Goal: Task Accomplishment & Management: Use online tool/utility

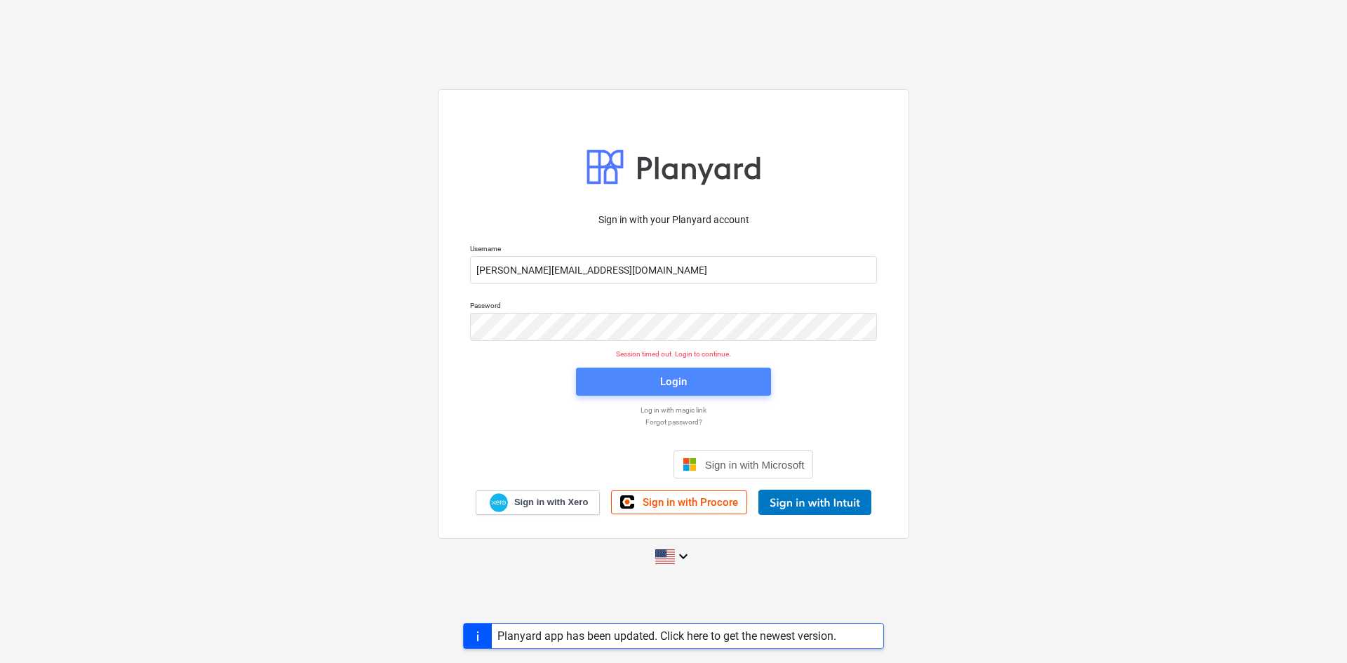
click at [633, 375] on span "Login" at bounding box center [673, 381] width 161 height 18
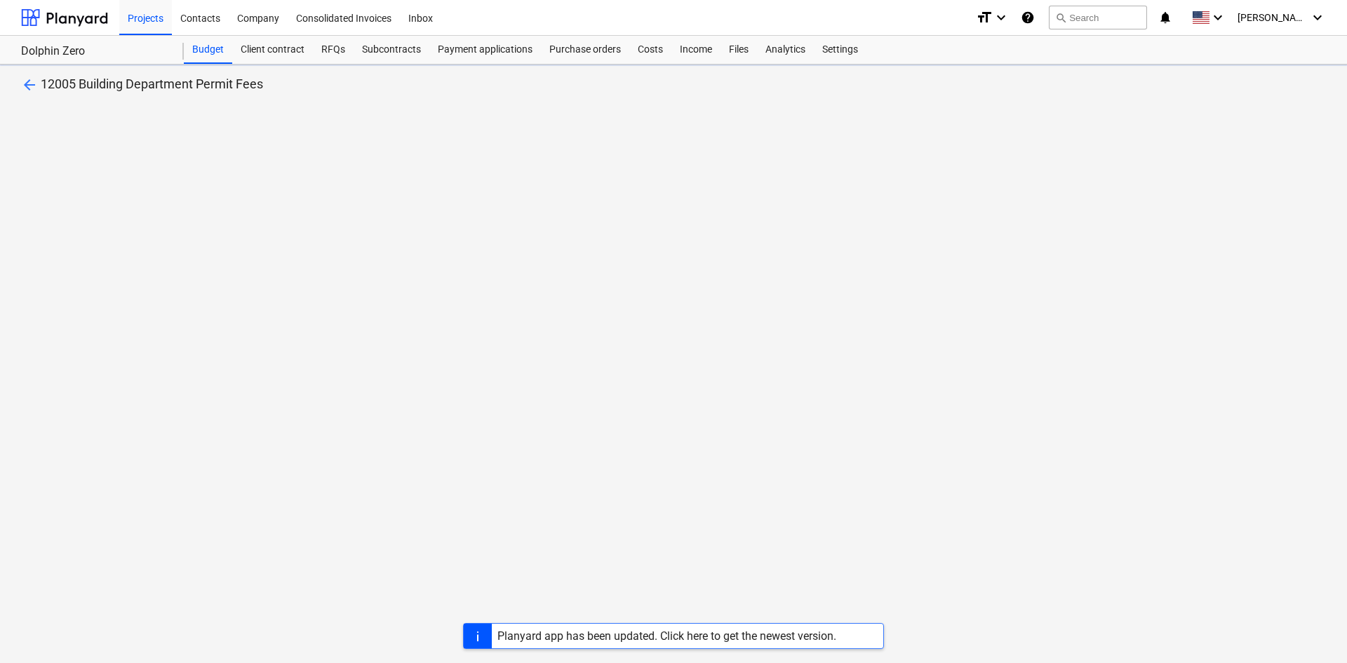
click at [831, 633] on div "Planyard app has been updated. Click here to get the newest version." at bounding box center [666, 635] width 339 height 13
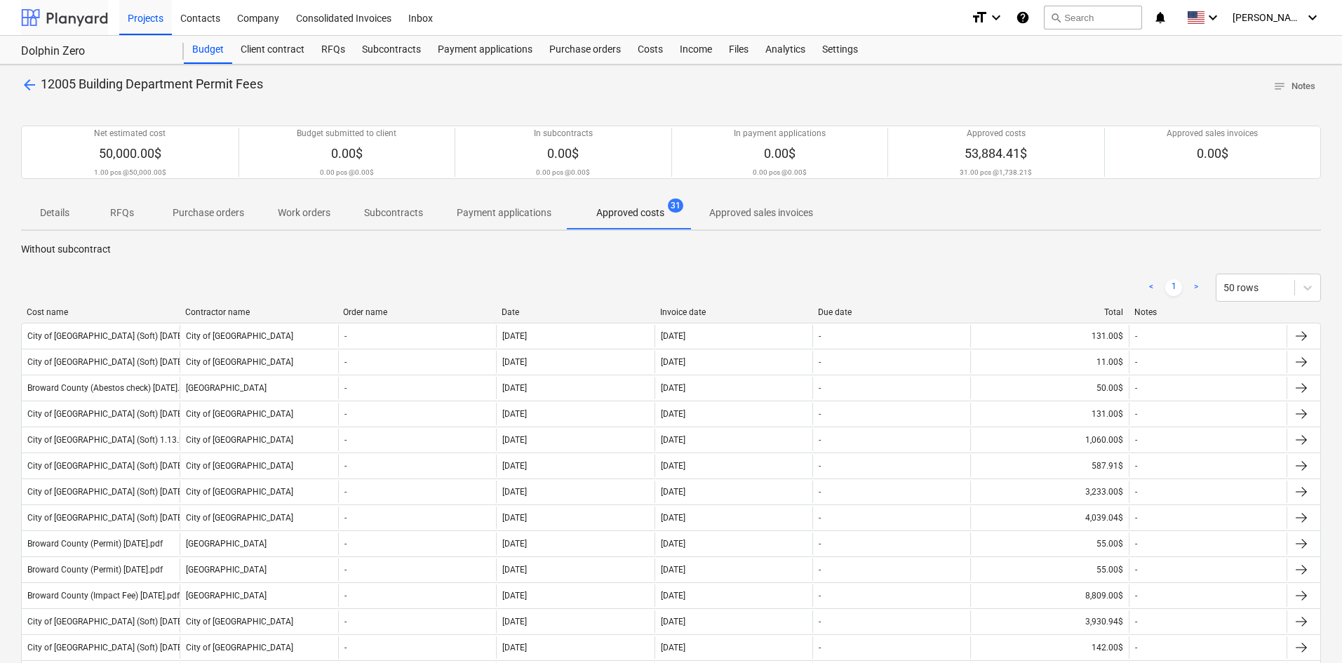
click at [90, 26] on div at bounding box center [64, 17] width 87 height 35
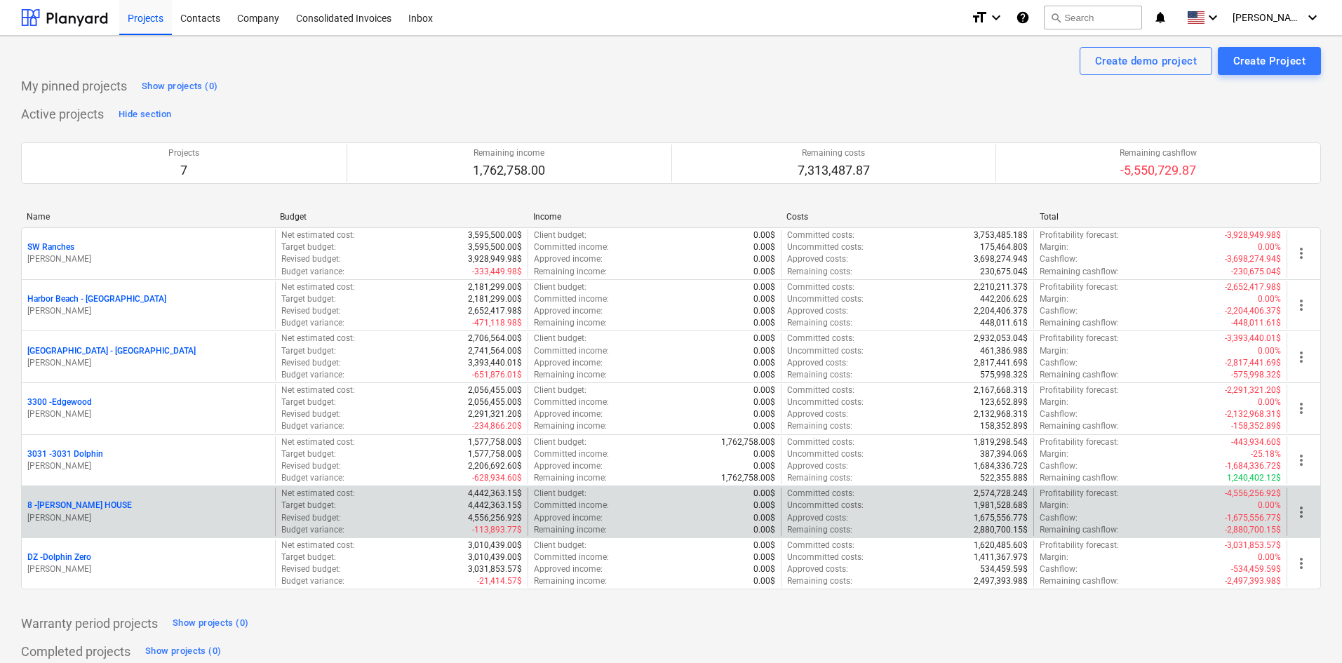
click at [84, 503] on p "8 - GIUFFRIDA HOUSE" at bounding box center [79, 505] width 105 height 12
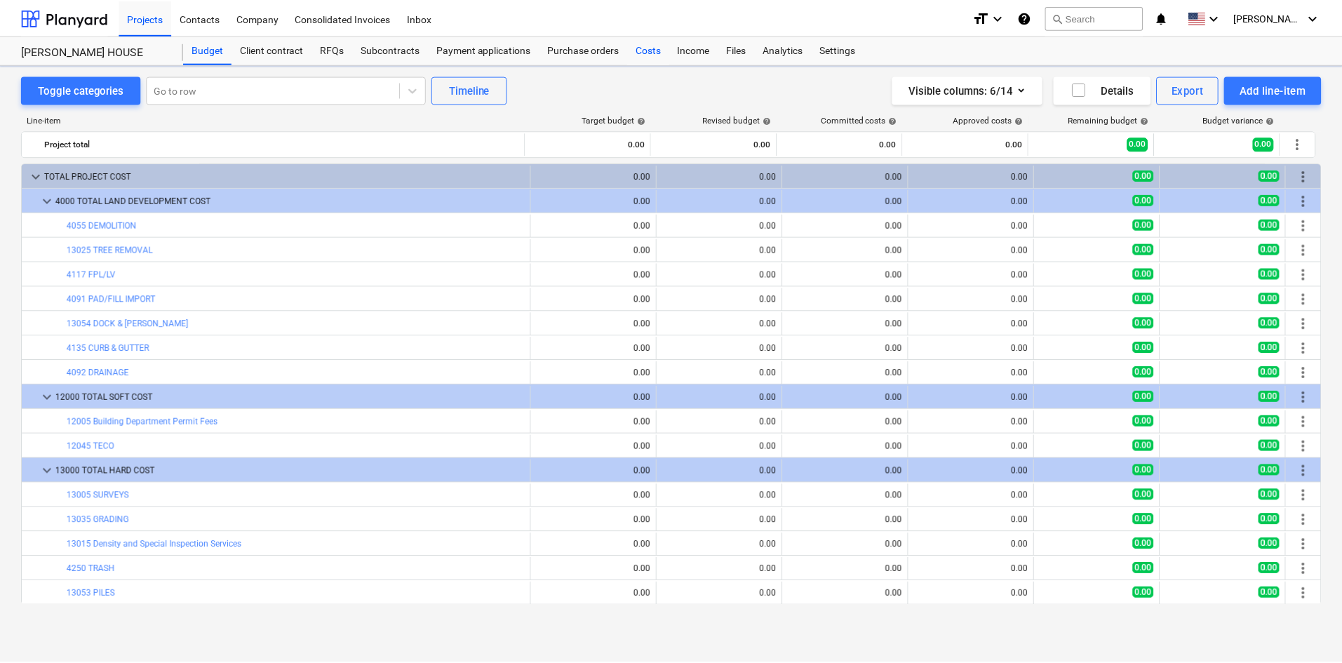
scroll to position [70, 0]
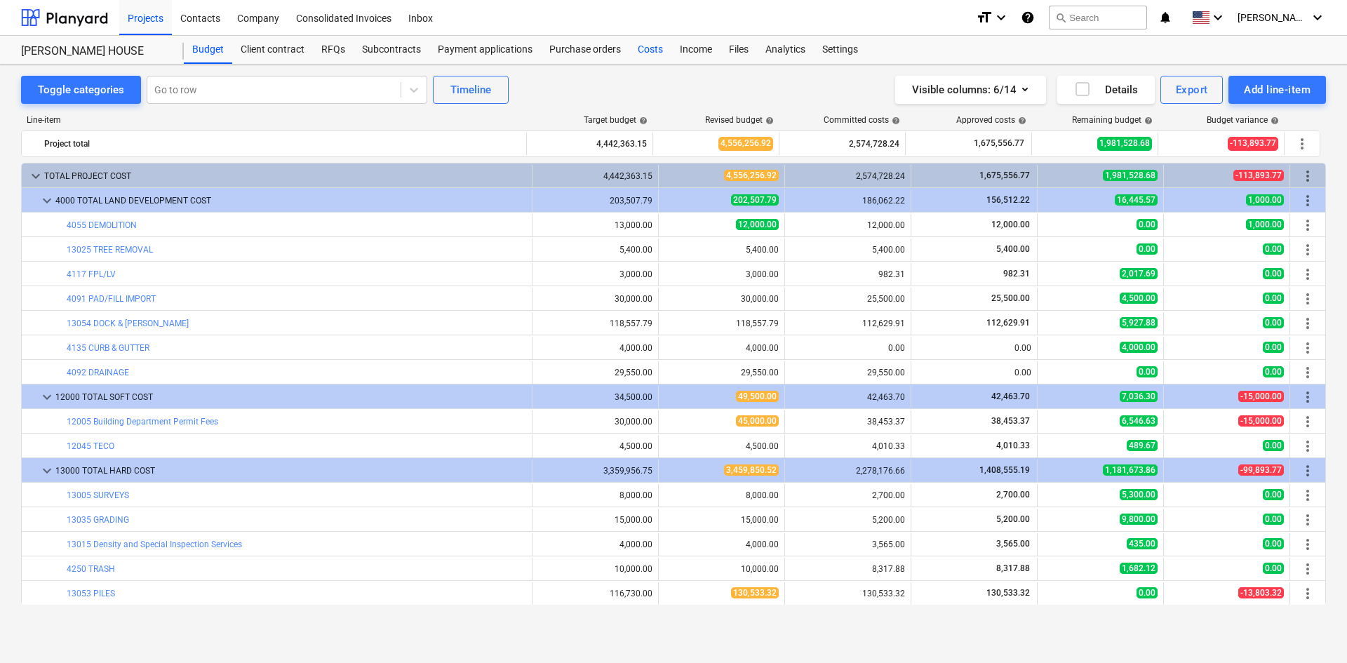
click at [654, 52] on div "Costs" at bounding box center [650, 50] width 42 height 28
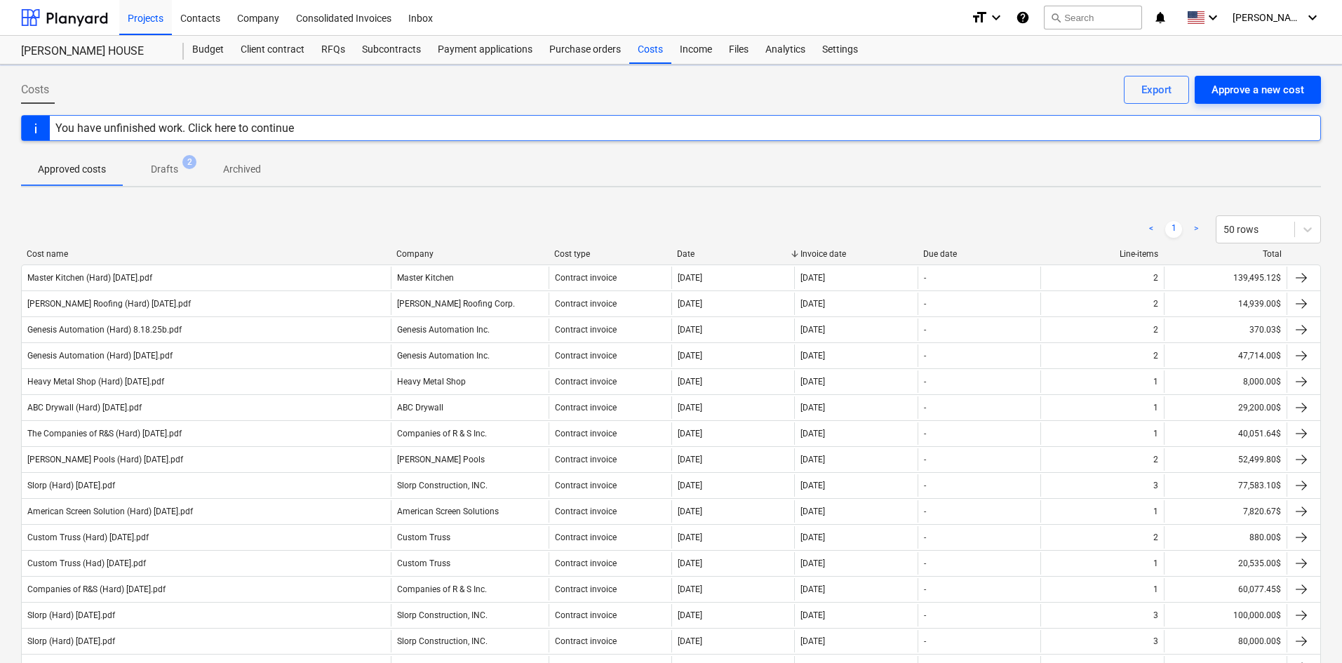
click at [1260, 96] on div "Approve a new cost" at bounding box center [1257, 90] width 93 height 18
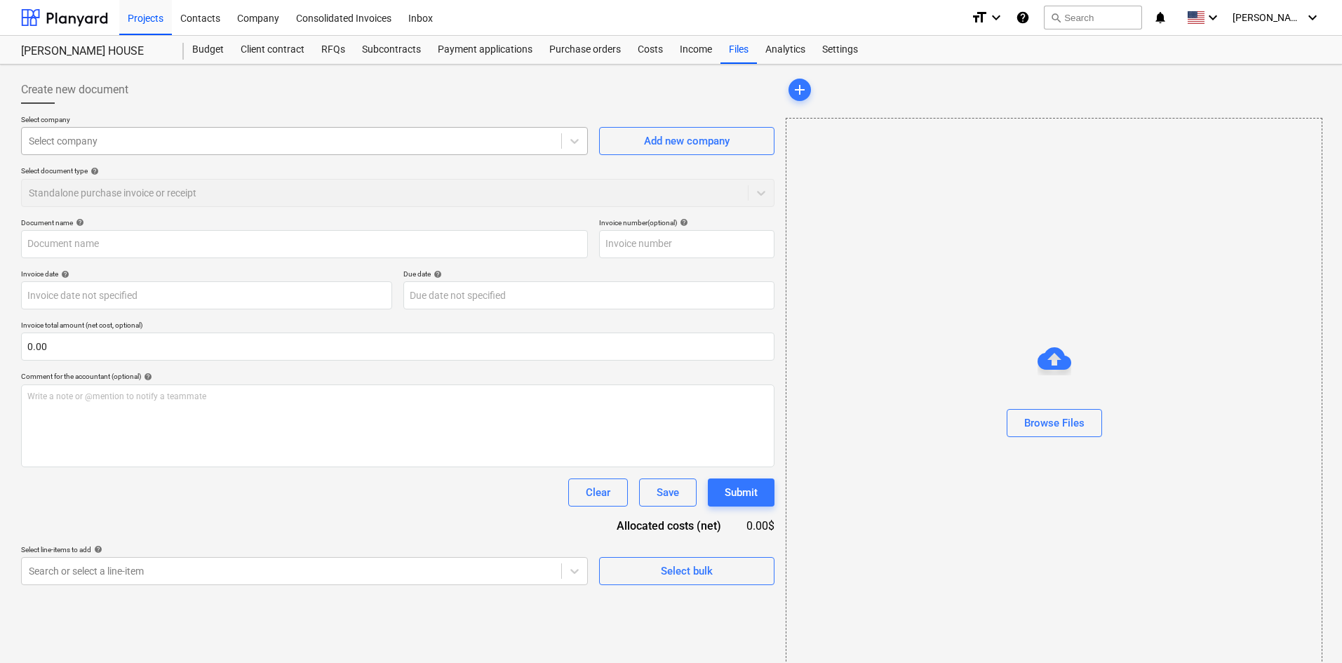
click at [199, 140] on div at bounding box center [291, 141] width 525 height 14
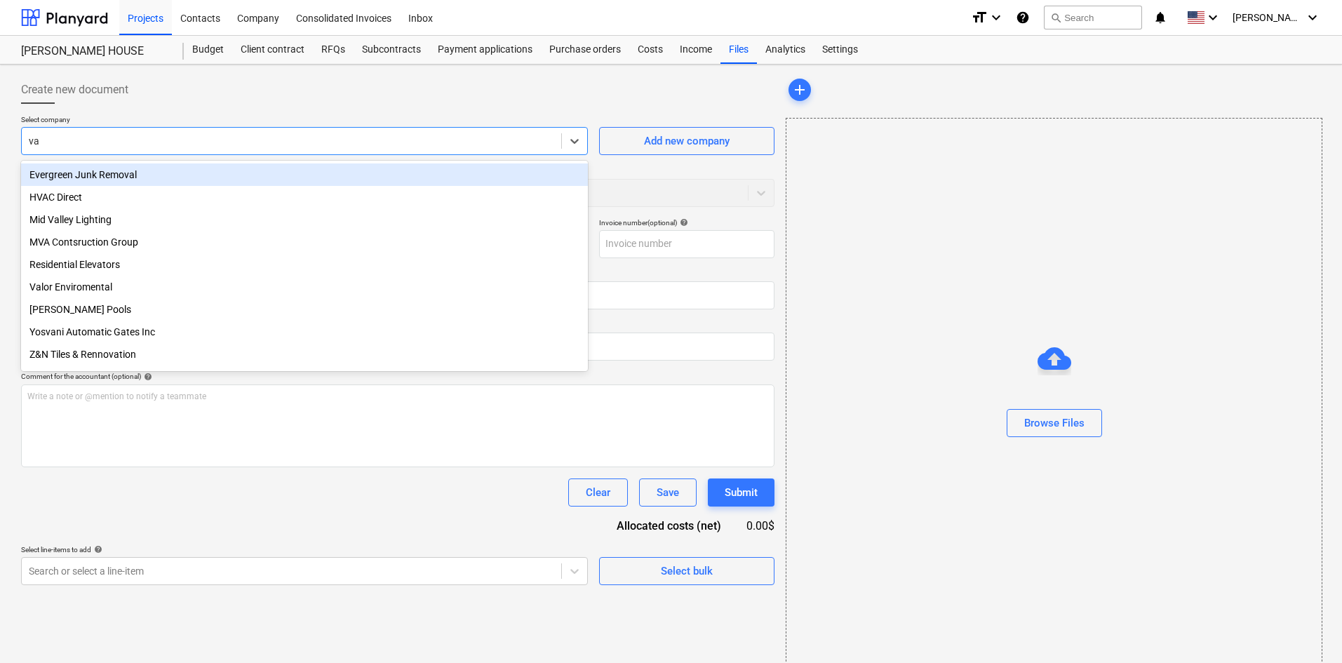
type input "van"
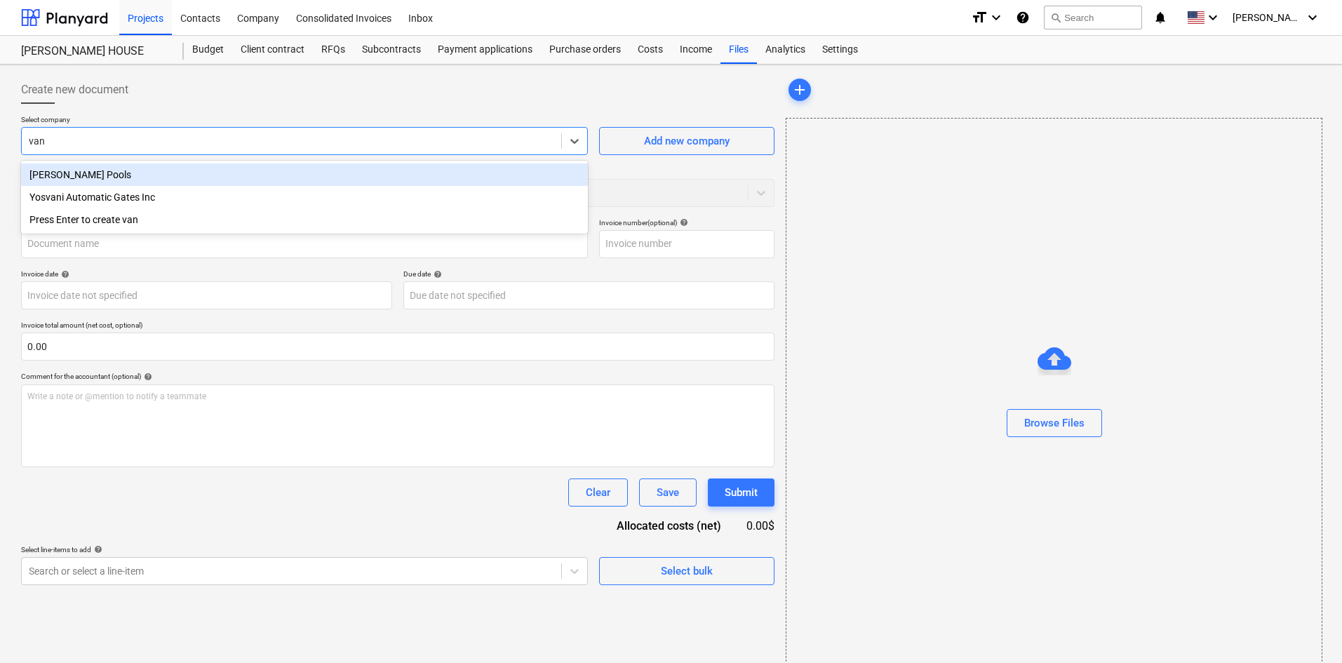
click at [248, 170] on div "Van Kirk Pools" at bounding box center [304, 174] width 567 height 22
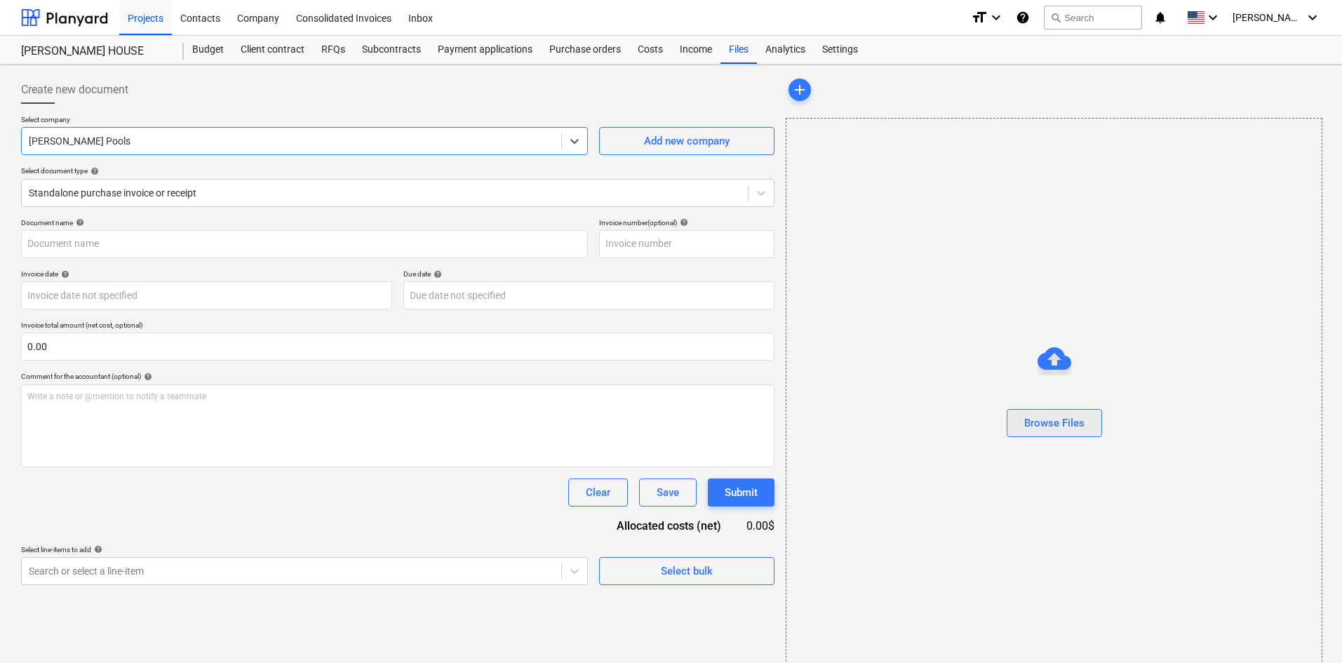
click at [1075, 415] on div "Browse Files" at bounding box center [1054, 423] width 60 height 18
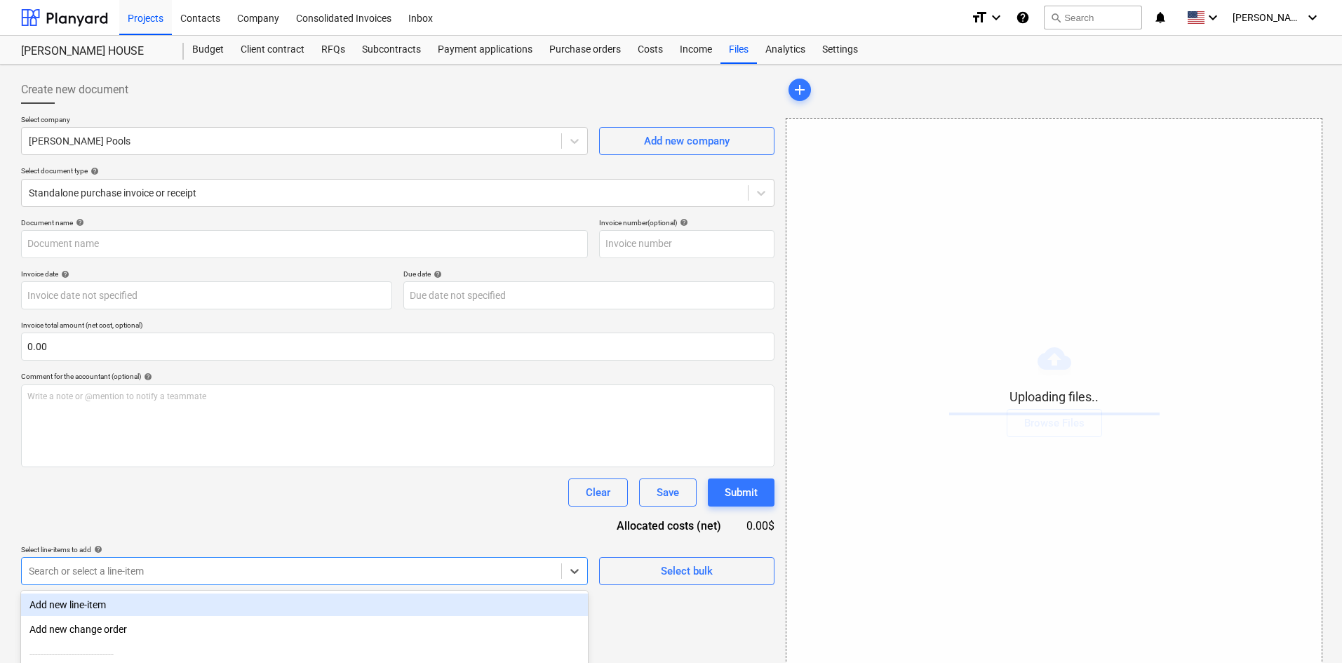
scroll to position [141, 0]
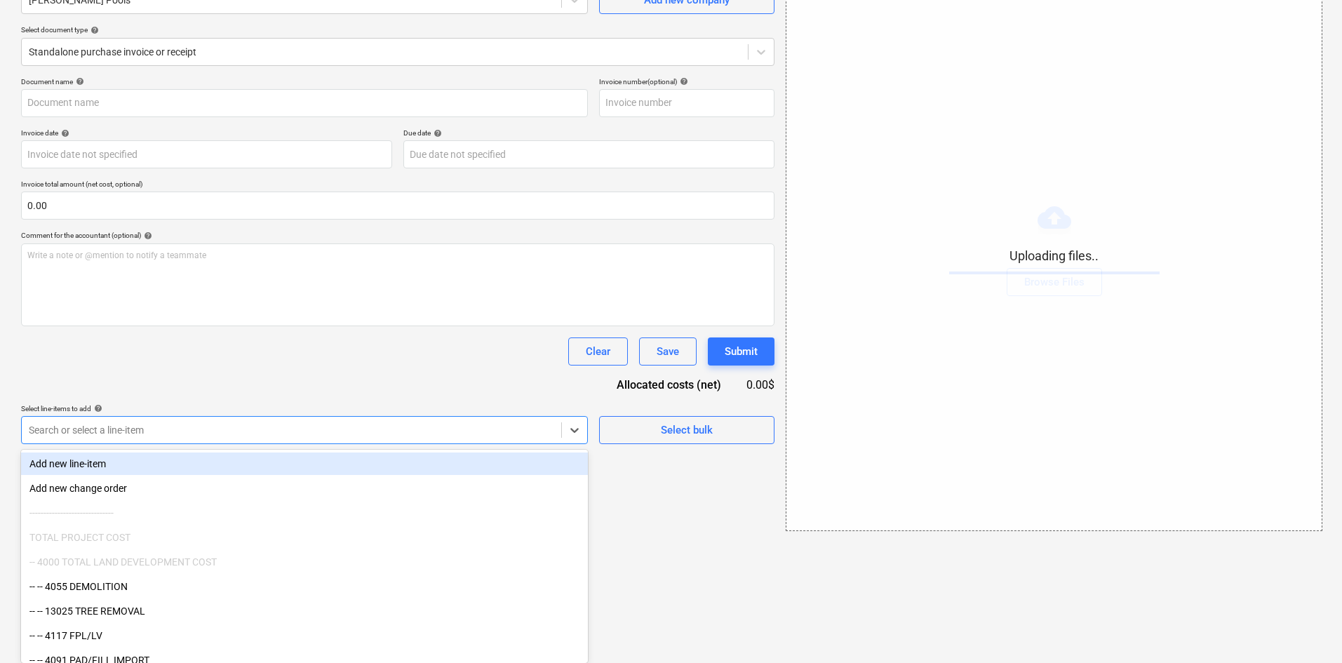
click at [333, 522] on body "Projects Contacts Company Consolidated Invoices Inbox format_size keyboard_arro…" at bounding box center [671, 190] width 1342 height 663
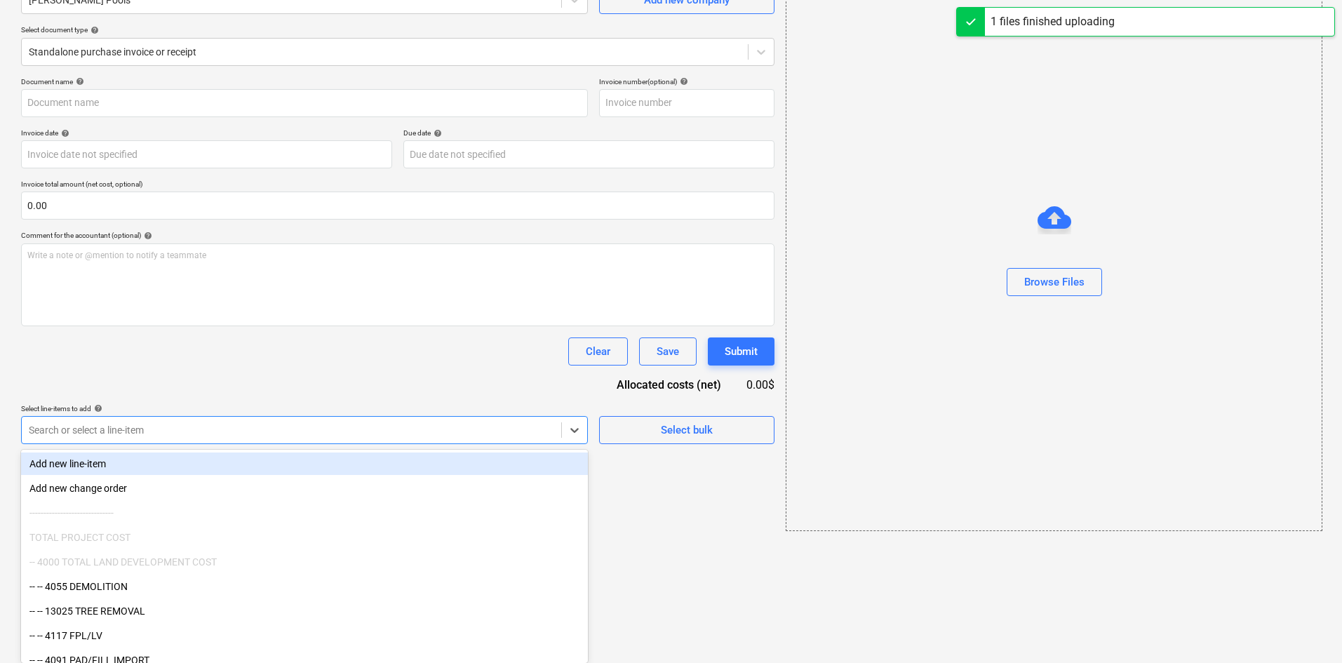
type input "Van Kirk Pools (Hard) 8.29.25.pdf"
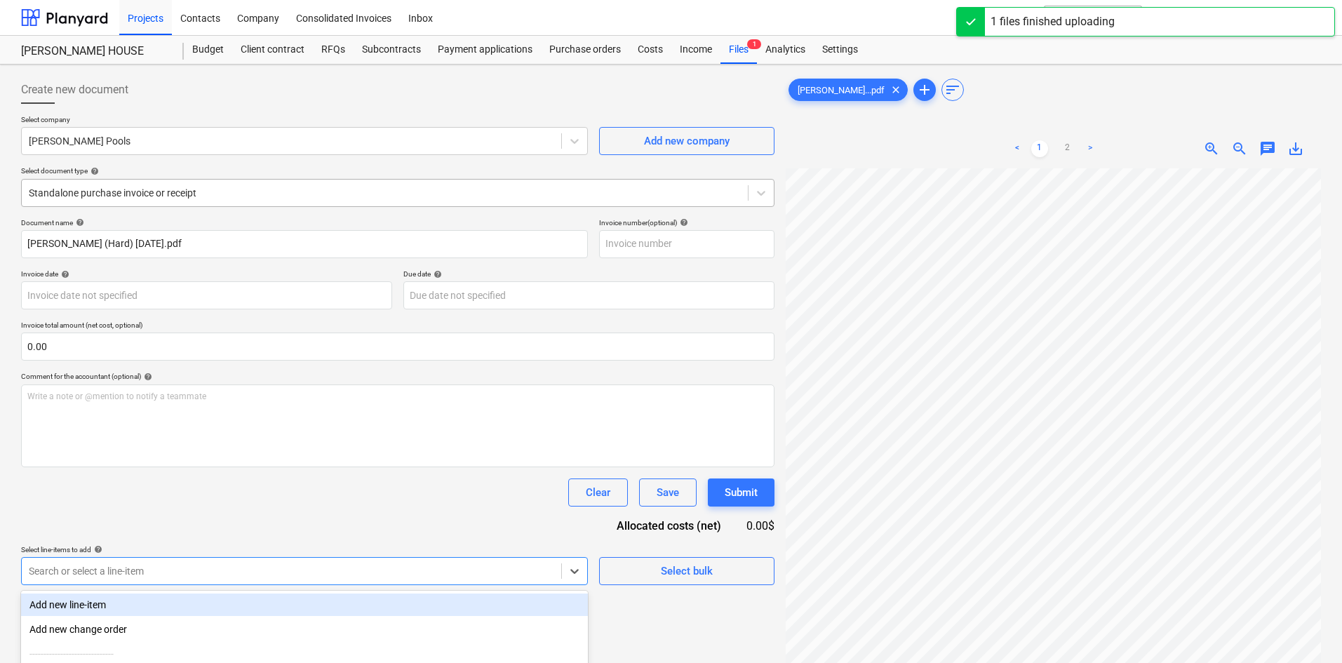
click at [205, 203] on div "Standalone purchase invoice or receipt" at bounding box center [385, 193] width 726 height 20
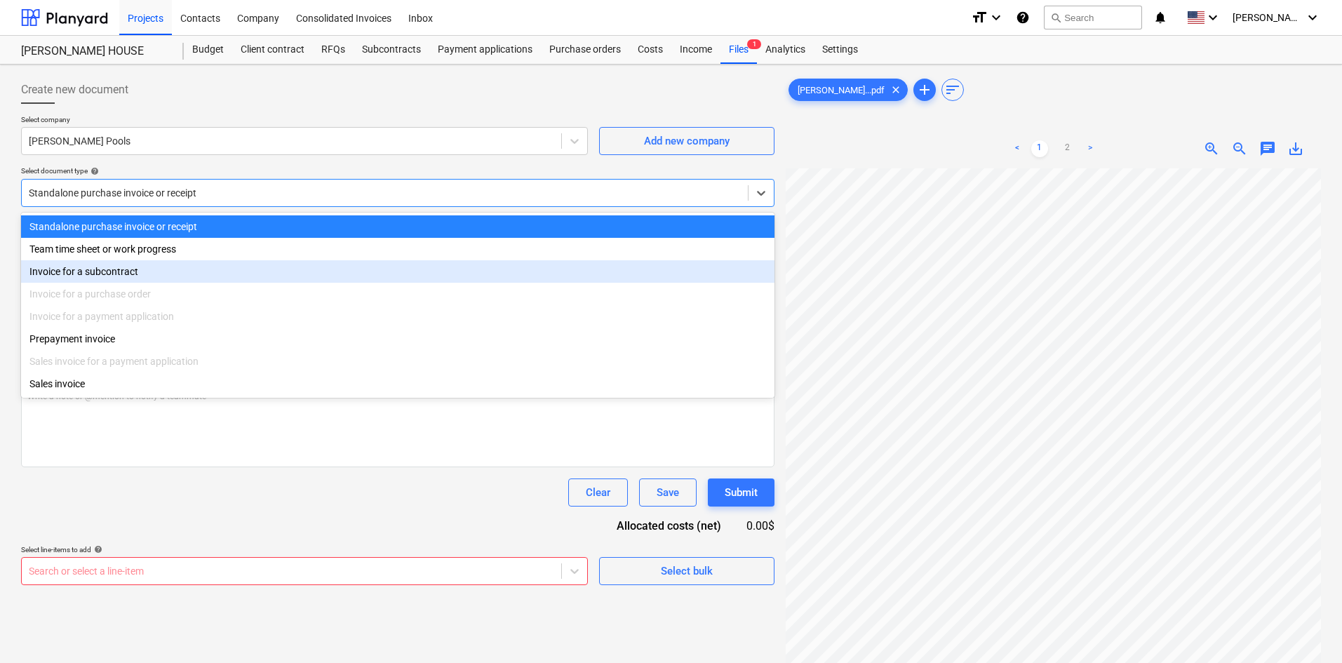
click at [160, 281] on div "Invoice for a subcontract" at bounding box center [397, 271] width 753 height 22
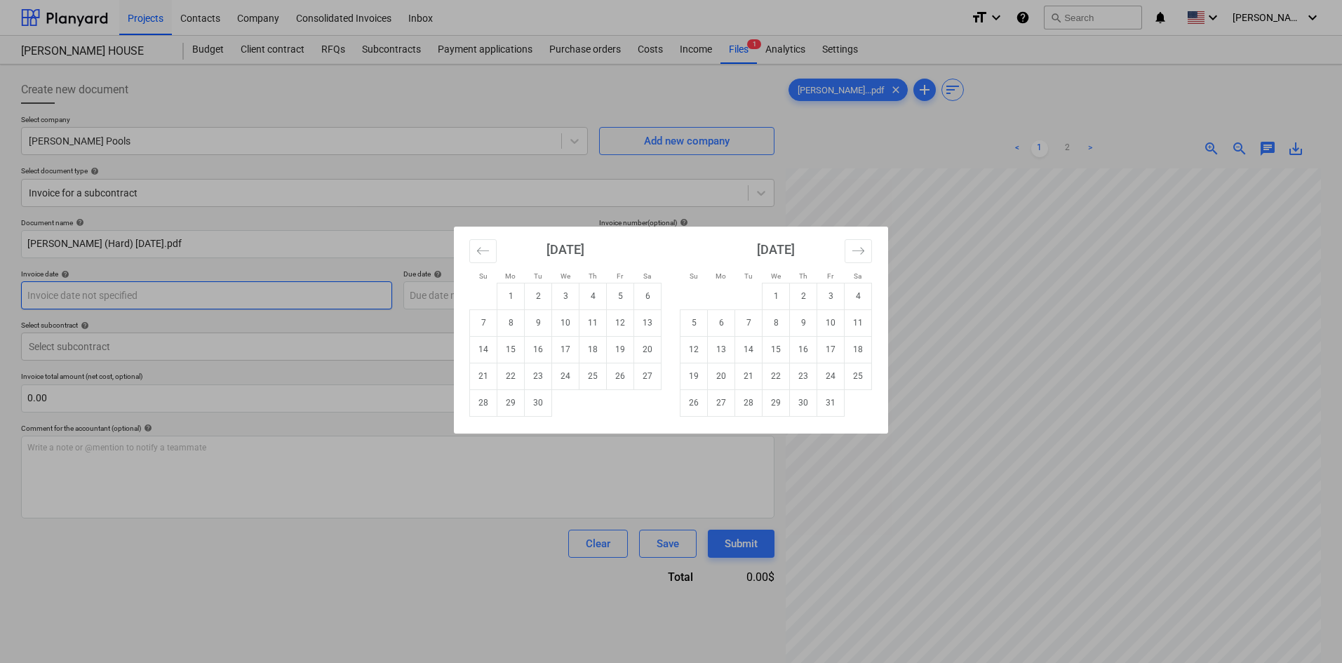
click at [163, 299] on body "Projects Contacts Company Consolidated Invoices Inbox format_size keyboard_arro…" at bounding box center [671, 331] width 1342 height 663
click at [161, 326] on div "Su Mo Tu We Th Fr Sa Su Mo Tu We Th Fr Sa August 2025 1 2 3 4 5 6 7 8 9 10 11 1…" at bounding box center [671, 331] width 1342 height 663
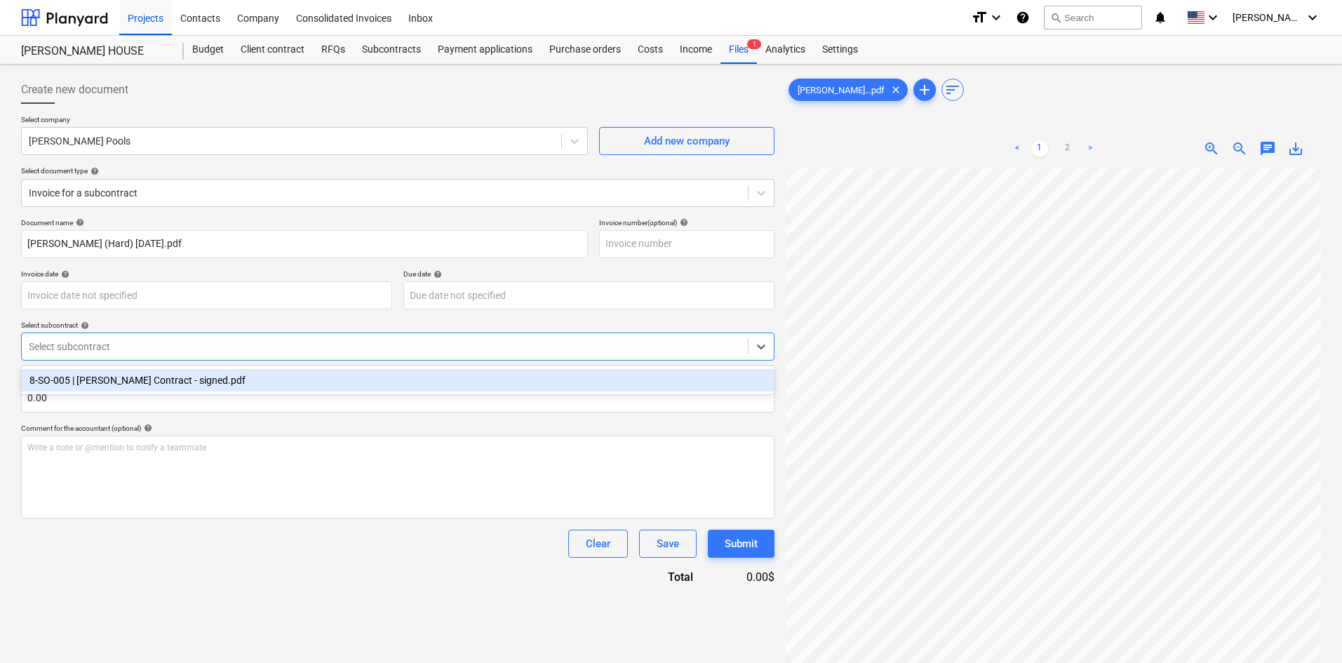
click at [142, 348] on div at bounding box center [385, 347] width 712 height 14
click at [139, 387] on div "8-SO-005 | Giuffrida Contract - signed.pdf" at bounding box center [397, 380] width 753 height 22
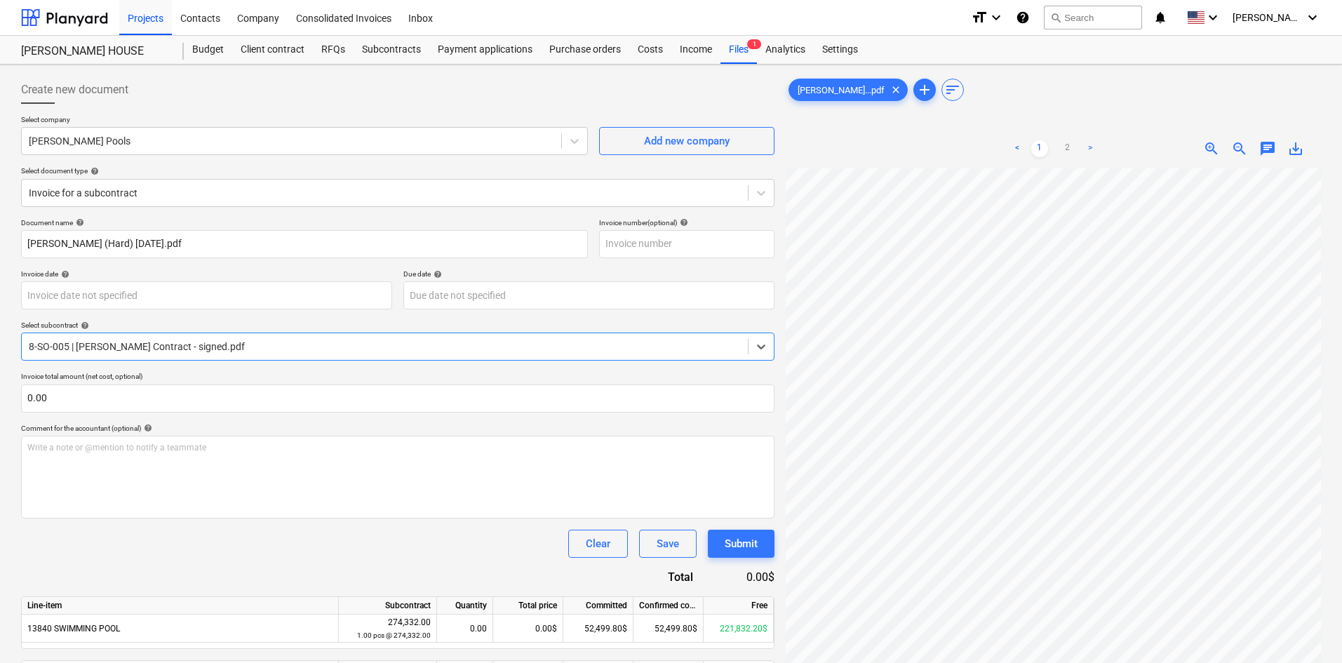
scroll to position [140, 0]
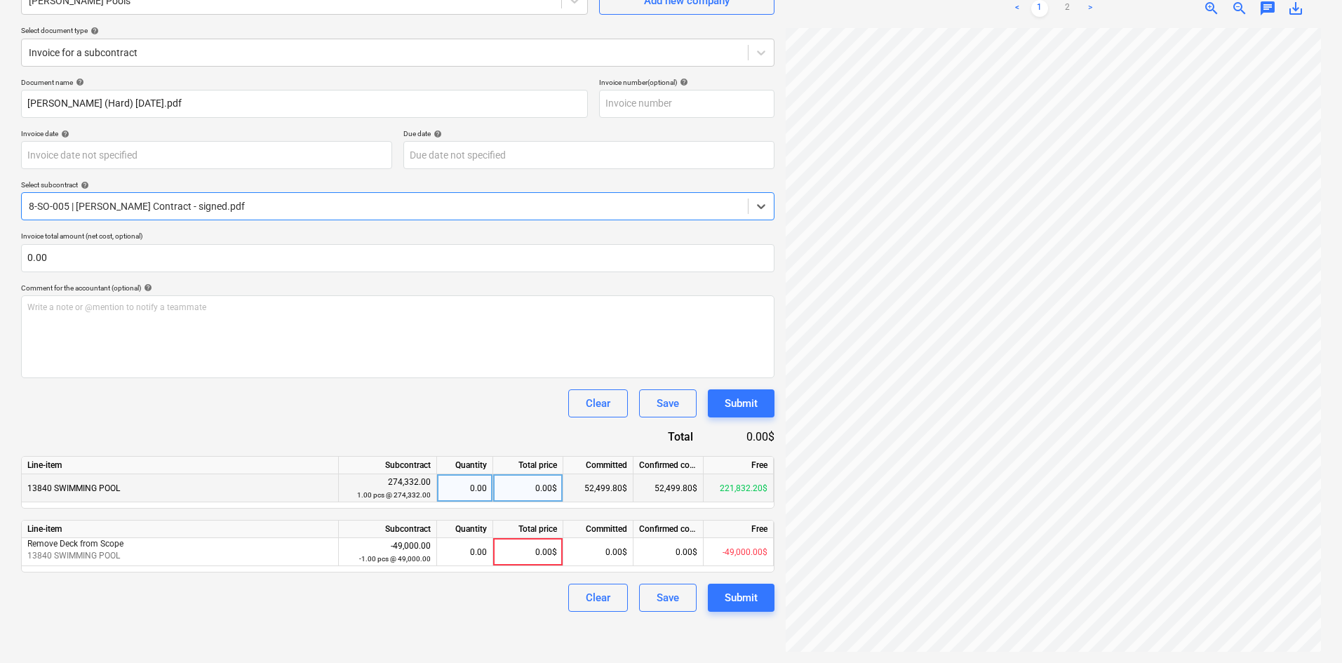
click at [524, 492] on div "0.00$" at bounding box center [528, 488] width 70 height 28
click at [760, 448] on div "Create new document Select company Van Kirk Pools Add new company Select docume…" at bounding box center [670, 293] width 1311 height 727
click at [513, 486] on div "0.00$" at bounding box center [528, 488] width 70 height 28
type input "131299.60"
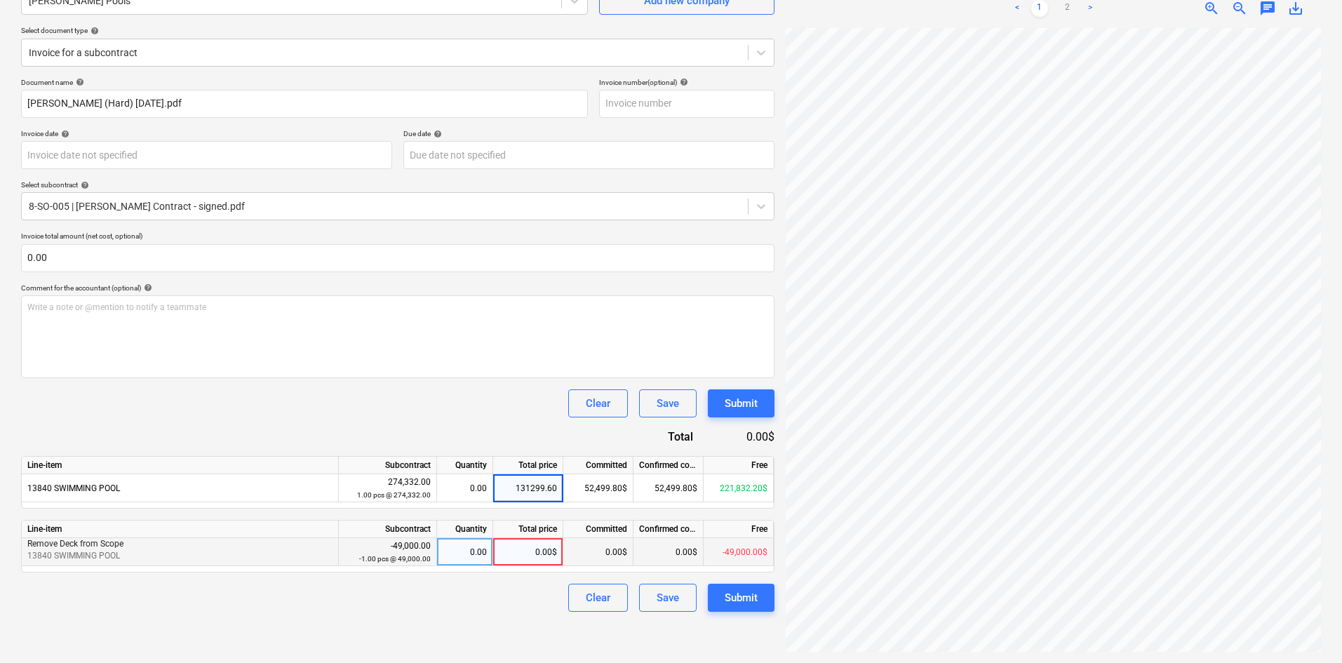
click at [533, 545] on div "0.00$" at bounding box center [528, 552] width 70 height 28
click at [488, 557] on div "0.00" at bounding box center [465, 552] width 56 height 28
type input "1"
click at [444, 420] on div "Document name help Van Kirk Pools (Hard) 8.29.25.pdf Invoice number (optional) …" at bounding box center [397, 345] width 753 height 534
click at [468, 561] on div "1.00" at bounding box center [465, 552] width 44 height 28
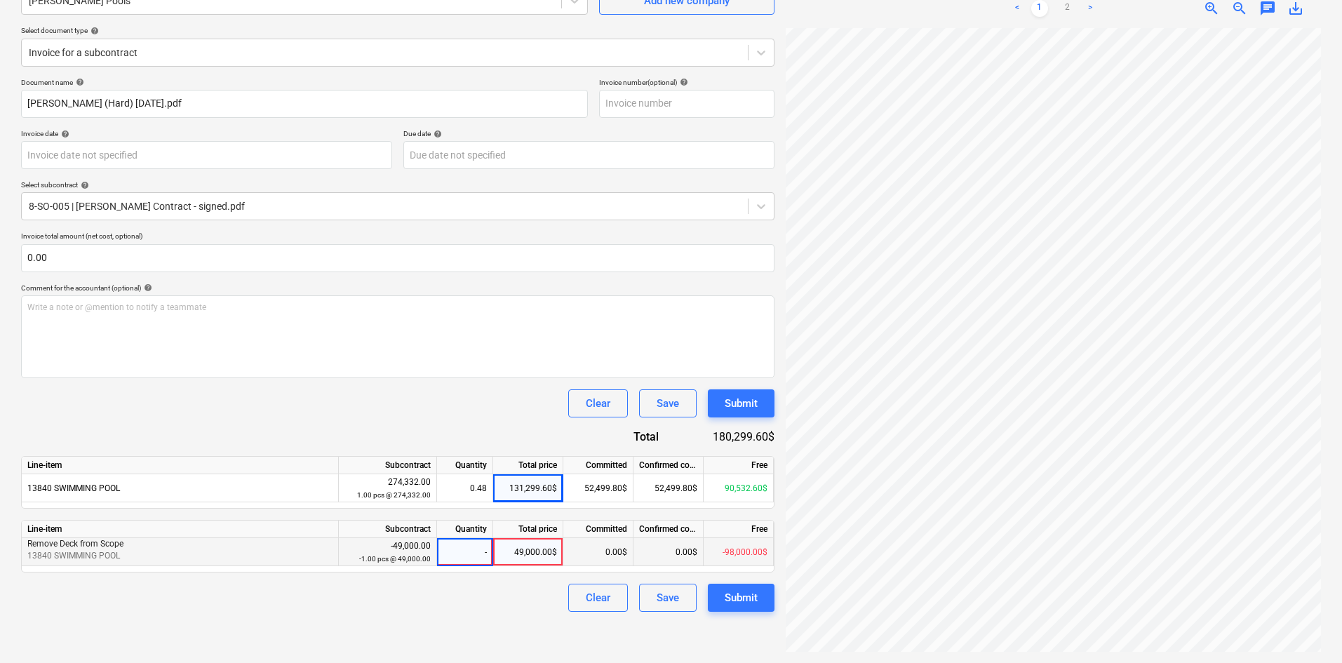
type input "-1"
click at [504, 410] on div "Clear Save Submit" at bounding box center [397, 403] width 753 height 28
click at [455, 629] on div "Create new document Select company Van Kirk Pools Add new company Select docume…" at bounding box center [397, 293] width 765 height 727
click at [731, 605] on div "Submit" at bounding box center [741, 598] width 33 height 18
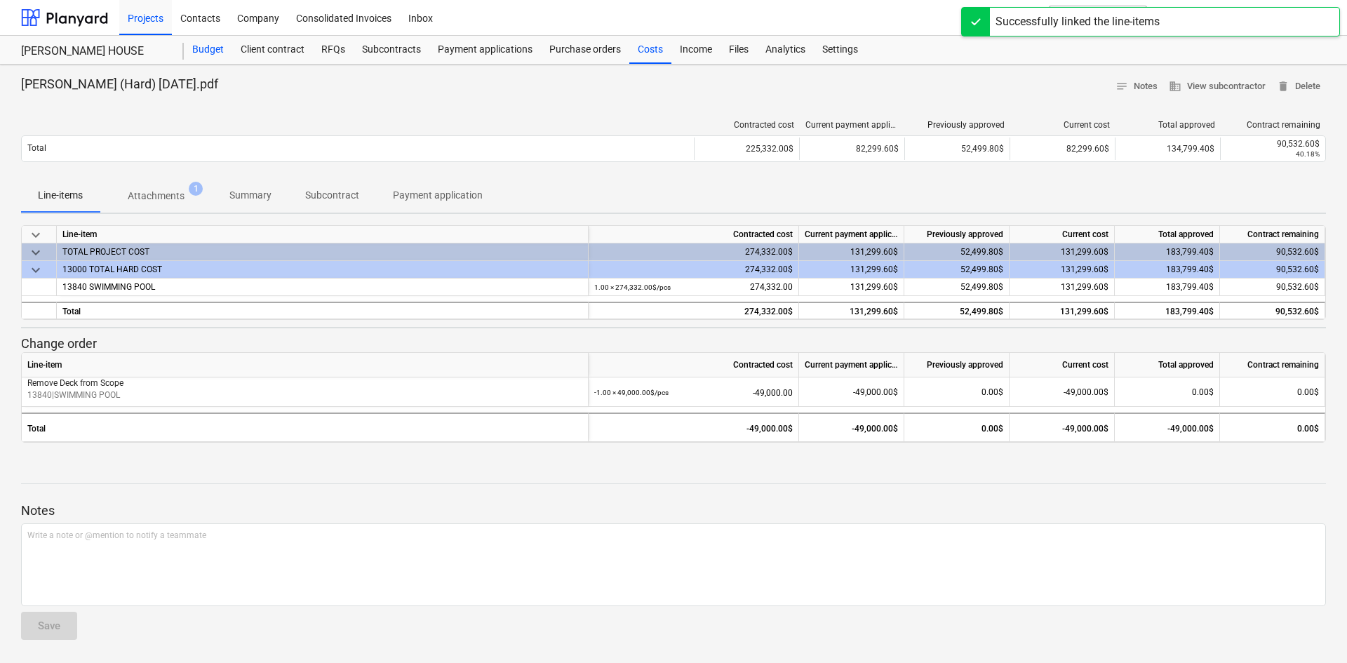
click at [215, 57] on div "Budget" at bounding box center [208, 50] width 48 height 28
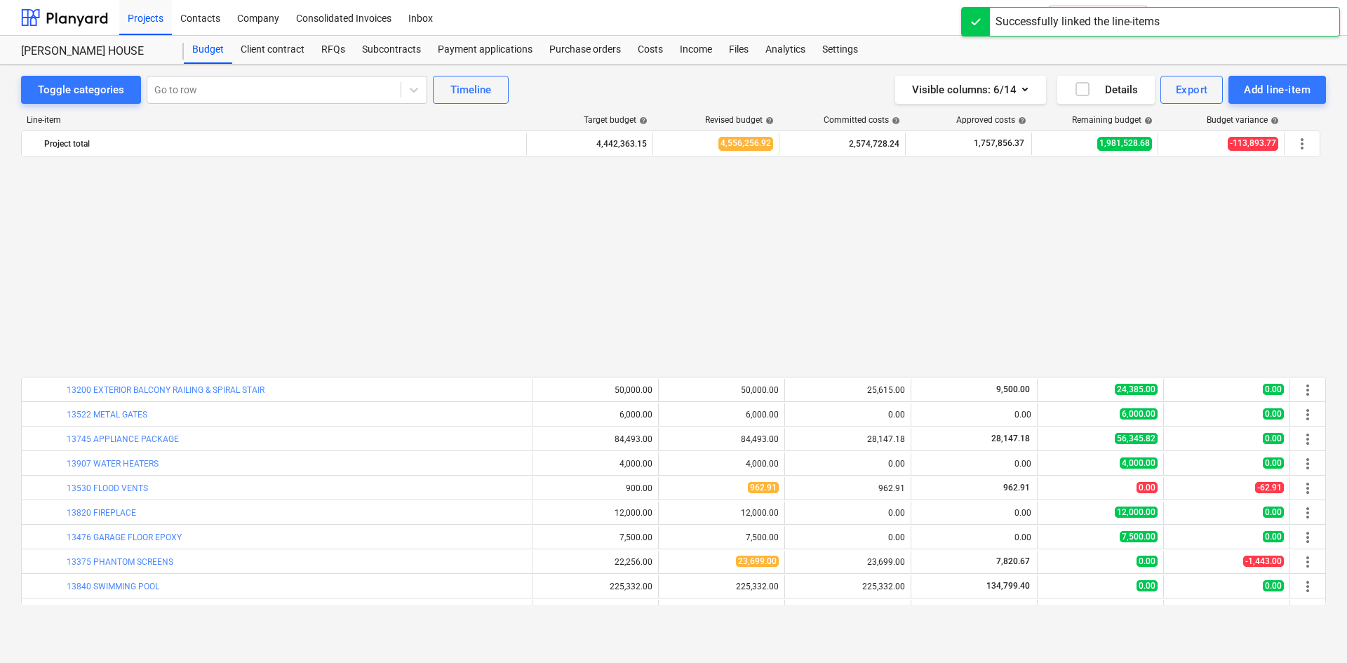
scroll to position [1473, 0]
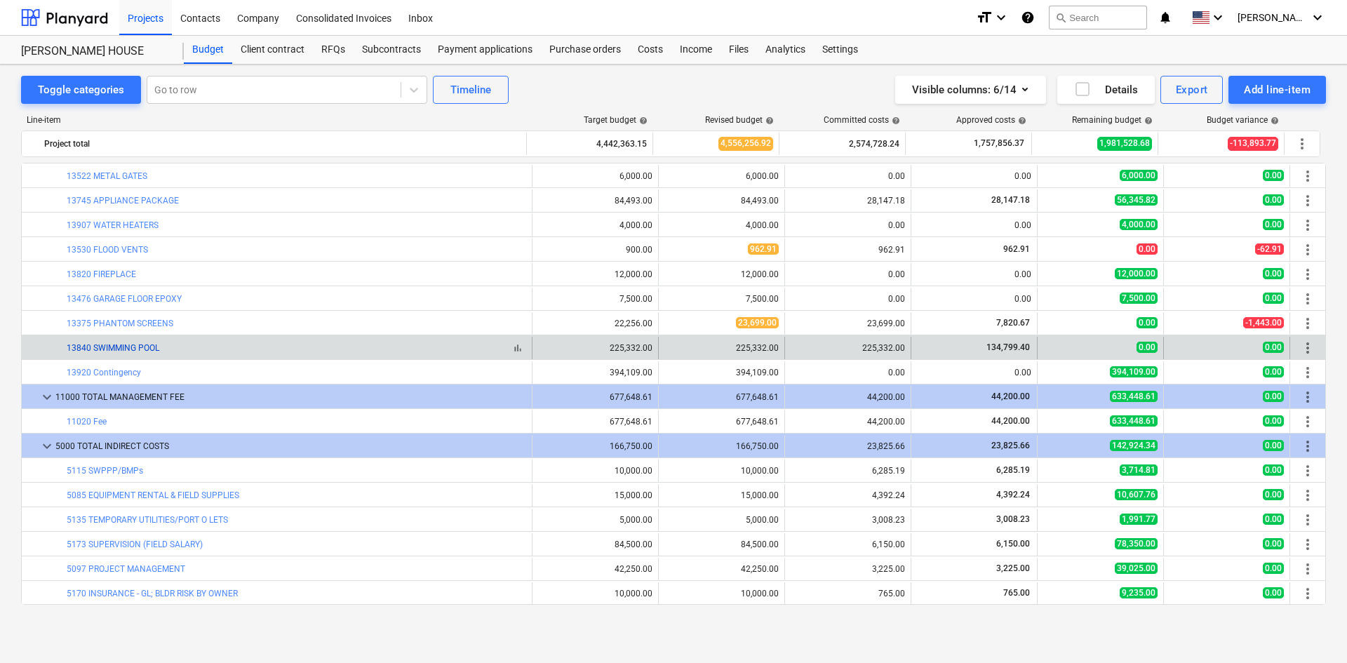
click at [148, 351] on link "13840 SWIMMING POOL" at bounding box center [113, 348] width 93 height 10
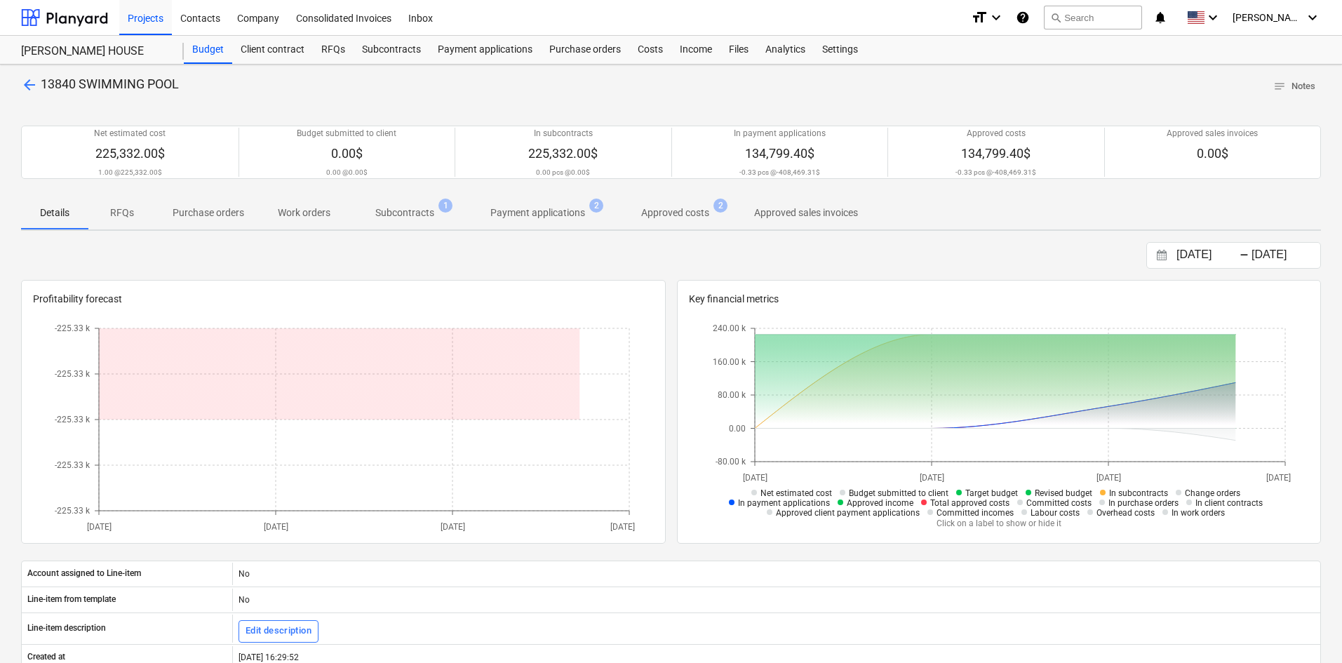
click at [417, 222] on span "Subcontracts 1" at bounding box center [404, 212] width 115 height 25
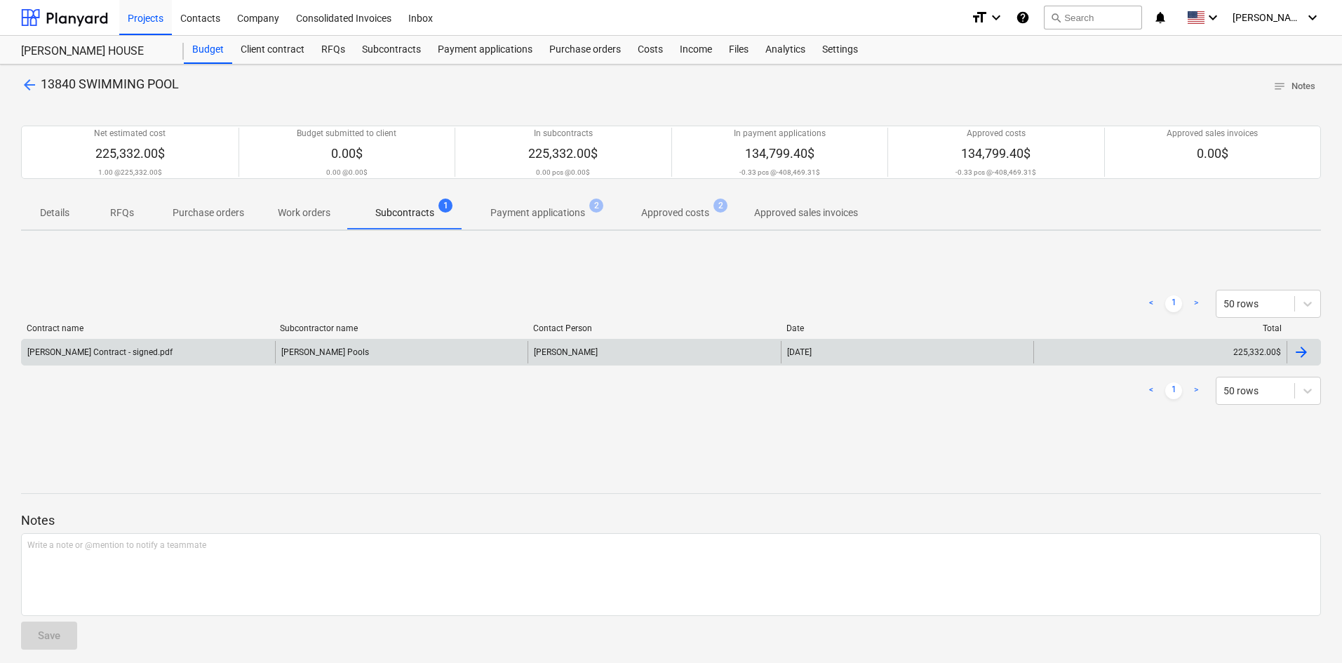
click at [375, 347] on div "Van Kirk Pools" at bounding box center [401, 352] width 253 height 22
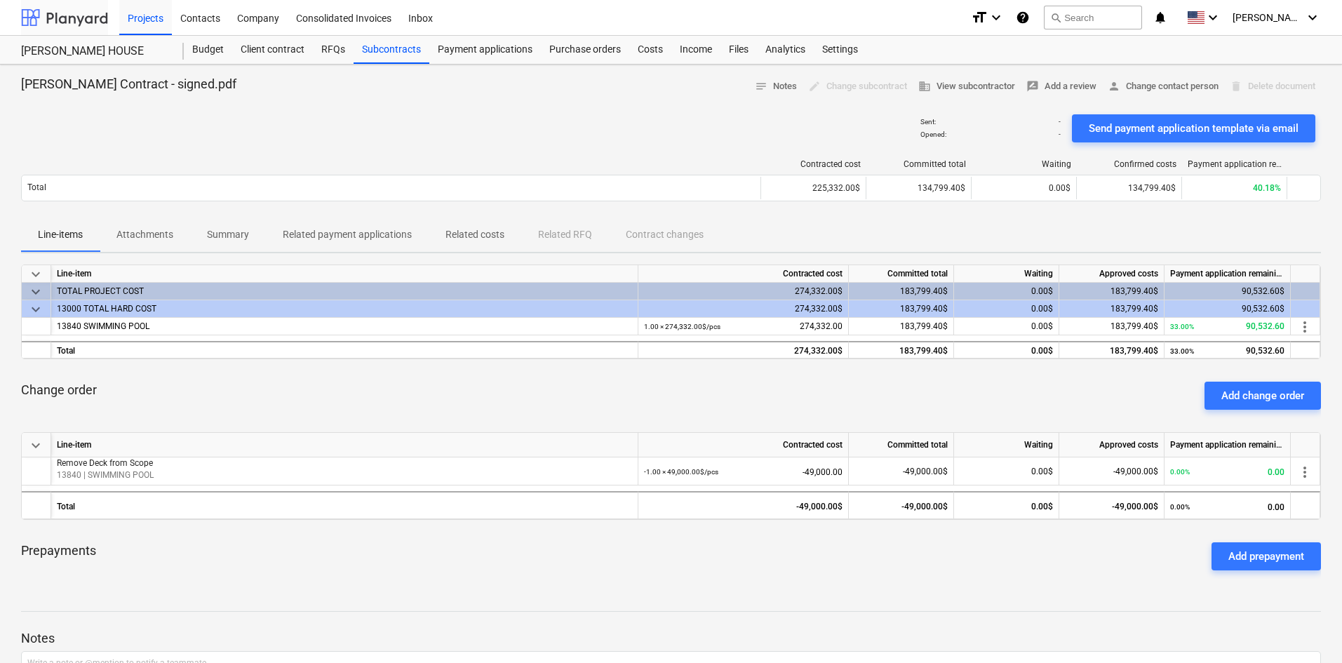
click at [51, 16] on div at bounding box center [64, 17] width 87 height 35
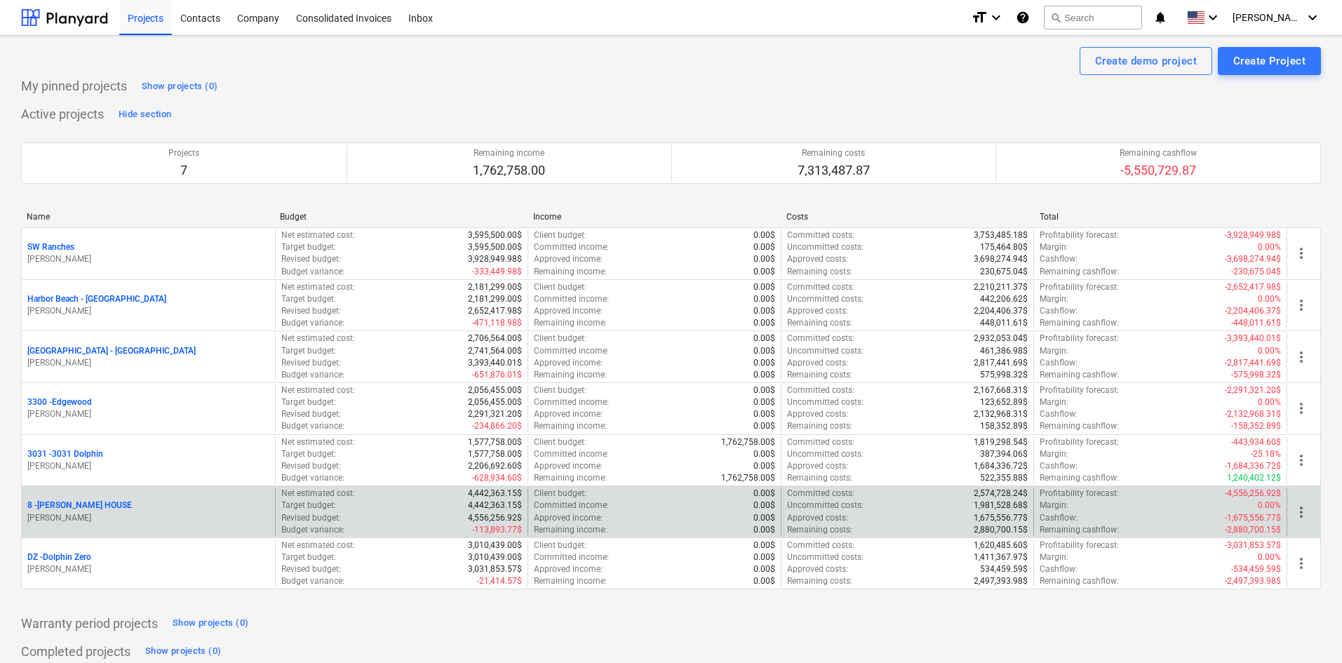
click at [83, 506] on p "8 - GIUFFRIDA HOUSE" at bounding box center [79, 505] width 105 height 12
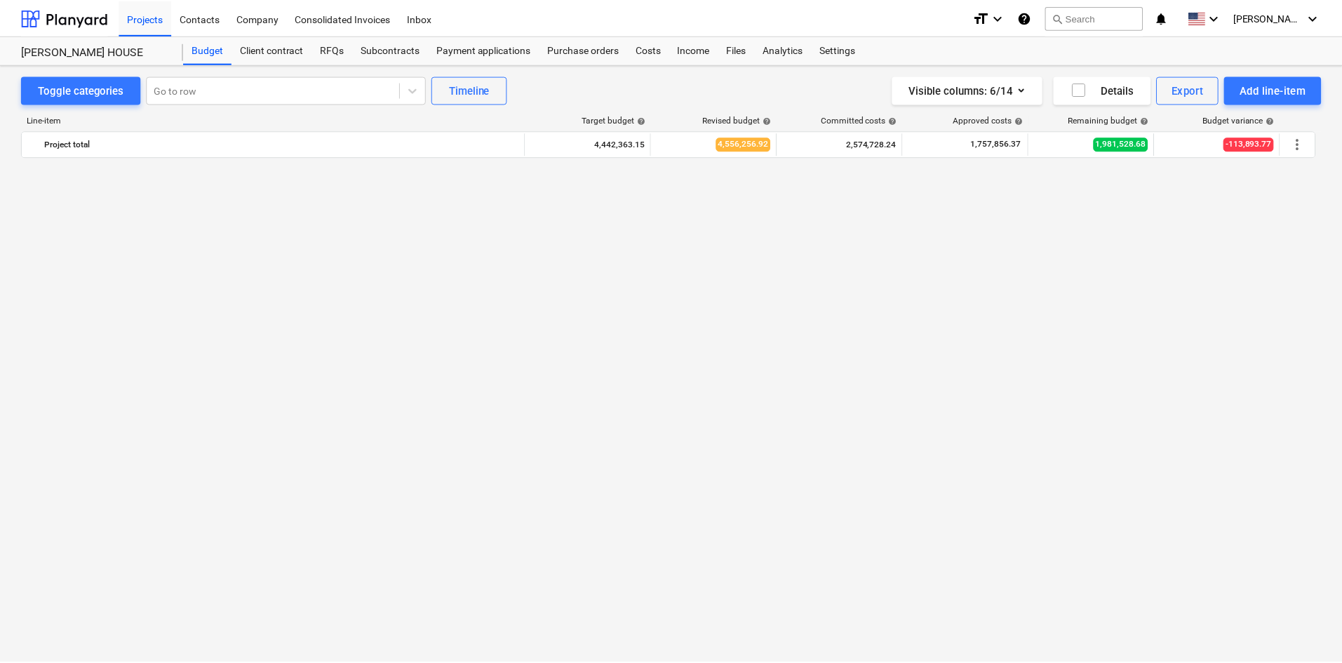
scroll to position [1473, 0]
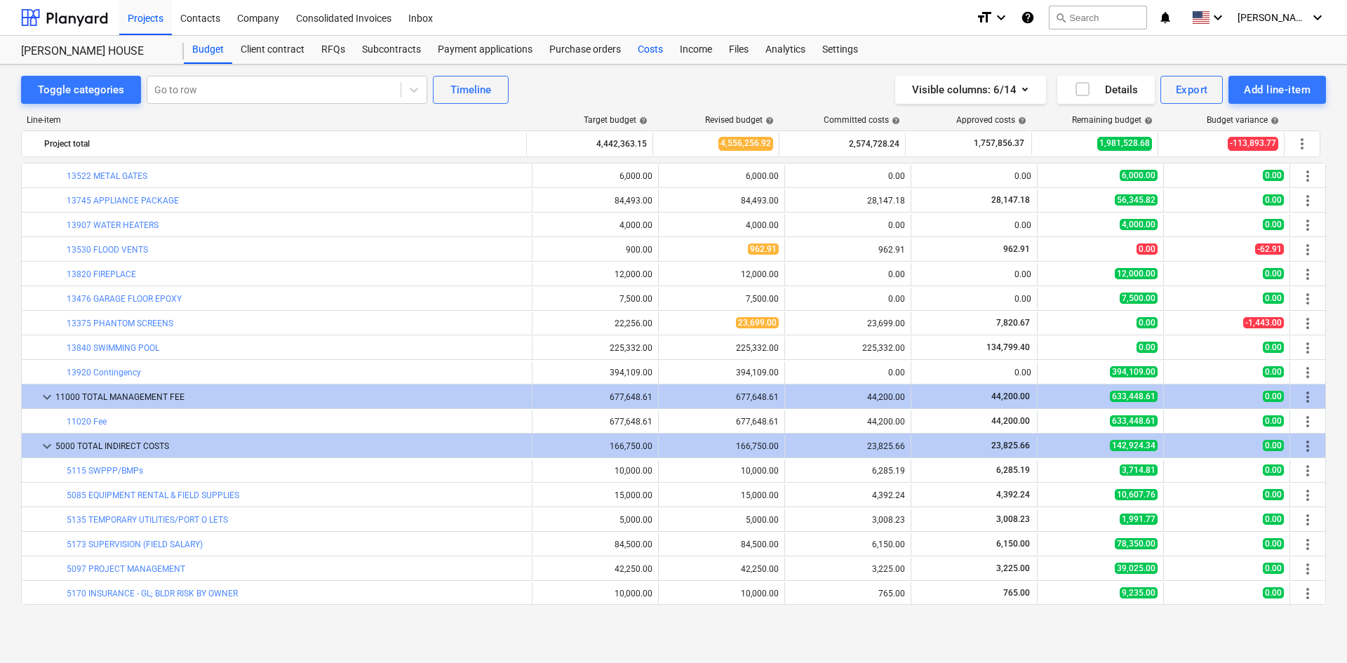
click at [657, 53] on div "Costs" at bounding box center [650, 50] width 42 height 28
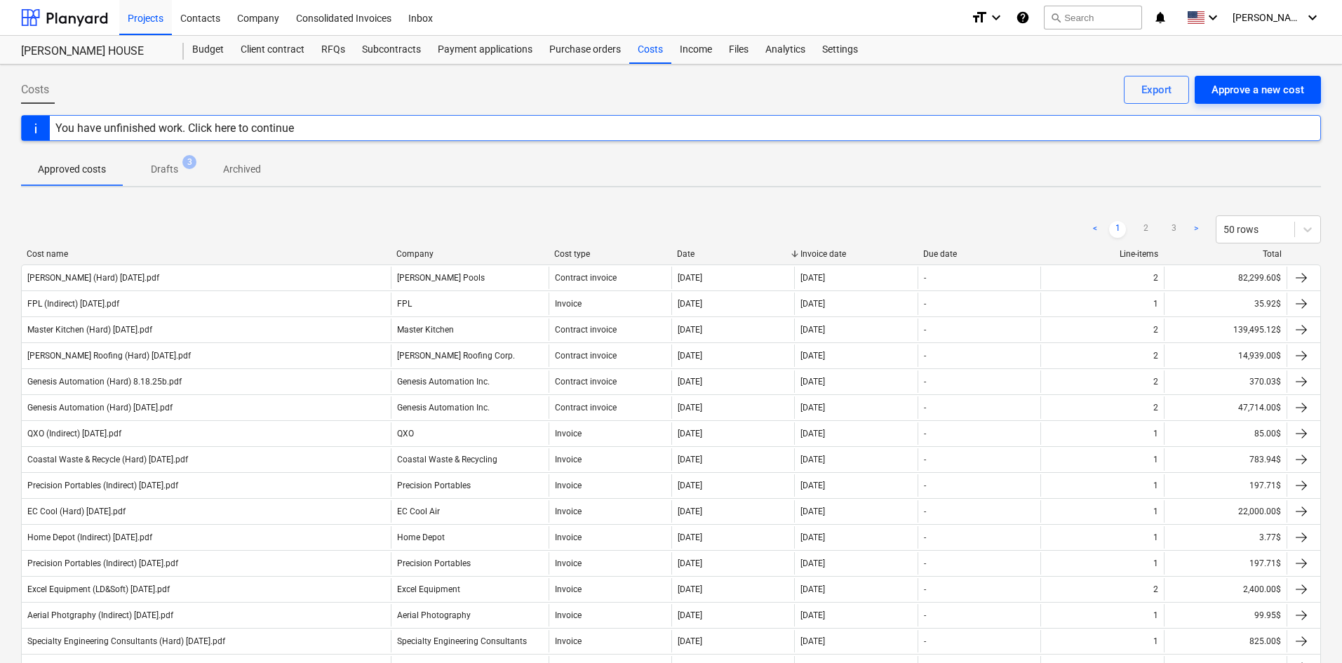
click at [1261, 85] on div "Approve a new cost" at bounding box center [1257, 90] width 93 height 18
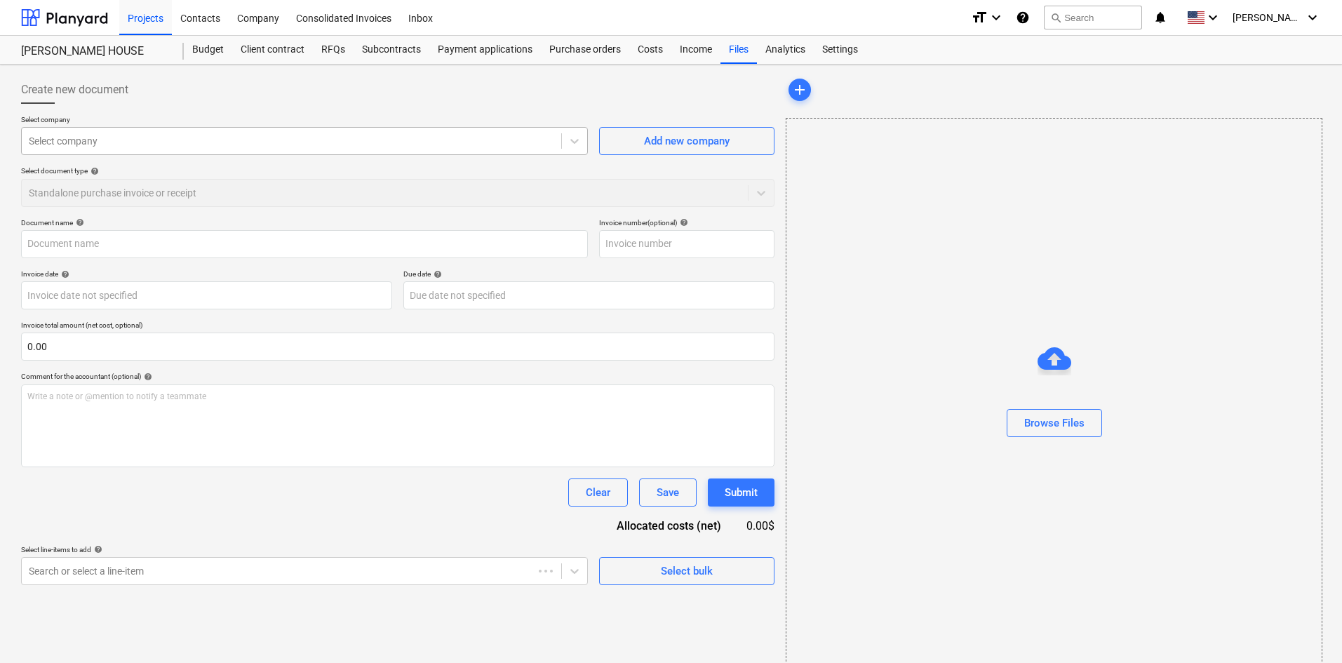
click at [245, 147] on div at bounding box center [291, 141] width 525 height 14
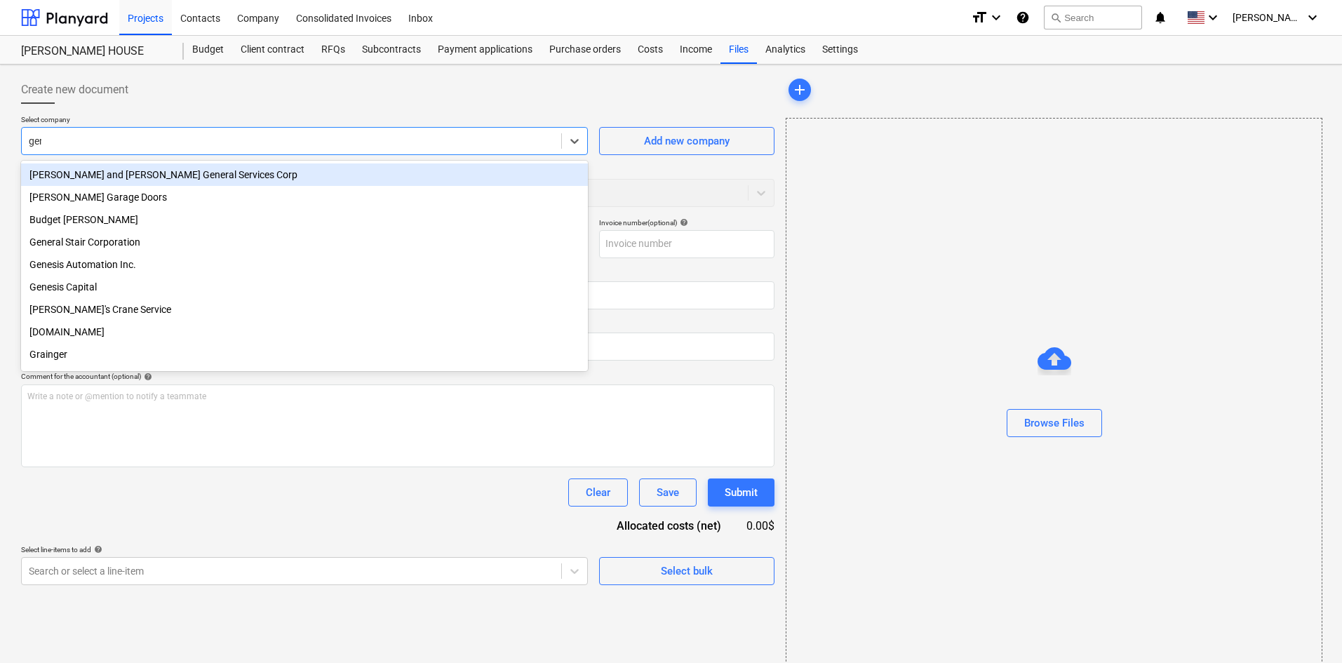
type input "gene"
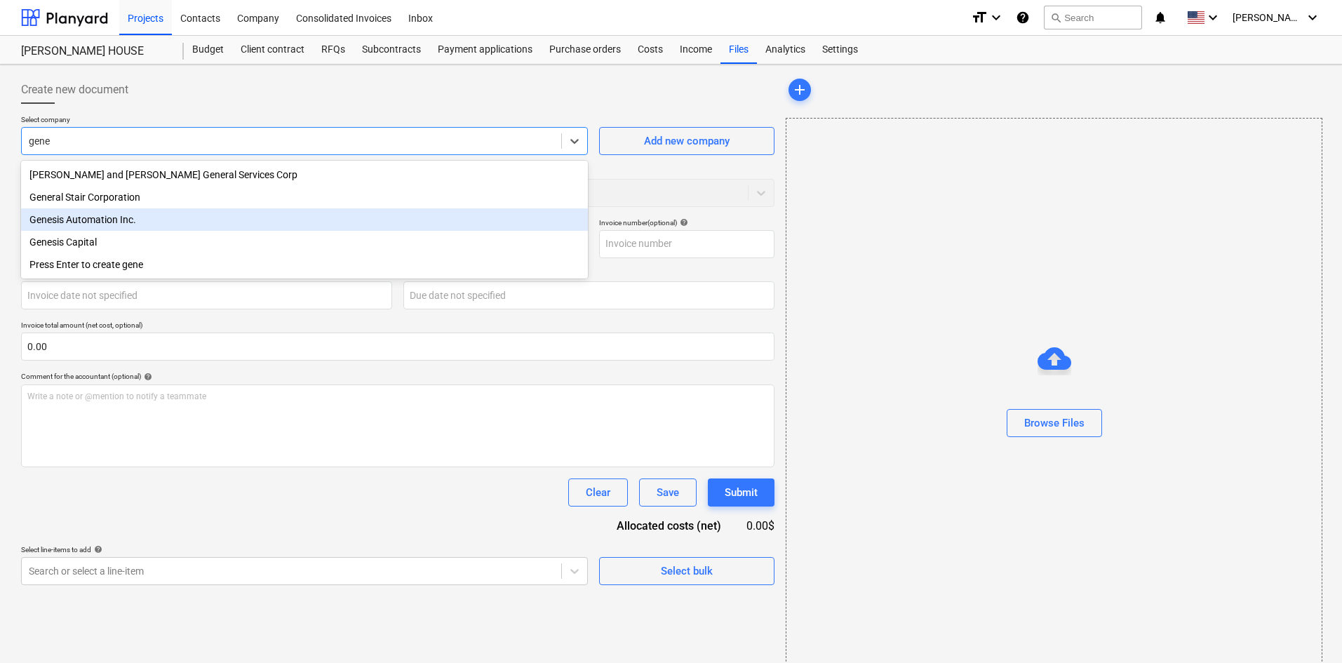
click at [170, 221] on div "Genesis Automation Inc." at bounding box center [304, 219] width 567 height 22
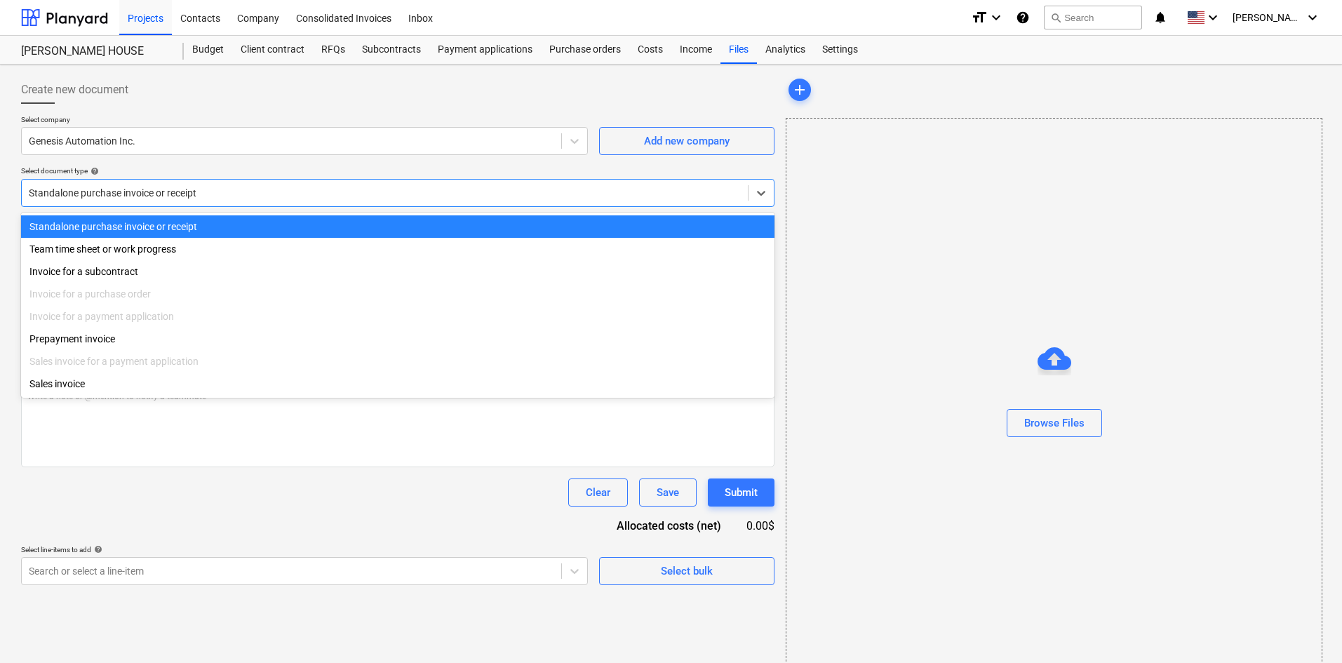
click at [163, 201] on div "Standalone purchase invoice or receipt" at bounding box center [385, 193] width 726 height 20
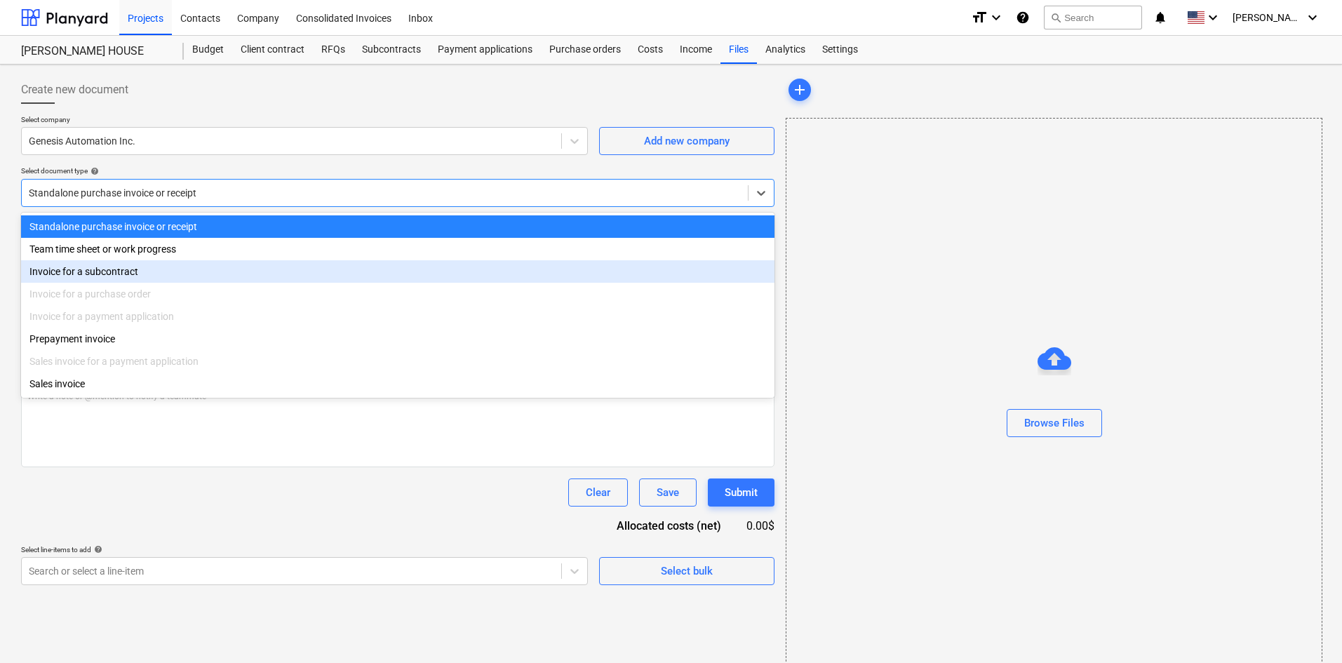
click at [142, 270] on div "Invoice for a subcontract" at bounding box center [397, 271] width 753 height 22
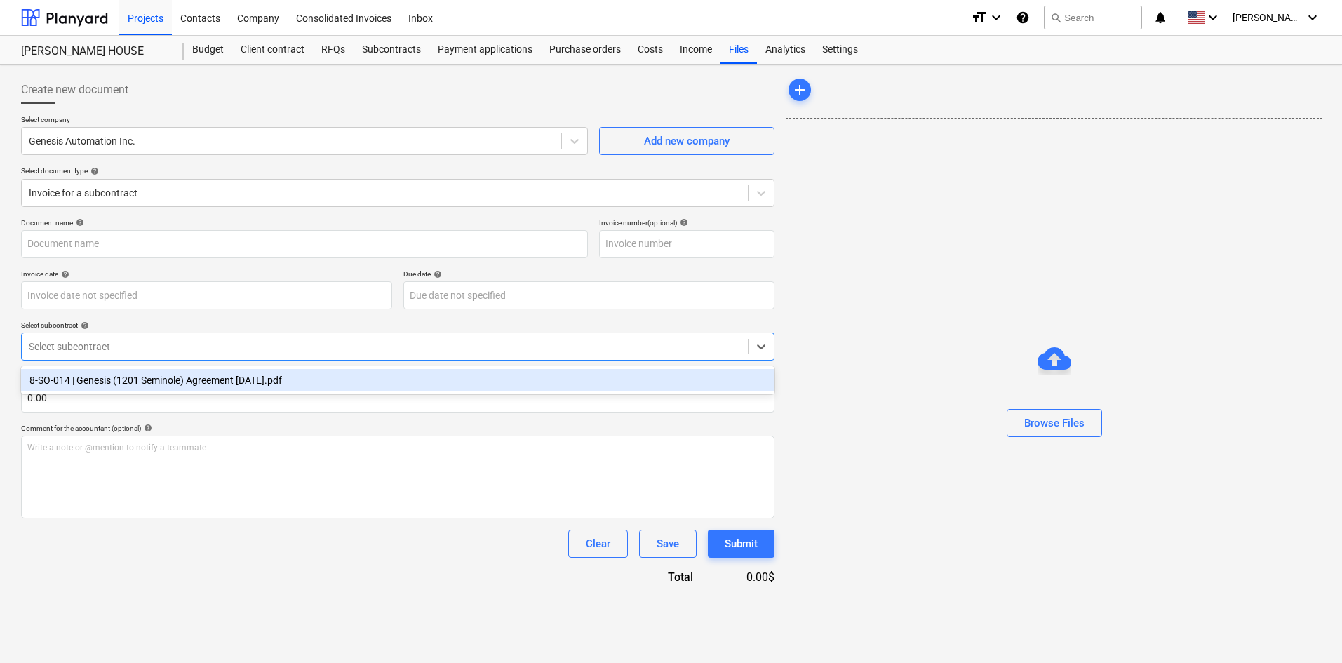
click at [198, 341] on div at bounding box center [385, 347] width 712 height 14
click at [198, 381] on div "8-SO-014 | Genesis (1201 Seminole) Agreement 4.17.25.pdf" at bounding box center [397, 380] width 753 height 22
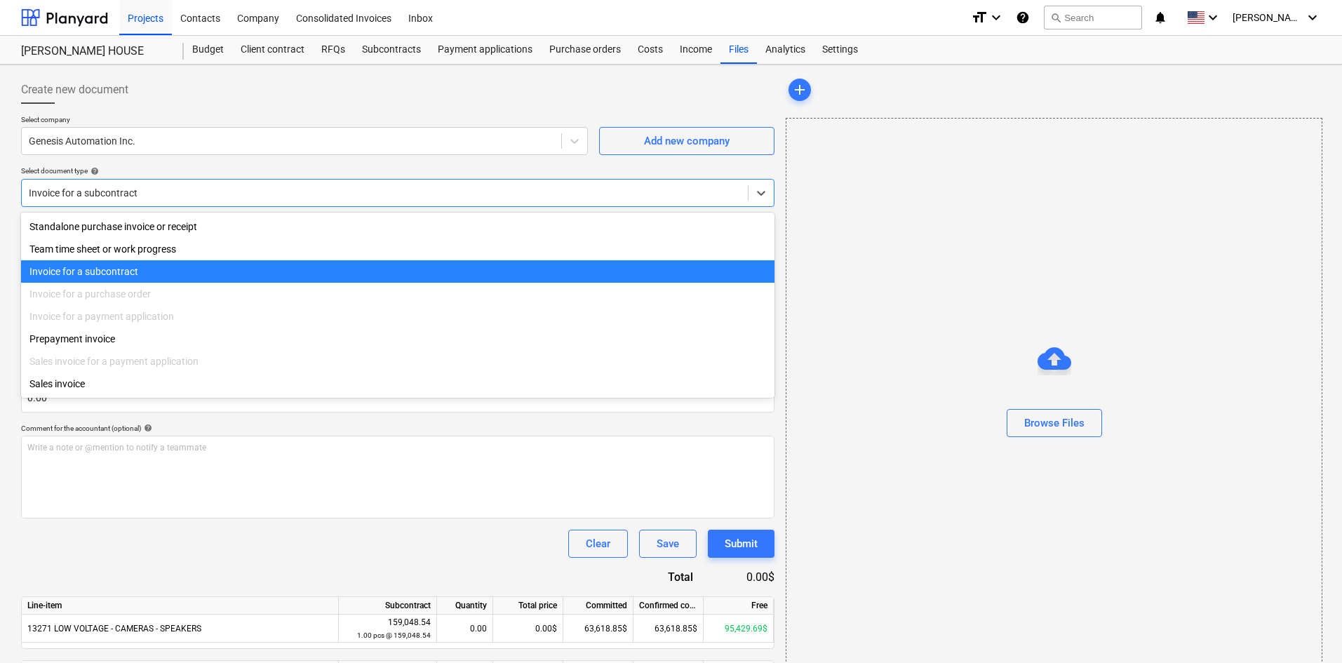
click at [165, 196] on div at bounding box center [385, 193] width 712 height 14
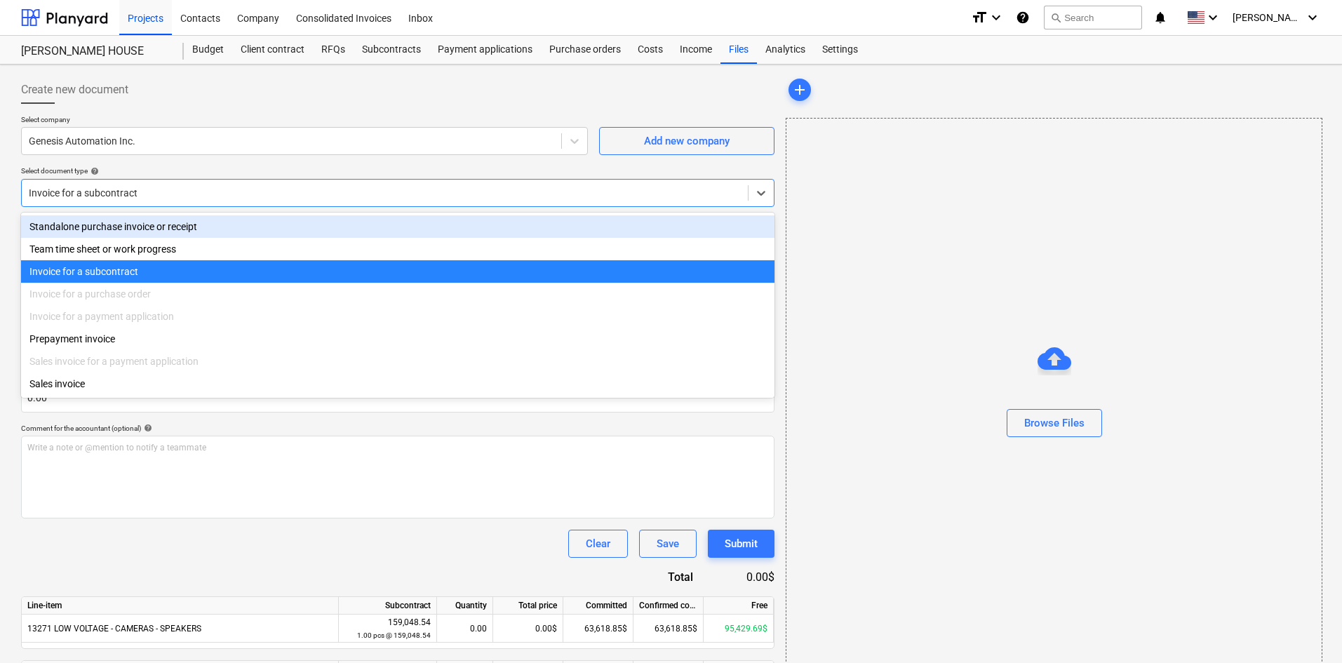
click at [168, 229] on div "Standalone purchase invoice or receipt" at bounding box center [397, 226] width 753 height 22
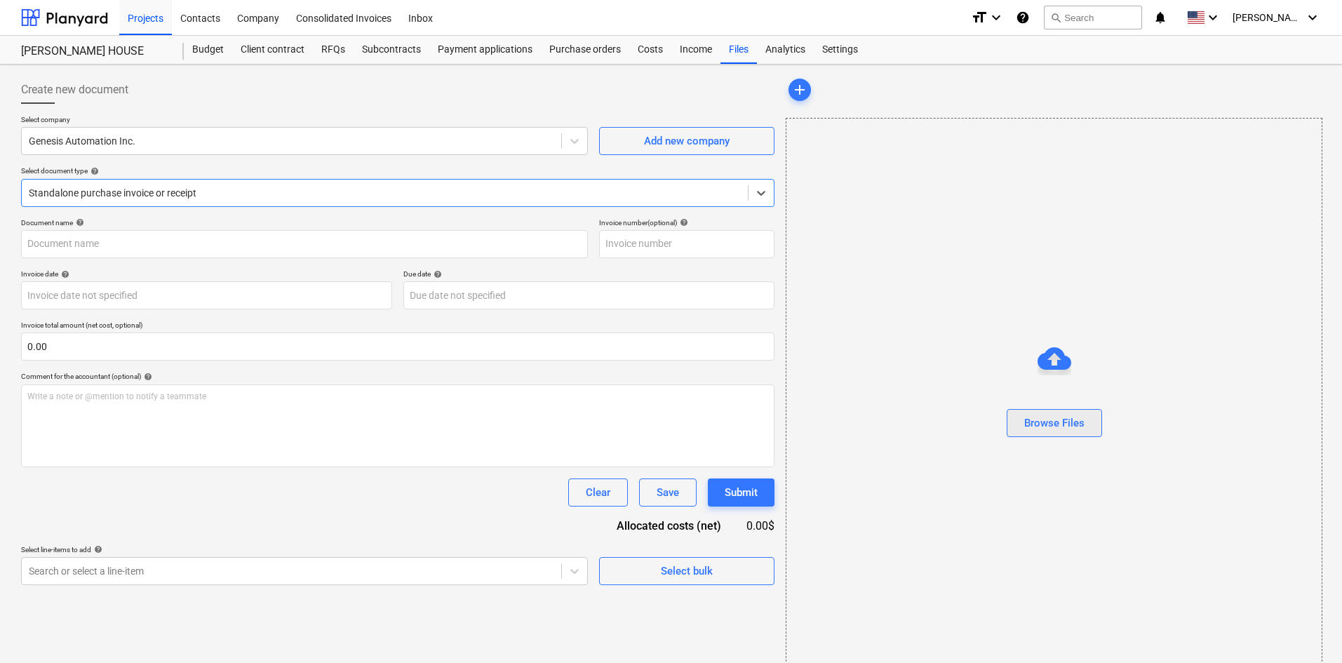
click at [1094, 428] on button "Browse Files" at bounding box center [1054, 423] width 95 height 28
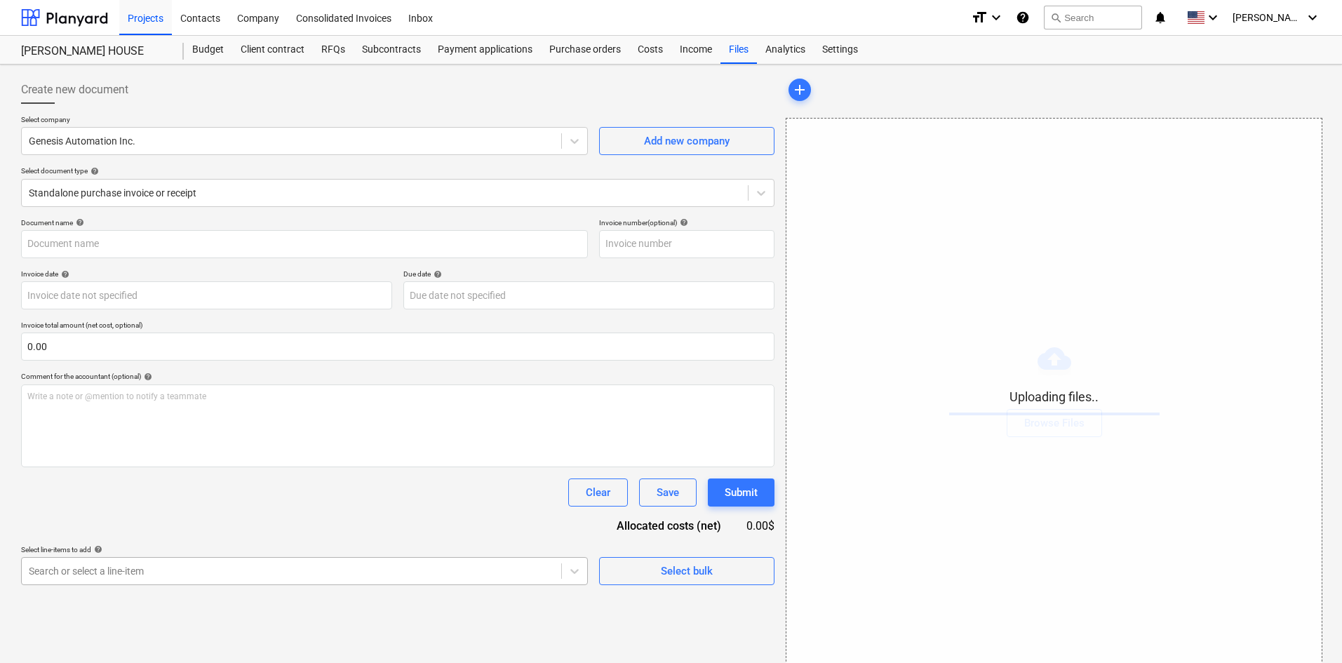
click at [301, 584] on body "Projects Contacts Company Consolidated Invoices Inbox format_size keyboard_arro…" at bounding box center [671, 331] width 1342 height 663
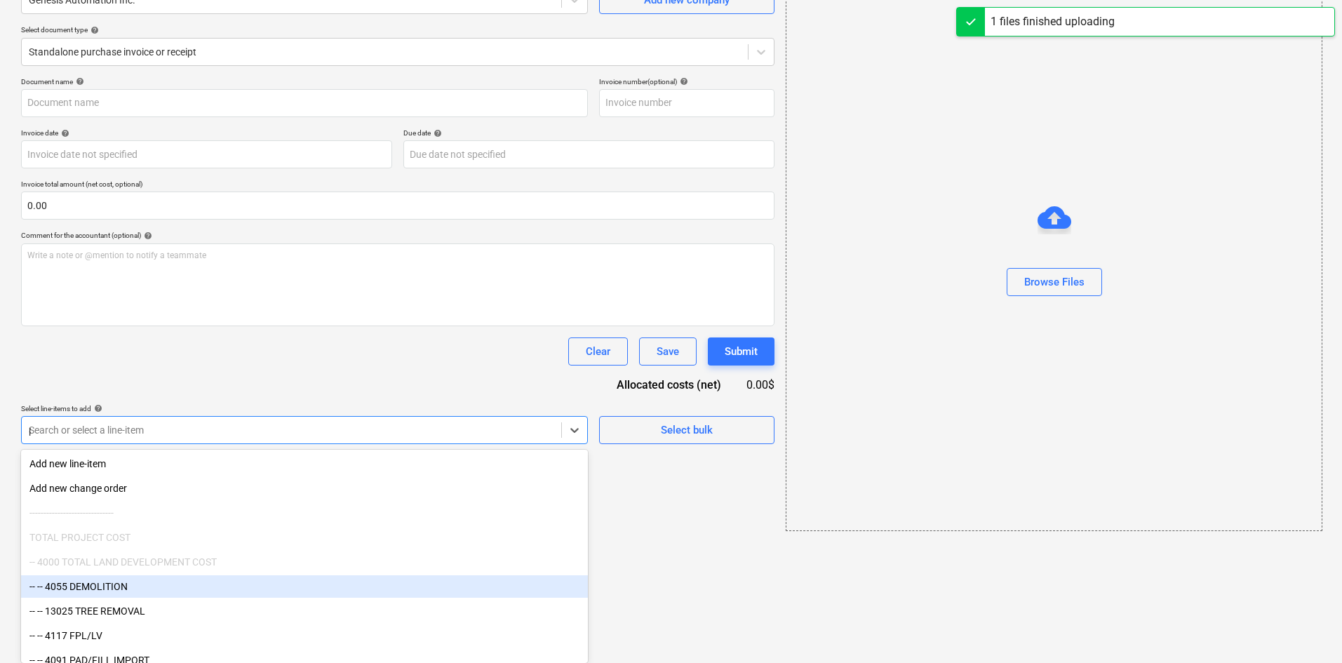
type input "pe"
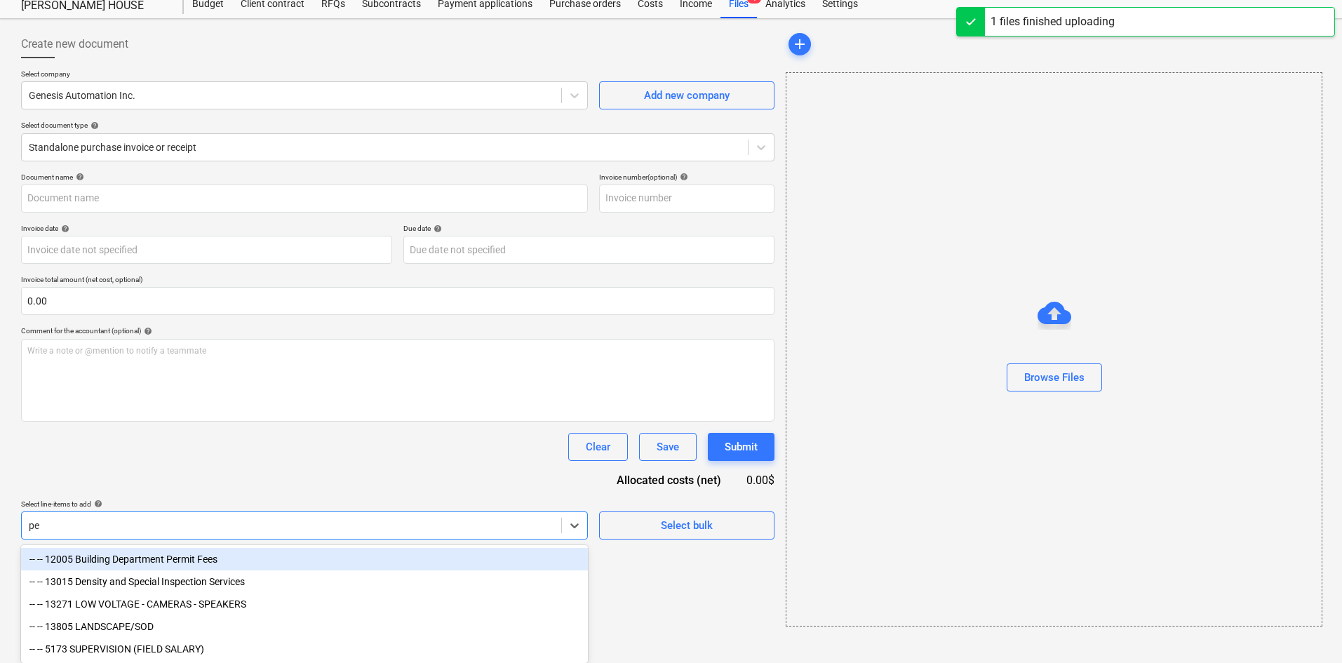
type input "Genesis Automation (Permits) 8.18.25.pdf"
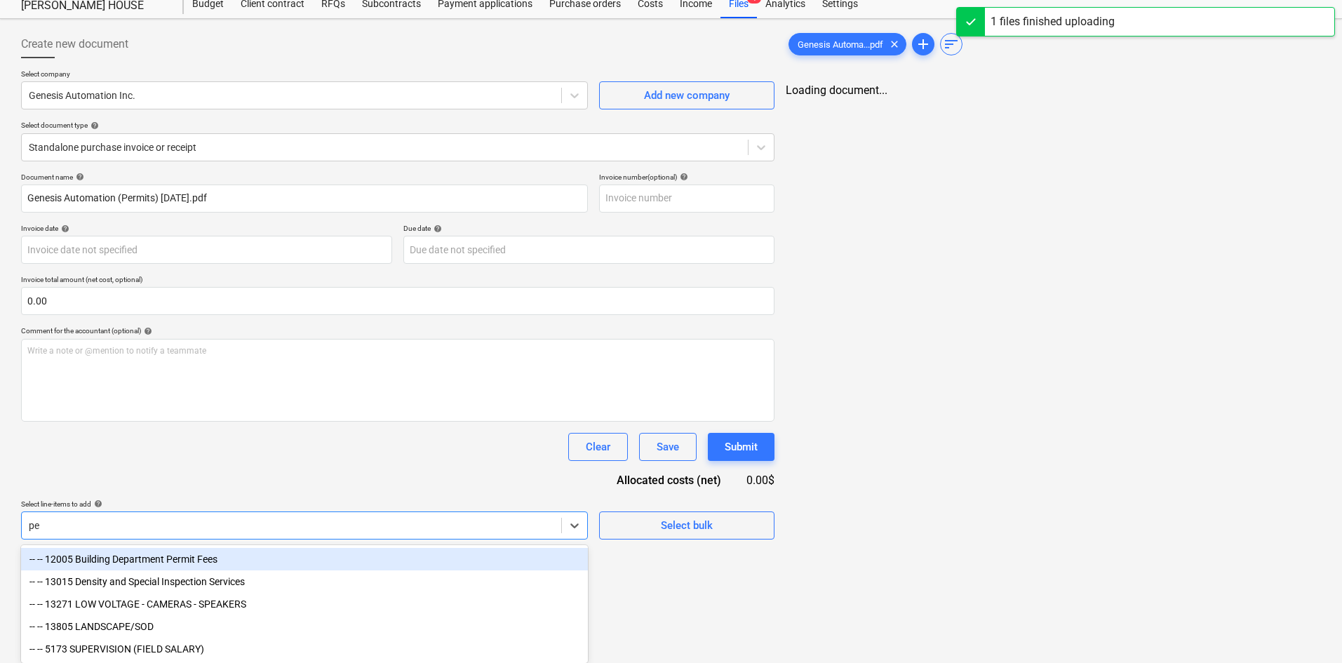
type input "per"
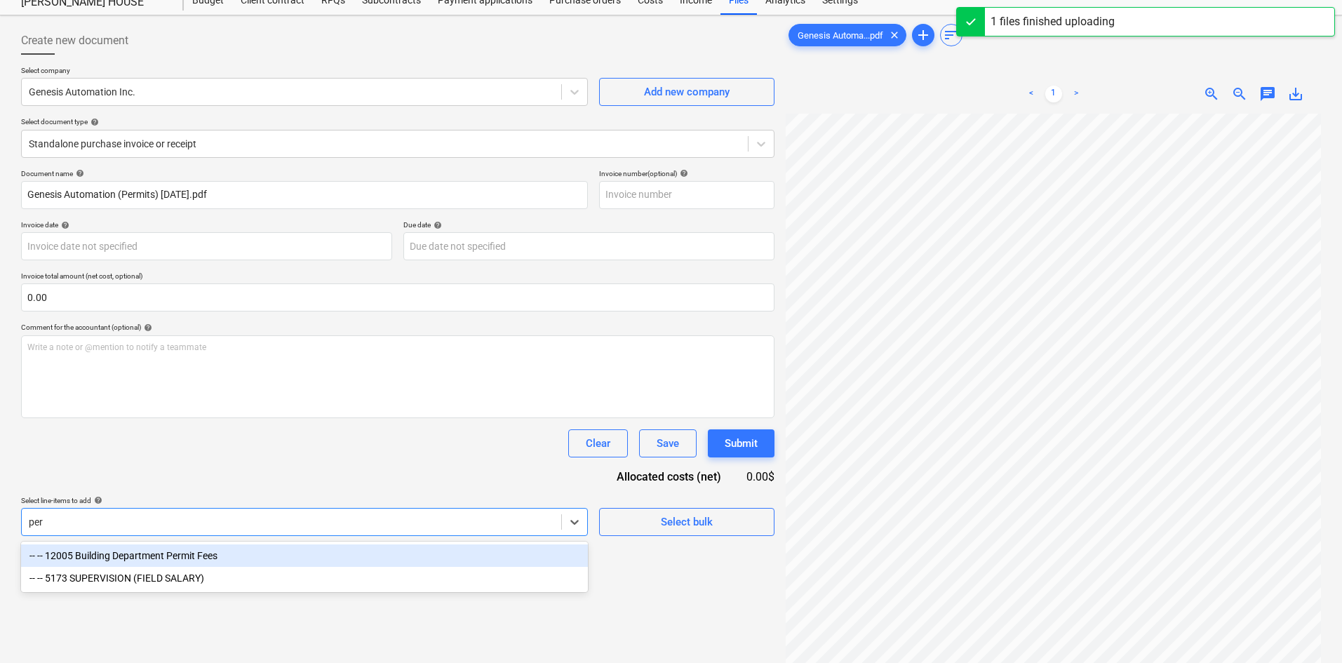
scroll to position [140, 0]
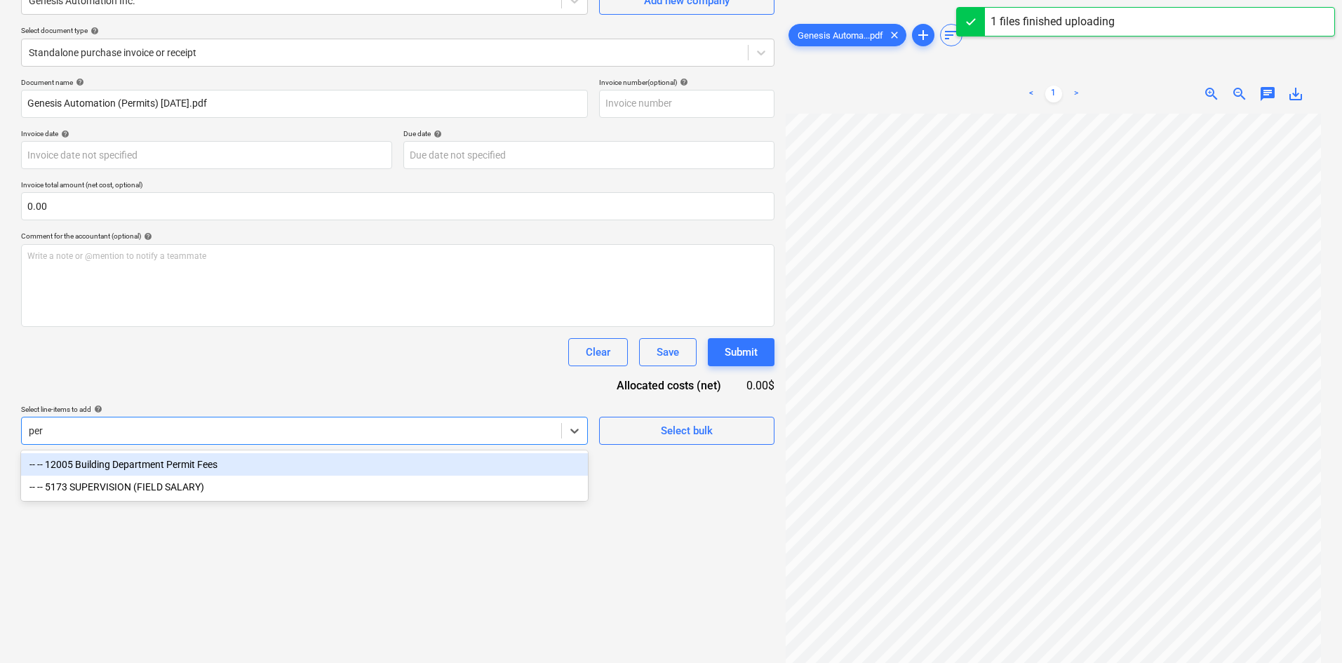
click at [255, 464] on div "-- -- 12005 Building Department Permit Fees" at bounding box center [304, 464] width 567 height 22
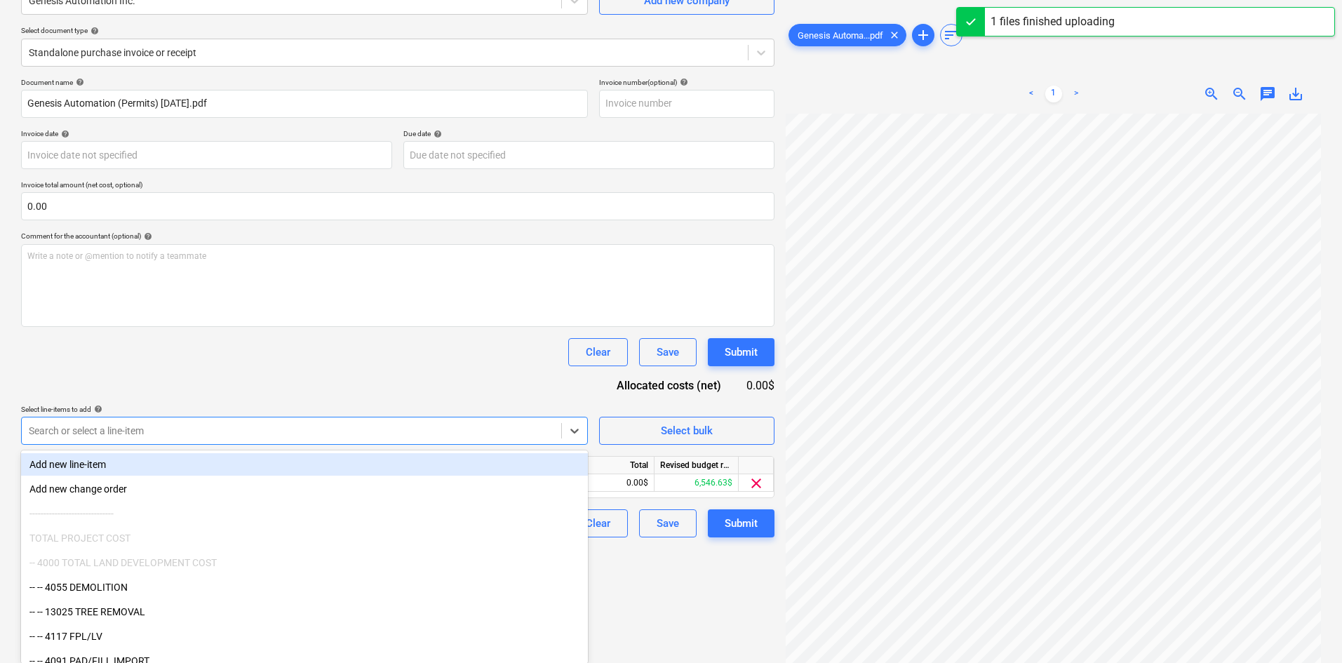
click at [335, 396] on div "Document name help Genesis Automation (Permits) 8.18.25.pdf Invoice number (opt…" at bounding box center [397, 307] width 753 height 459
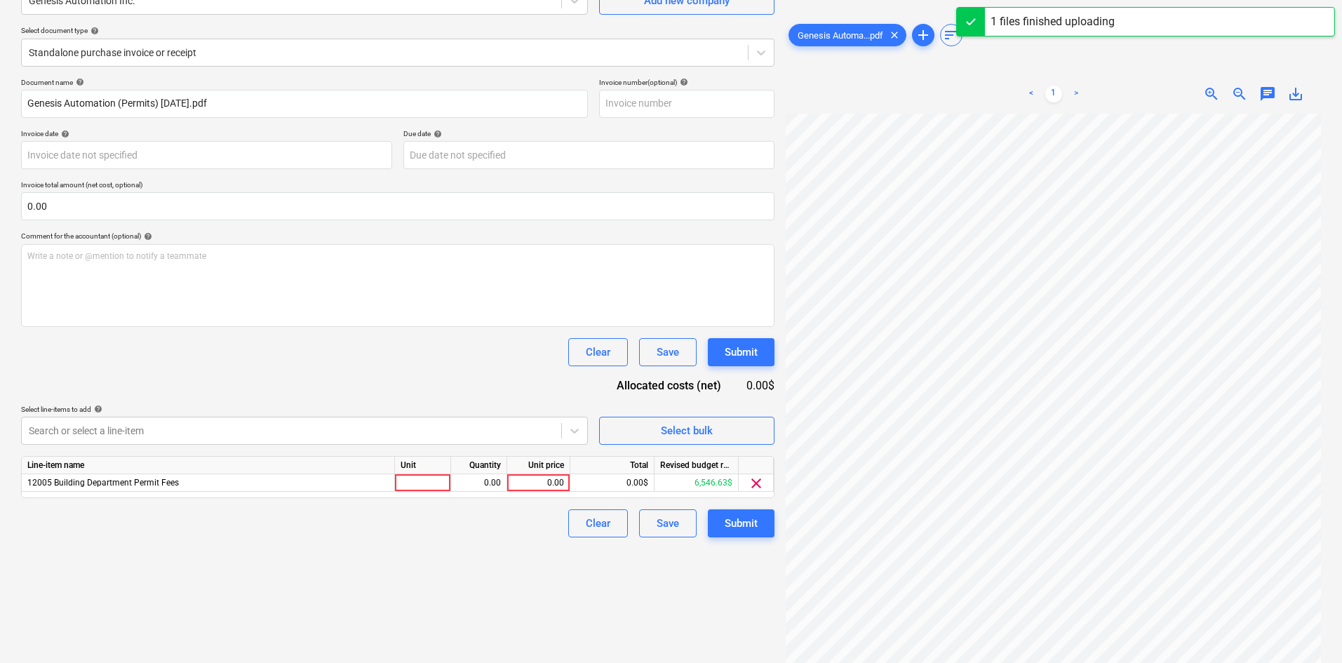
click at [532, 492] on div "Line-item name Unit Quantity Unit price Total Revised budget remaining 12005 Bu…" at bounding box center [397, 477] width 753 height 42
click at [533, 483] on div "0.00" at bounding box center [538, 483] width 51 height 18
click at [528, 490] on div "0.00" at bounding box center [538, 483] width 51 height 18
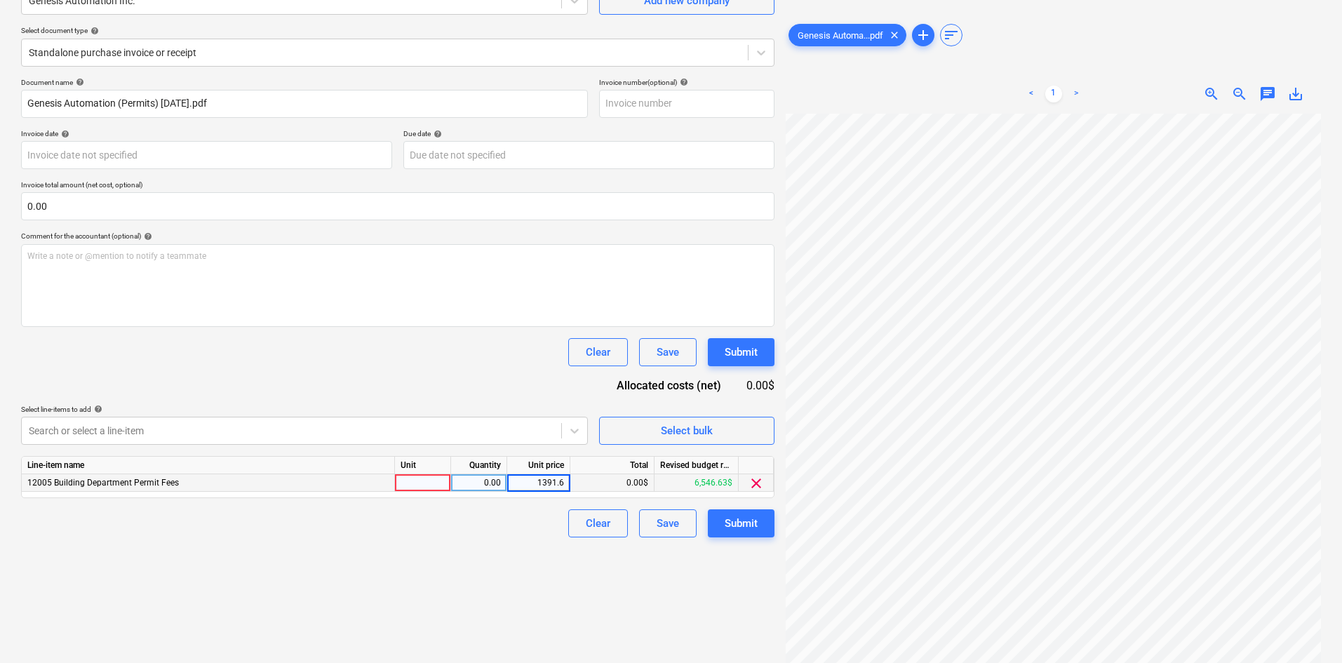
type input "1391.67"
click at [487, 616] on div "Create new document Select company Genesis Automation Inc. Add new company Sele…" at bounding box center [397, 293] width 765 height 727
click at [748, 530] on div "Submit" at bounding box center [741, 523] width 33 height 18
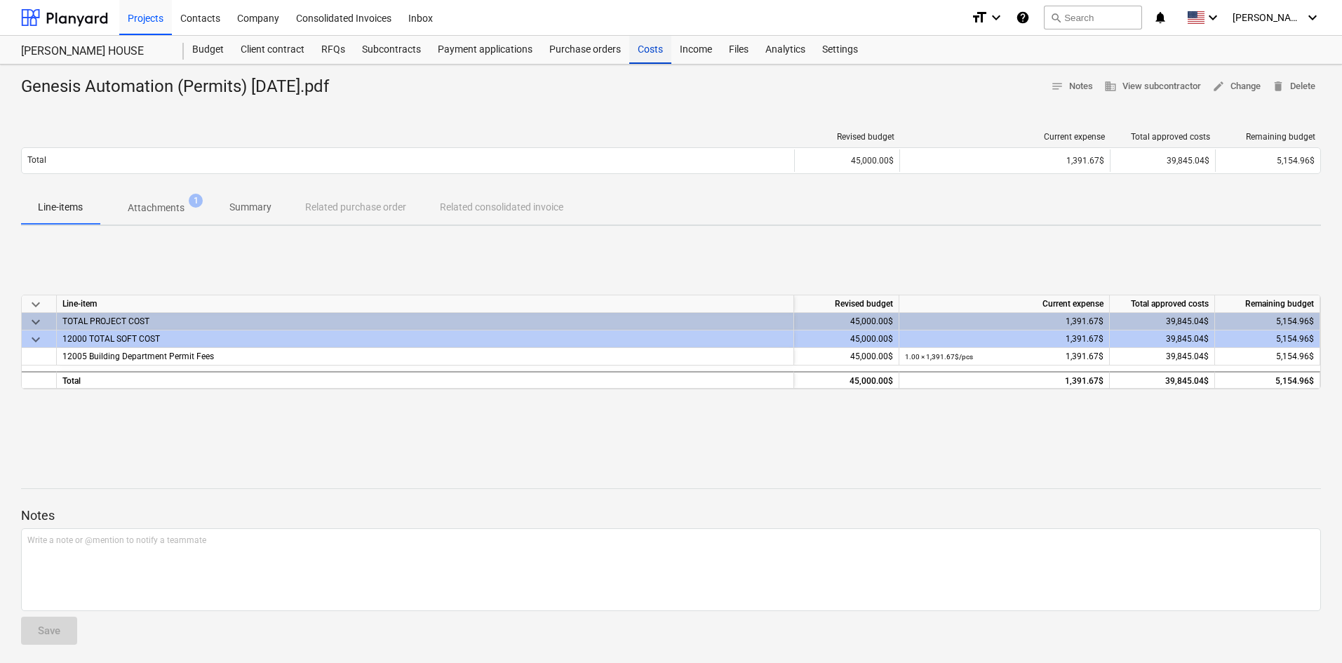
click at [645, 56] on div "Costs" at bounding box center [650, 50] width 42 height 28
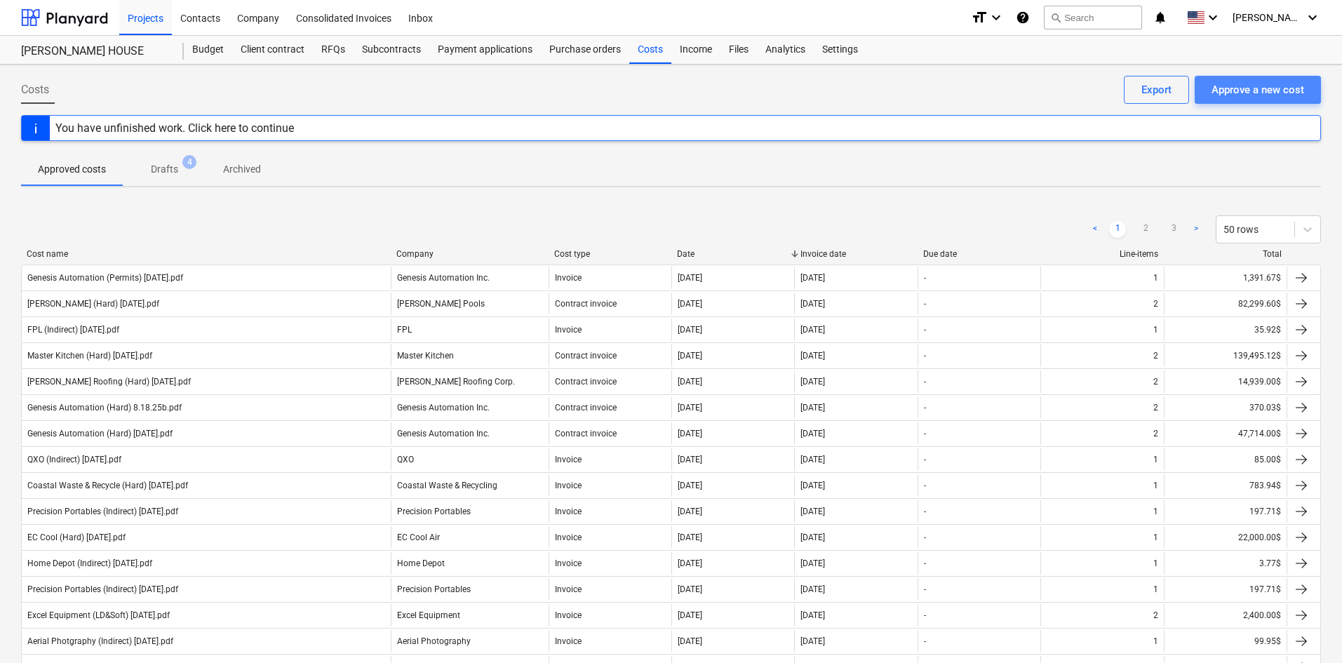
click at [1289, 92] on div "Approve a new cost" at bounding box center [1257, 90] width 93 height 18
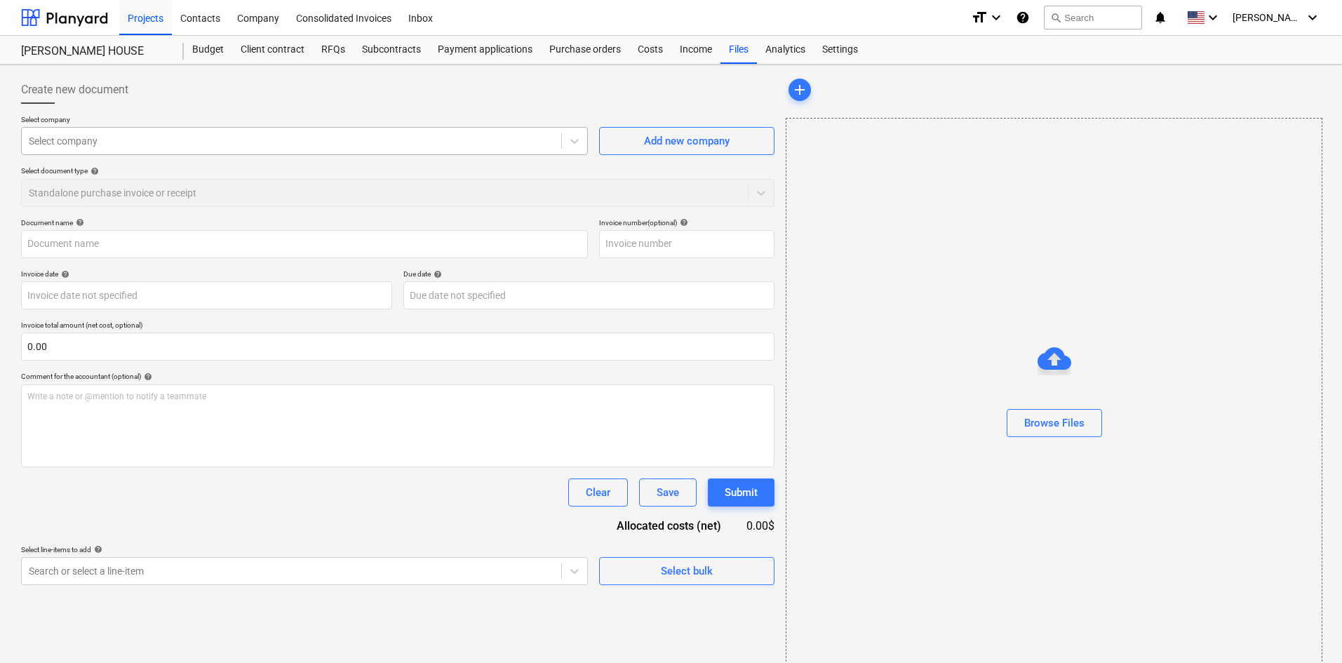
drag, startPoint x: 222, startPoint y: 149, endPoint x: 217, endPoint y: 142, distance: 9.0
click at [222, 148] on div "Select company" at bounding box center [291, 141] width 539 height 20
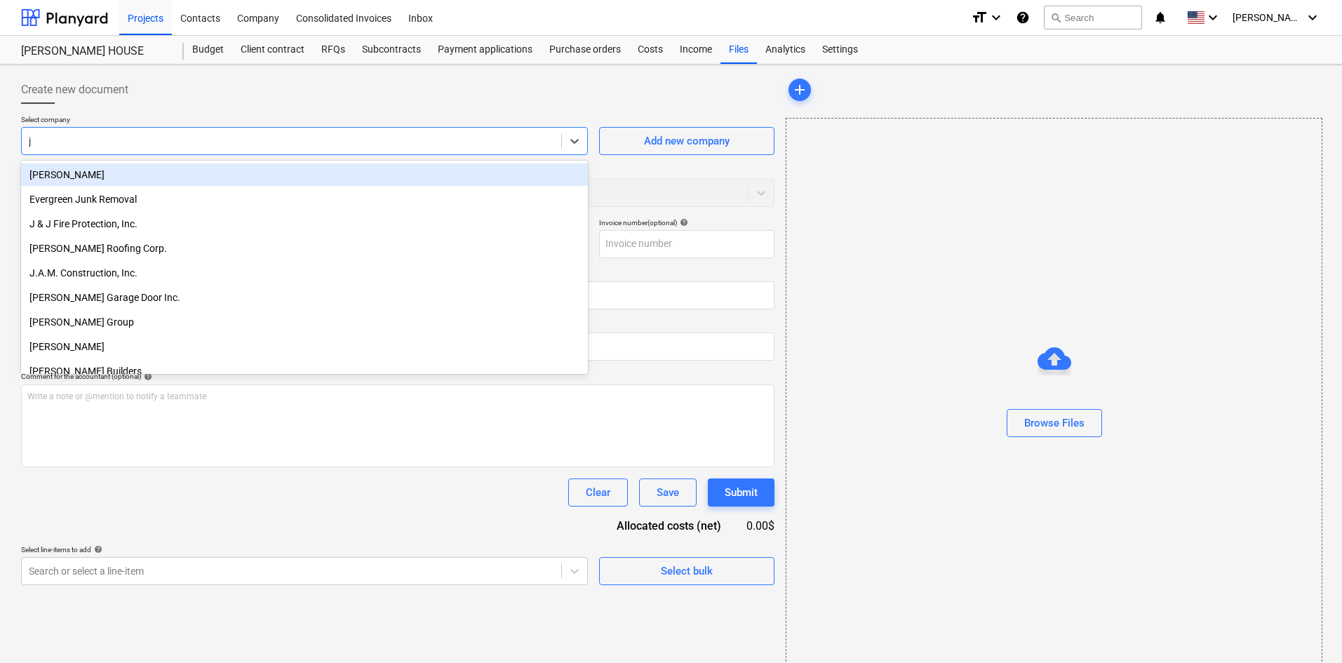
type input "j."
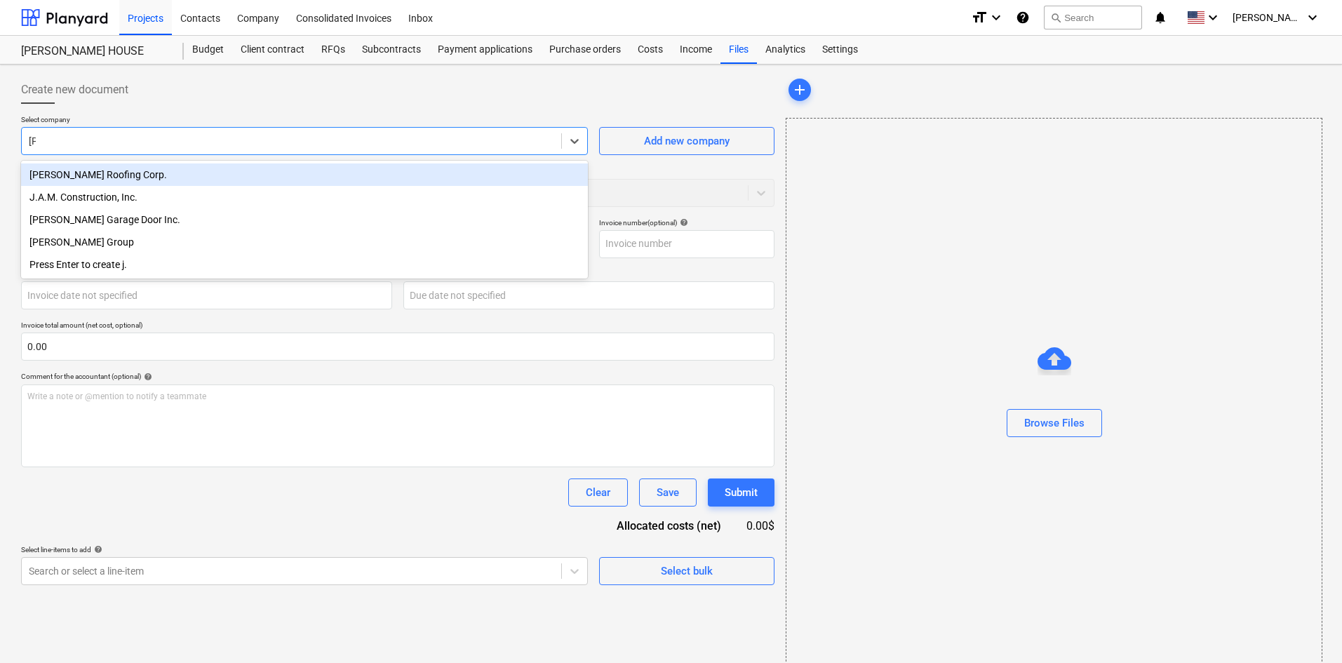
click at [145, 171] on div "J. Quintero Roofing Corp." at bounding box center [304, 174] width 567 height 22
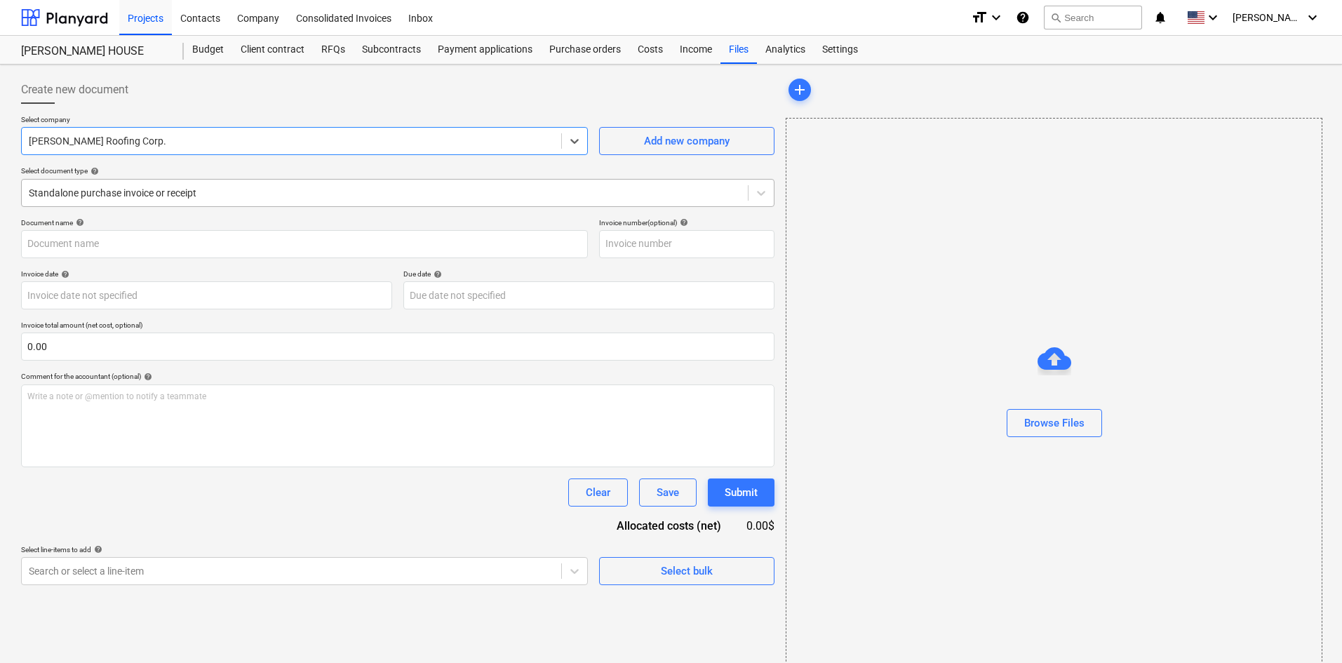
click at [133, 186] on div at bounding box center [385, 193] width 712 height 14
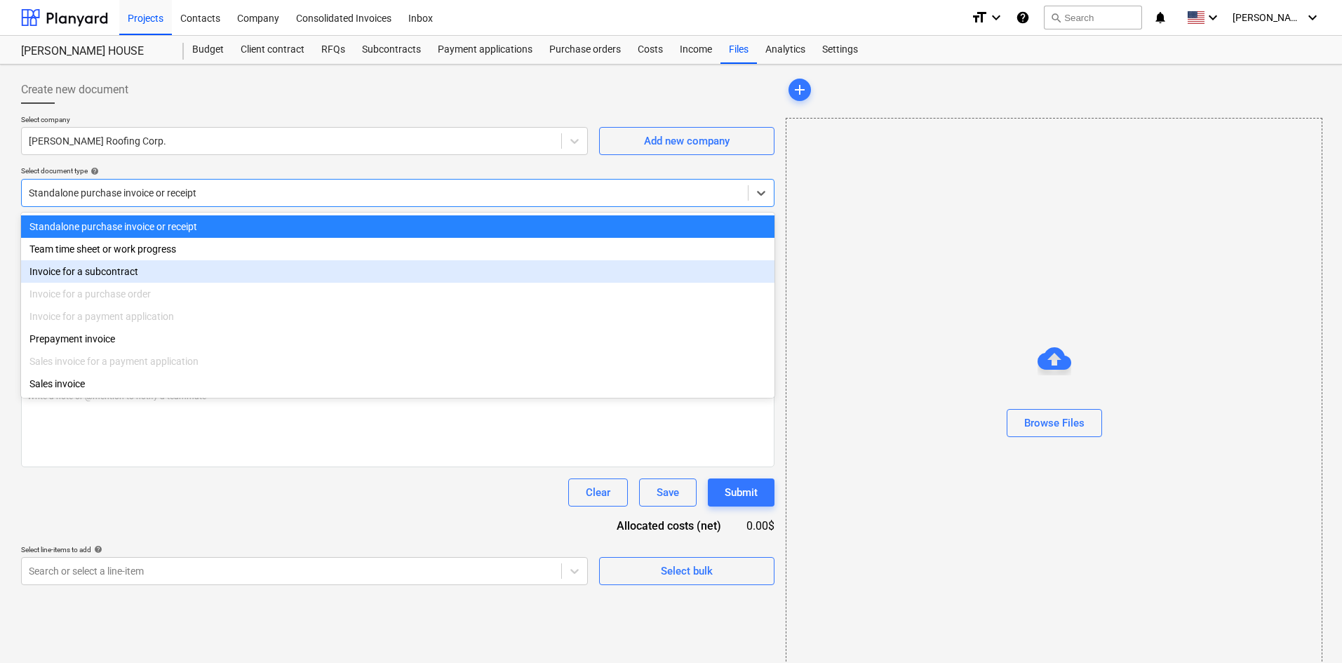
click at [114, 278] on div "Invoice for a subcontract" at bounding box center [397, 271] width 753 height 22
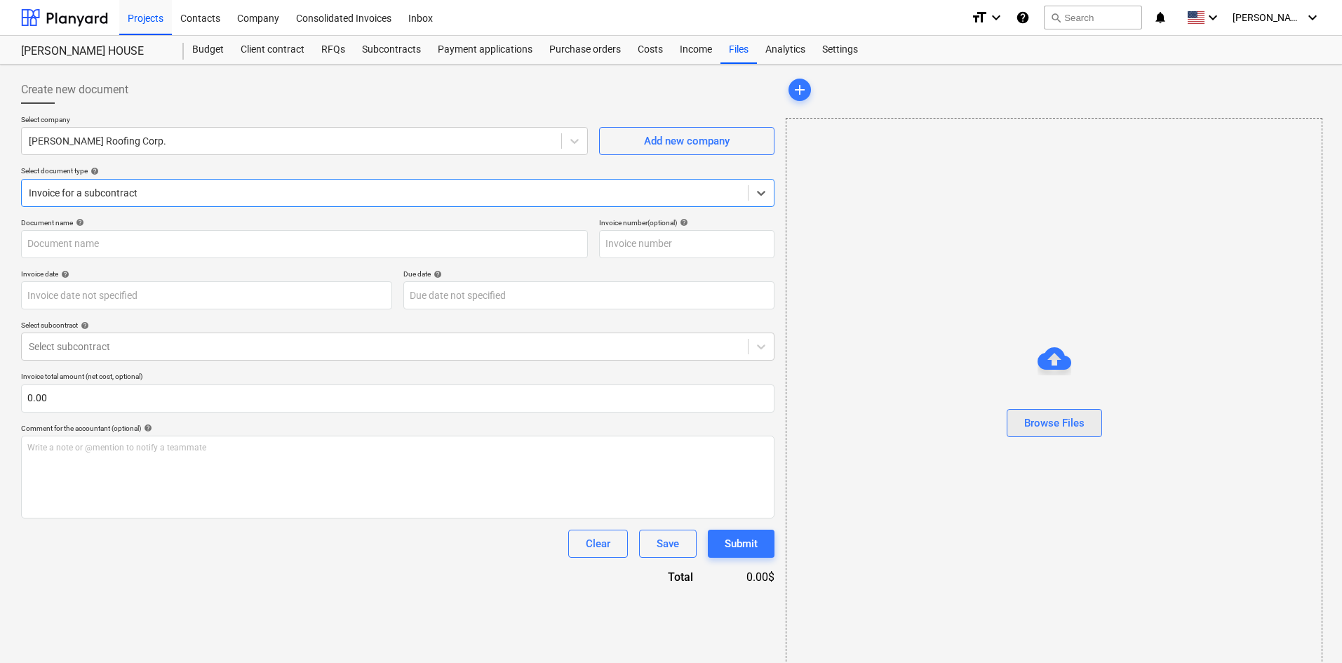
click at [1042, 421] on div "Browse Files" at bounding box center [1054, 423] width 60 height 18
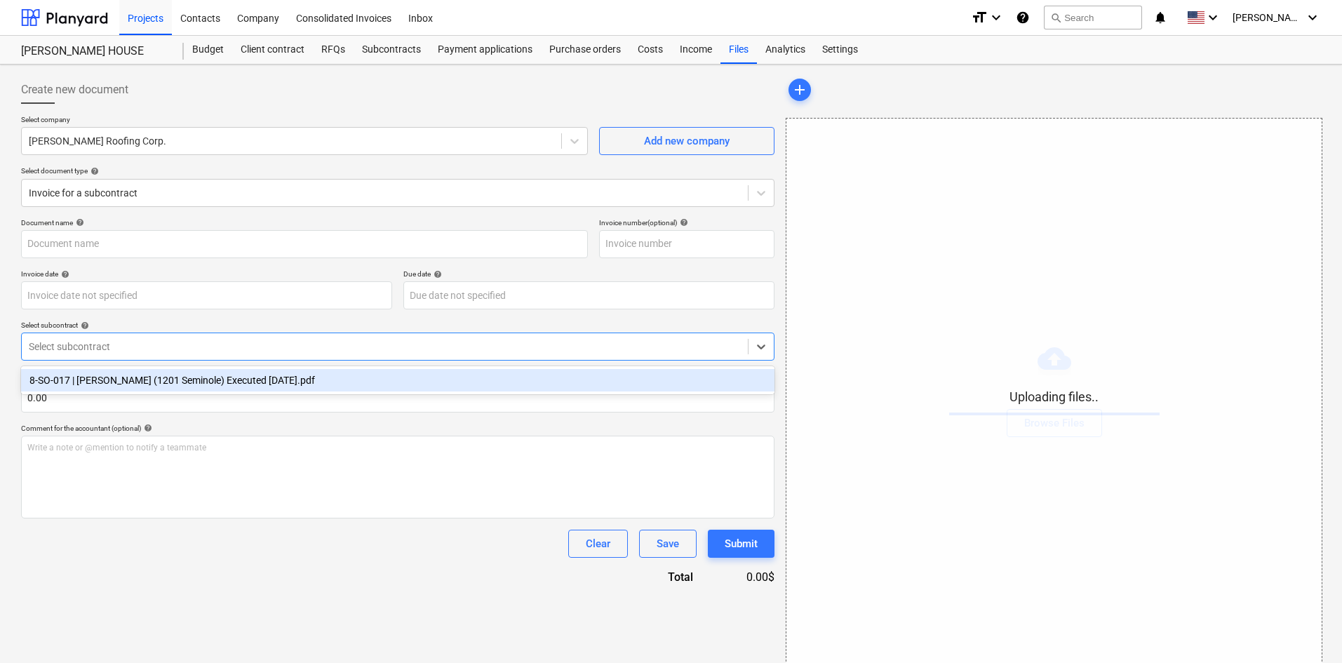
click at [119, 360] on div "Select subcontract" at bounding box center [397, 347] width 753 height 28
click at [123, 369] on div "8-SO-017 | Quintero (1201 Seminole) Executed 1.20.25.pdf" at bounding box center [397, 380] width 753 height 22
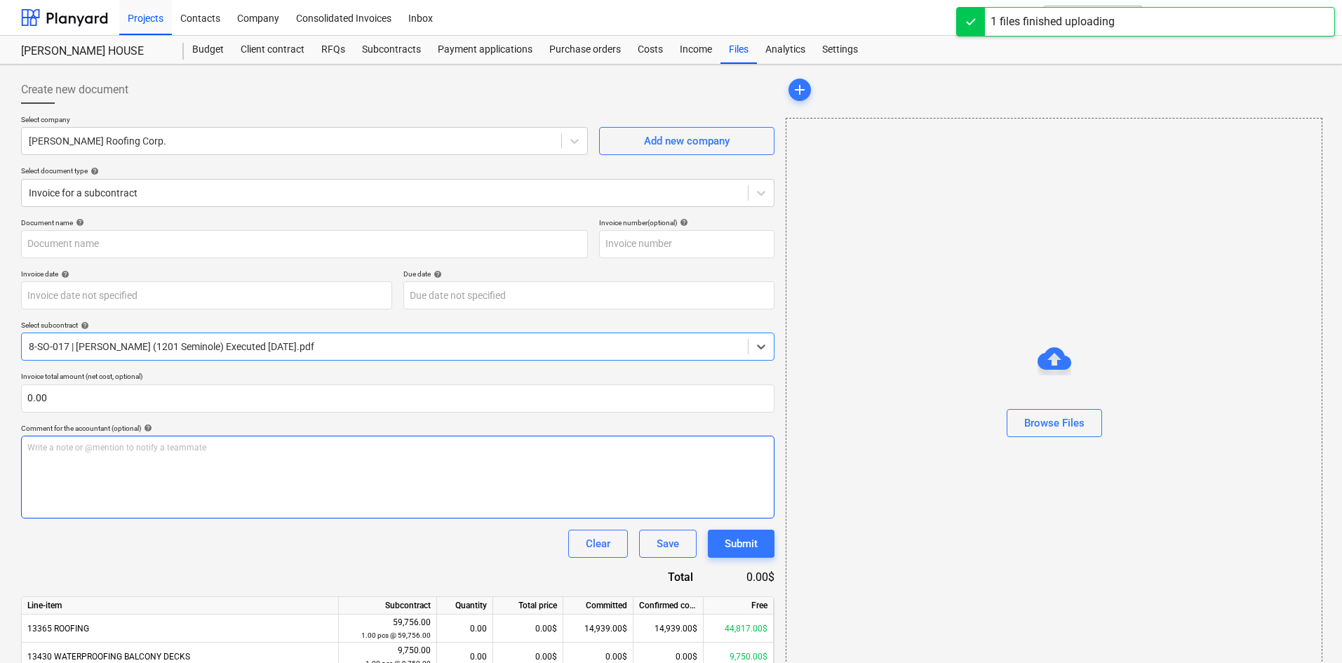
type input "J. Quintero (Hard) 9.3.25.pdf"
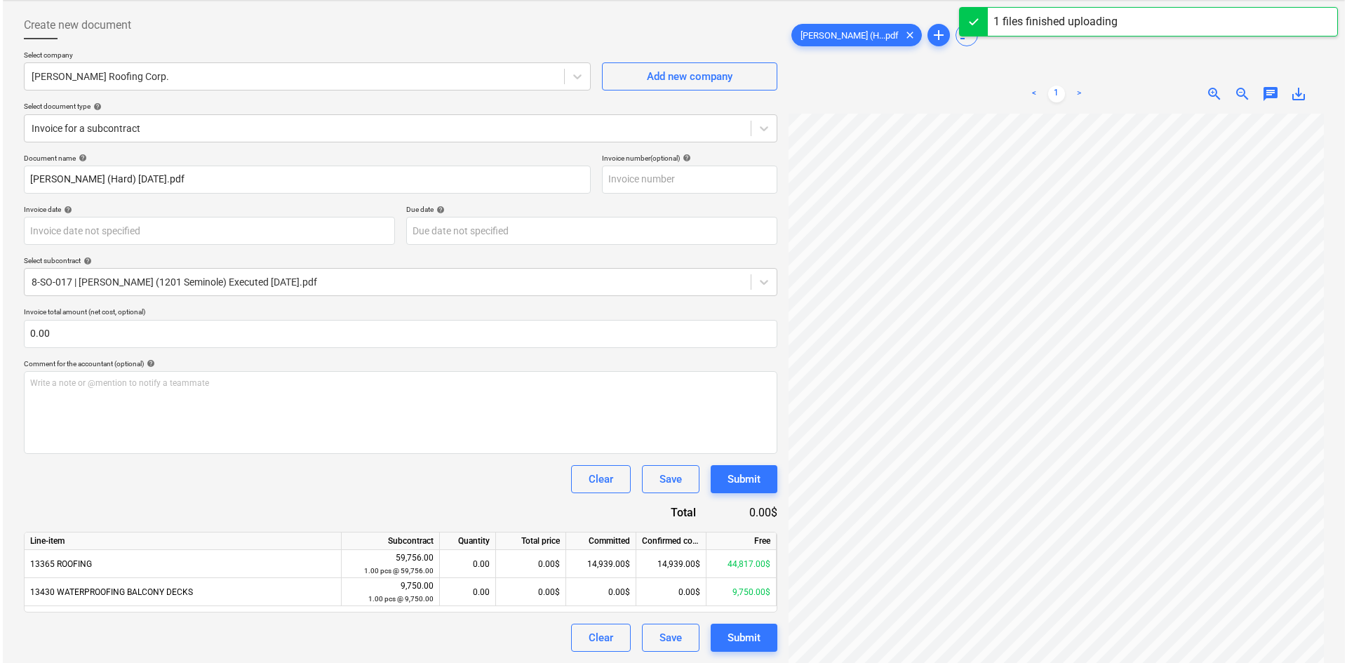
scroll to position [220, 116]
click at [528, 556] on div "0.00$" at bounding box center [528, 564] width 70 height 28
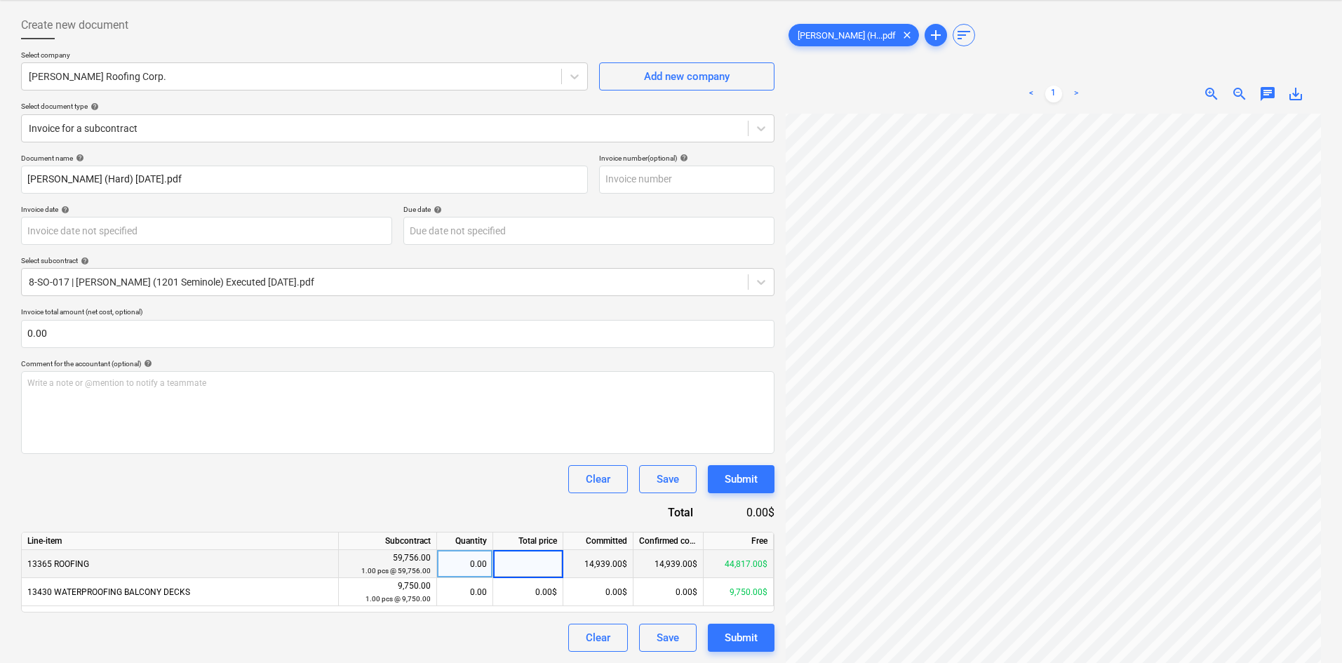
click at [464, 563] on div "0.00" at bounding box center [465, 564] width 44 height 28
type input ".1"
click at [472, 464] on div "Document name help J. Quintero (Hard) 9.3.25.pdf Invoice number (optional) help…" at bounding box center [397, 403] width 753 height 498
click at [481, 564] on div "0.10" at bounding box center [465, 564] width 44 height 28
click at [519, 556] on div "5,975.60$" at bounding box center [528, 564] width 70 height 28
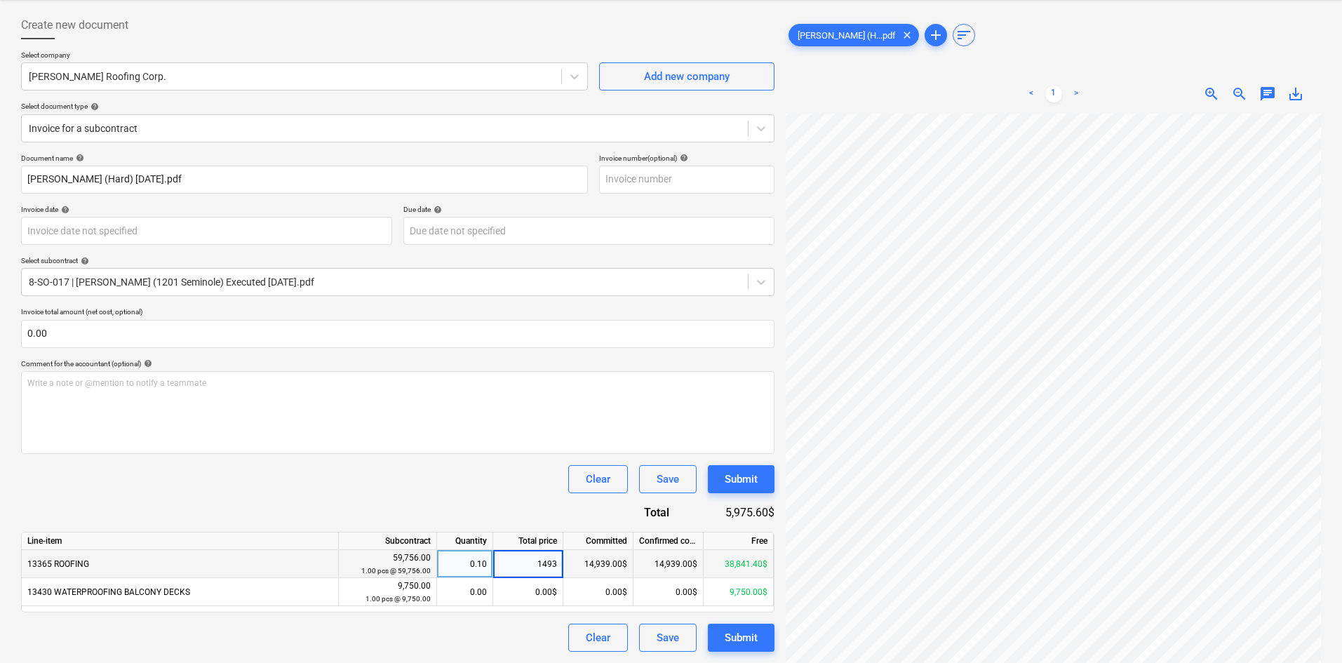
type input "14939"
click at [481, 488] on div "Clear Save Submit" at bounding box center [397, 479] width 753 height 28
click at [493, 490] on div "Clear Save Submit" at bounding box center [397, 479] width 753 height 28
click at [751, 640] on div "Submit" at bounding box center [741, 638] width 33 height 18
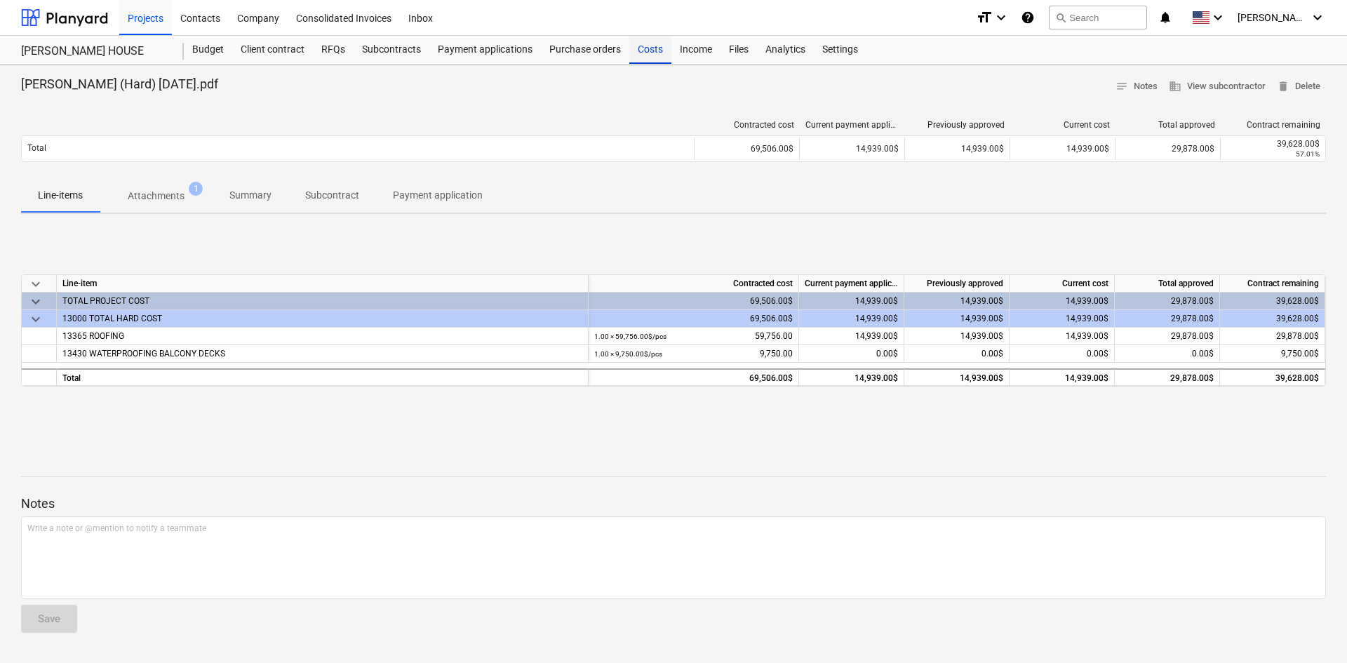
click at [650, 49] on div "Costs" at bounding box center [650, 50] width 42 height 28
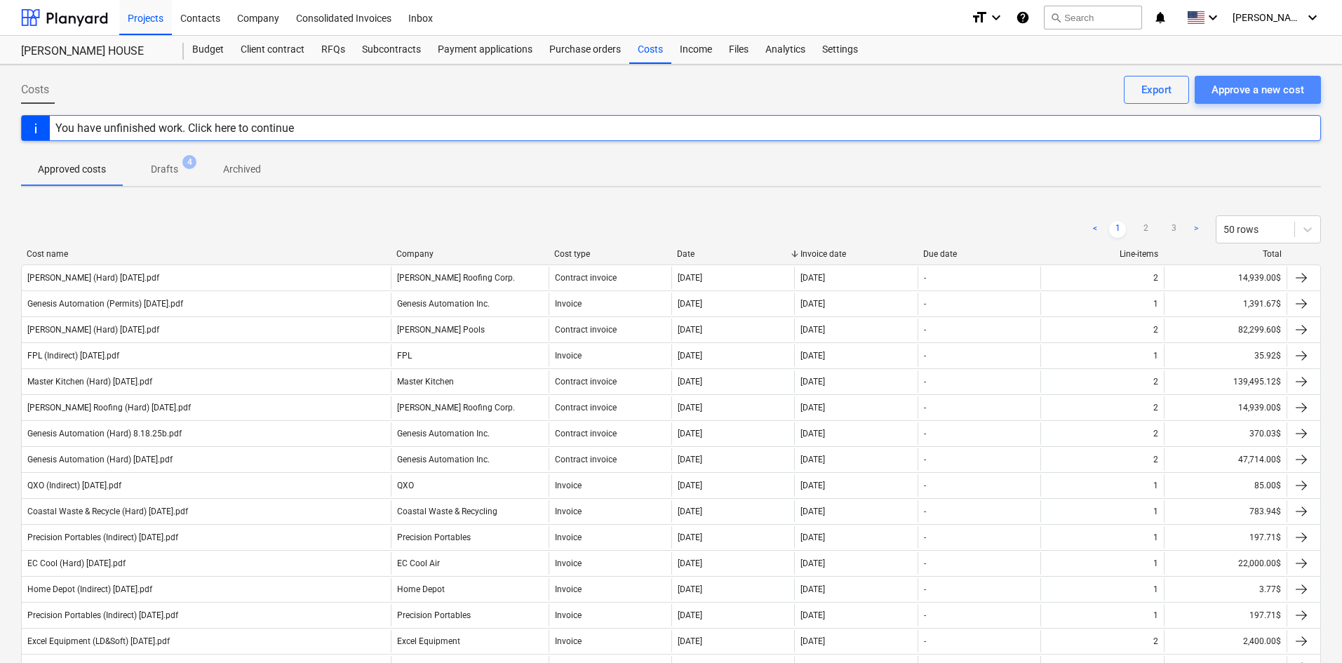
click at [1272, 87] on div "Approve a new cost" at bounding box center [1257, 90] width 93 height 18
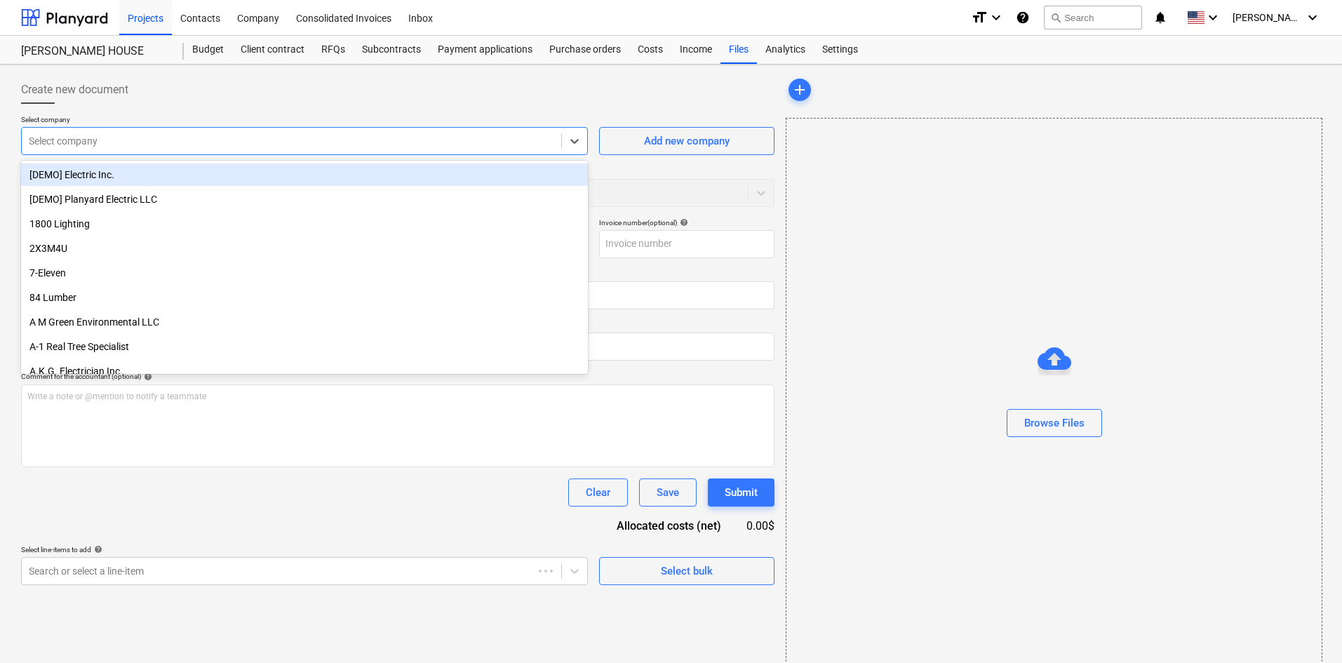
click at [231, 128] on div "Select company" at bounding box center [304, 141] width 567 height 28
type input "indi"
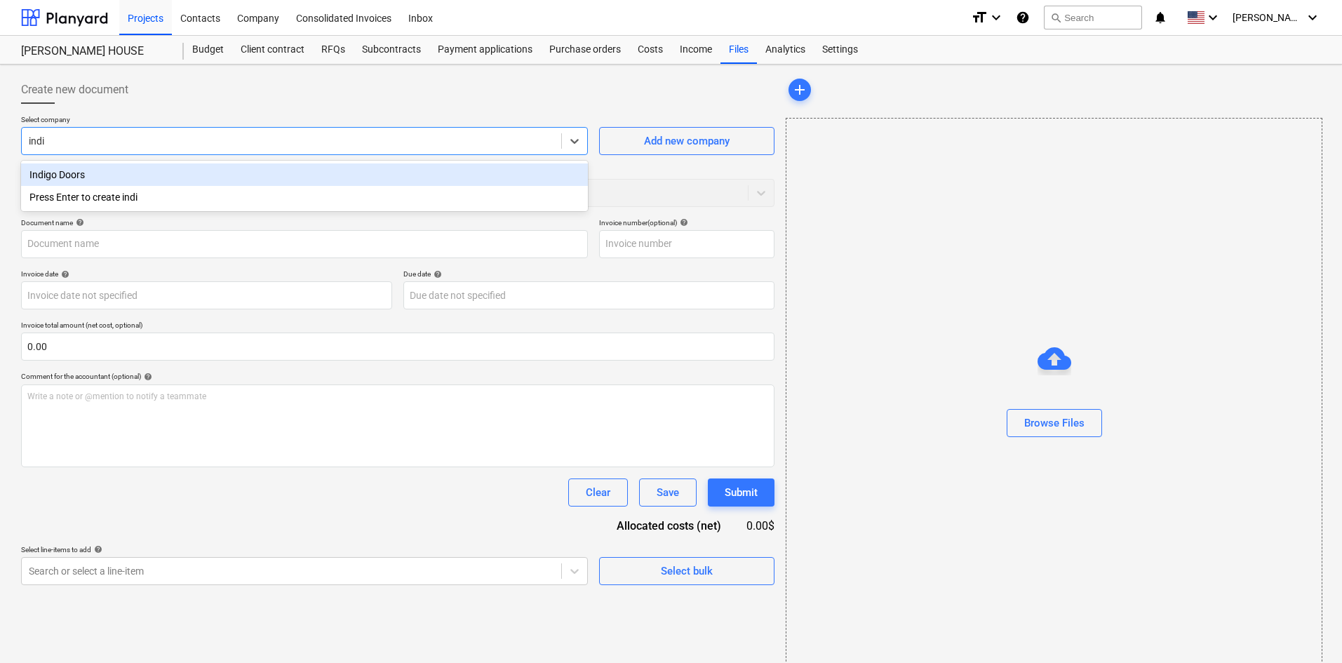
click at [285, 175] on div "Indigo Doors" at bounding box center [304, 174] width 567 height 22
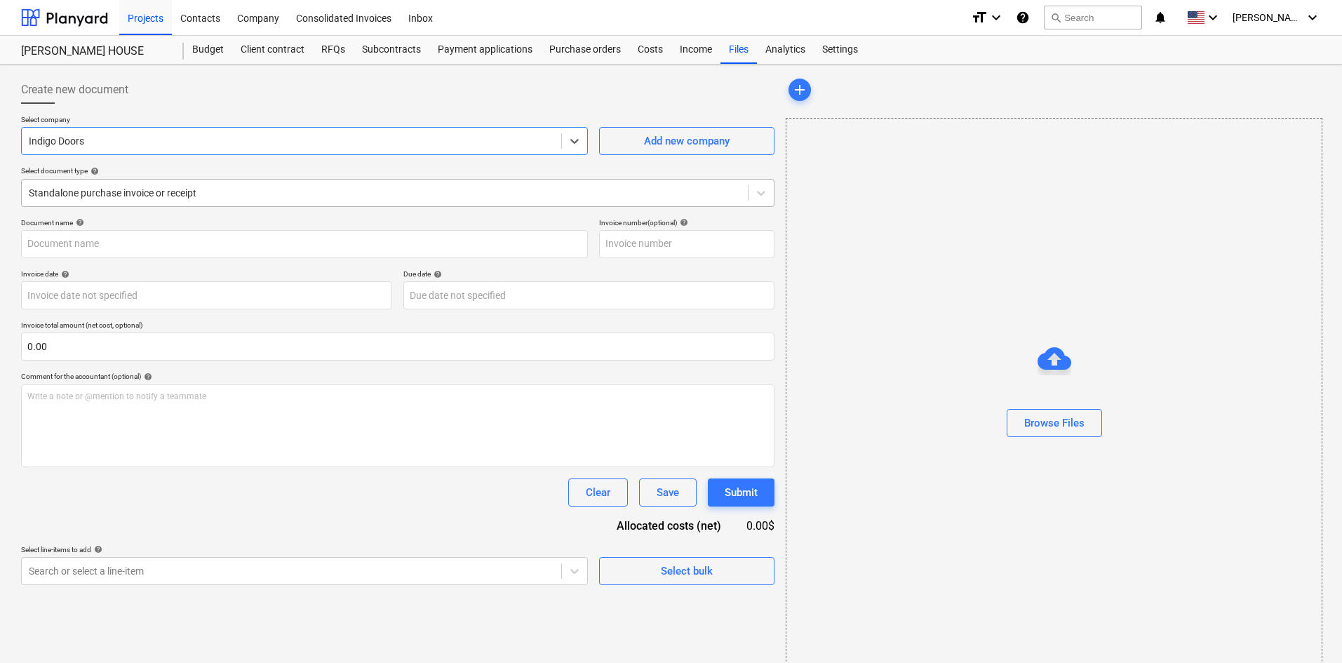
click at [181, 197] on div at bounding box center [385, 193] width 712 height 14
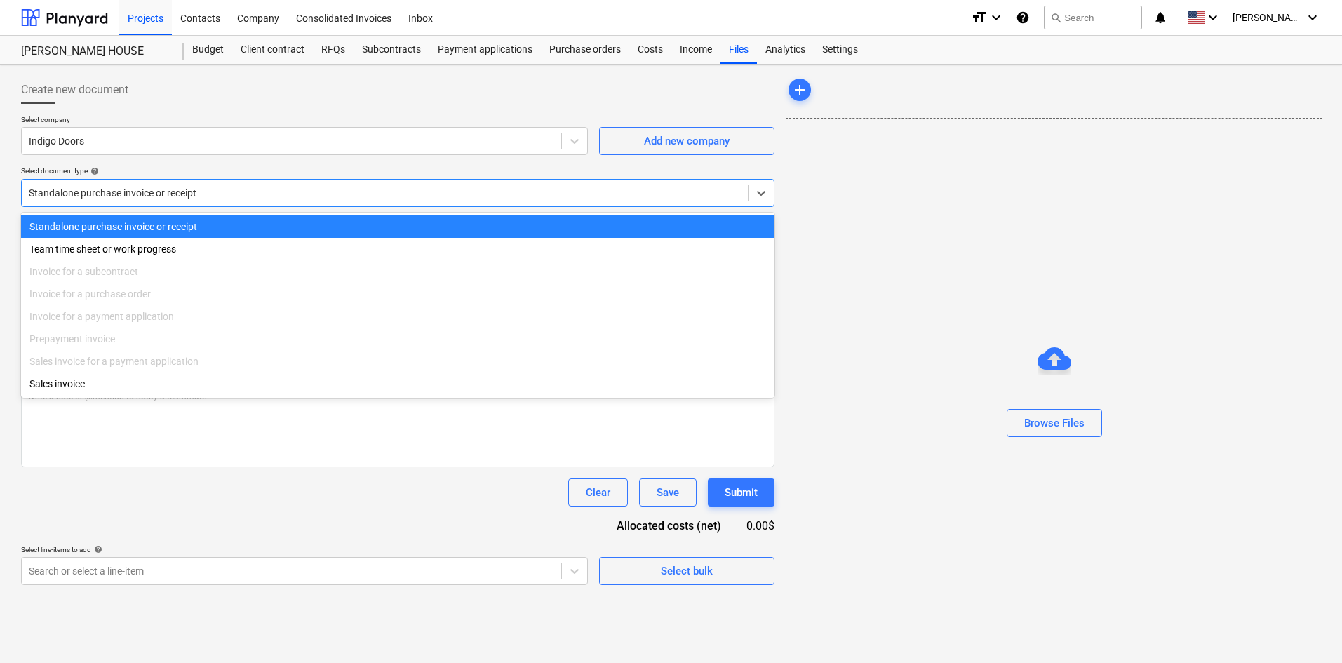
click at [181, 197] on div at bounding box center [385, 193] width 712 height 14
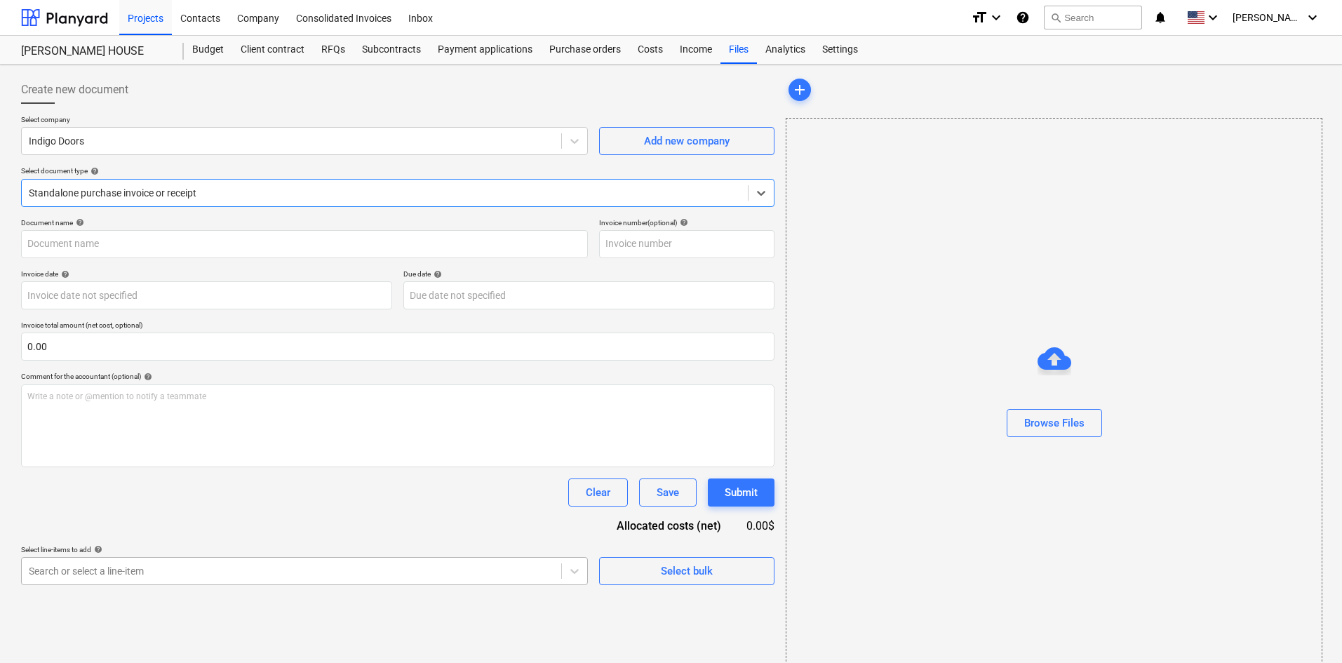
click at [441, 571] on body "Projects Contacts Company Consolidated Invoices Inbox format_size keyboard_arro…" at bounding box center [671, 331] width 1342 height 663
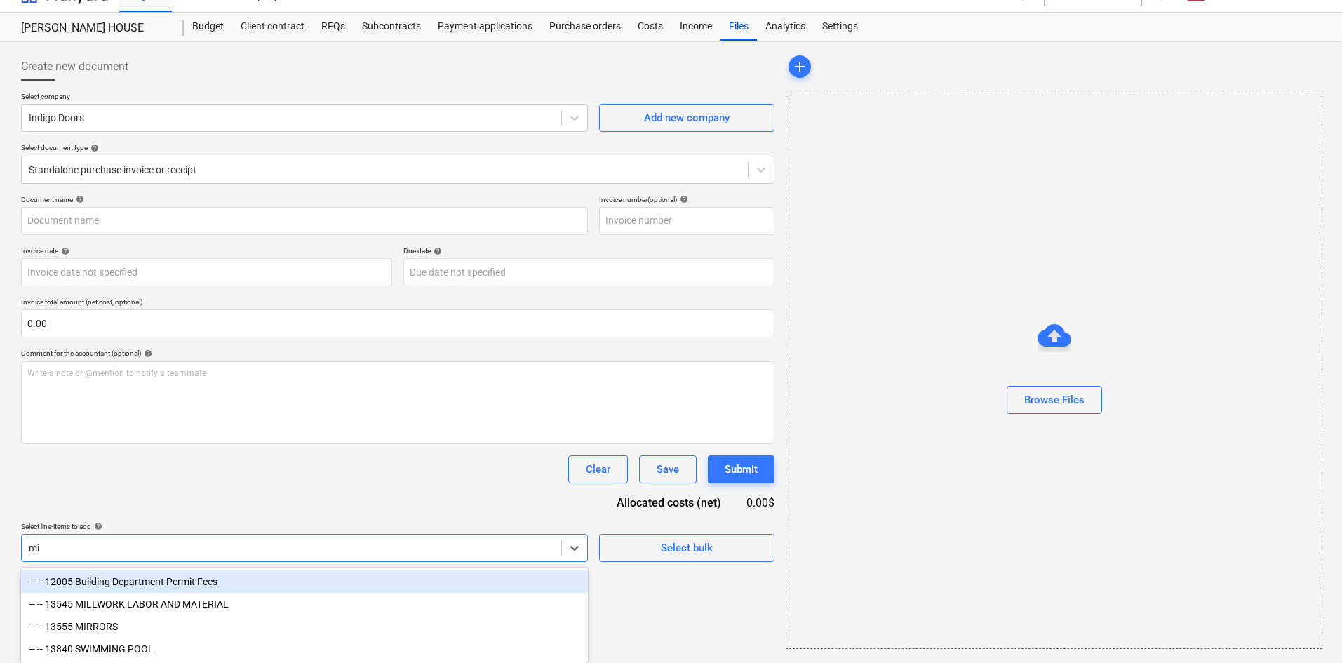
type input "mil"
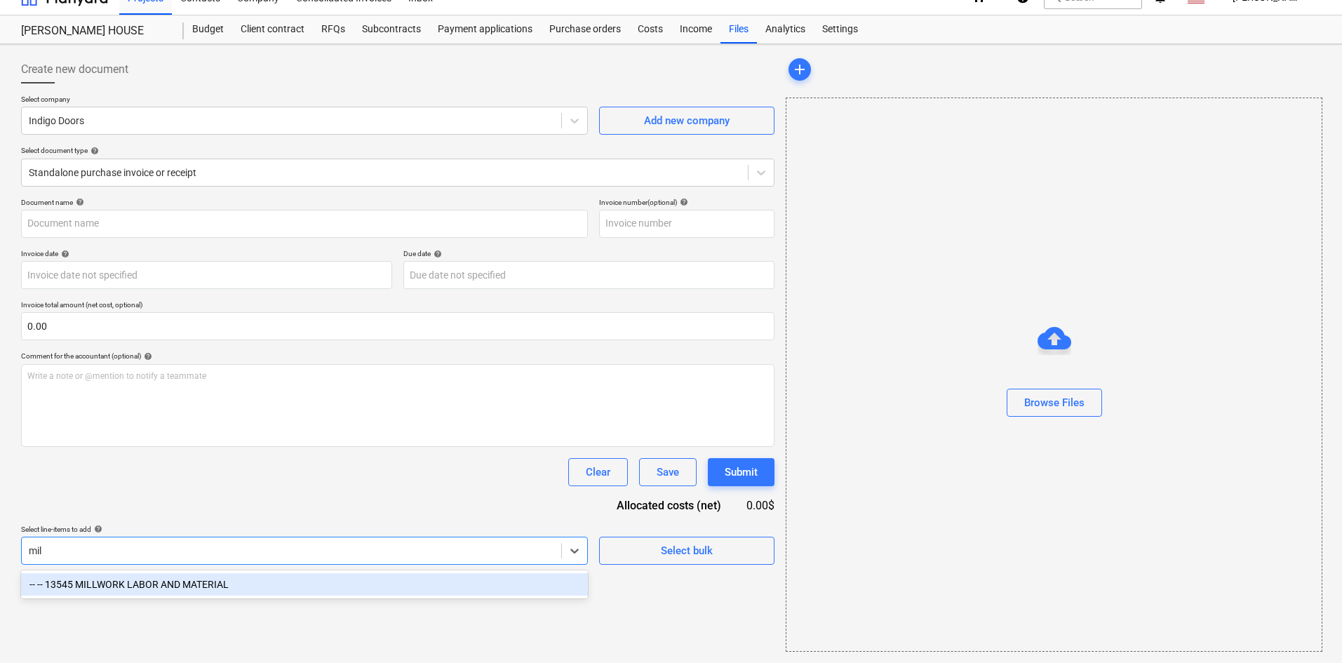
click at [443, 586] on div "-- -- 13545 MILLWORK LABOR AND MATERIAL" at bounding box center [304, 584] width 567 height 22
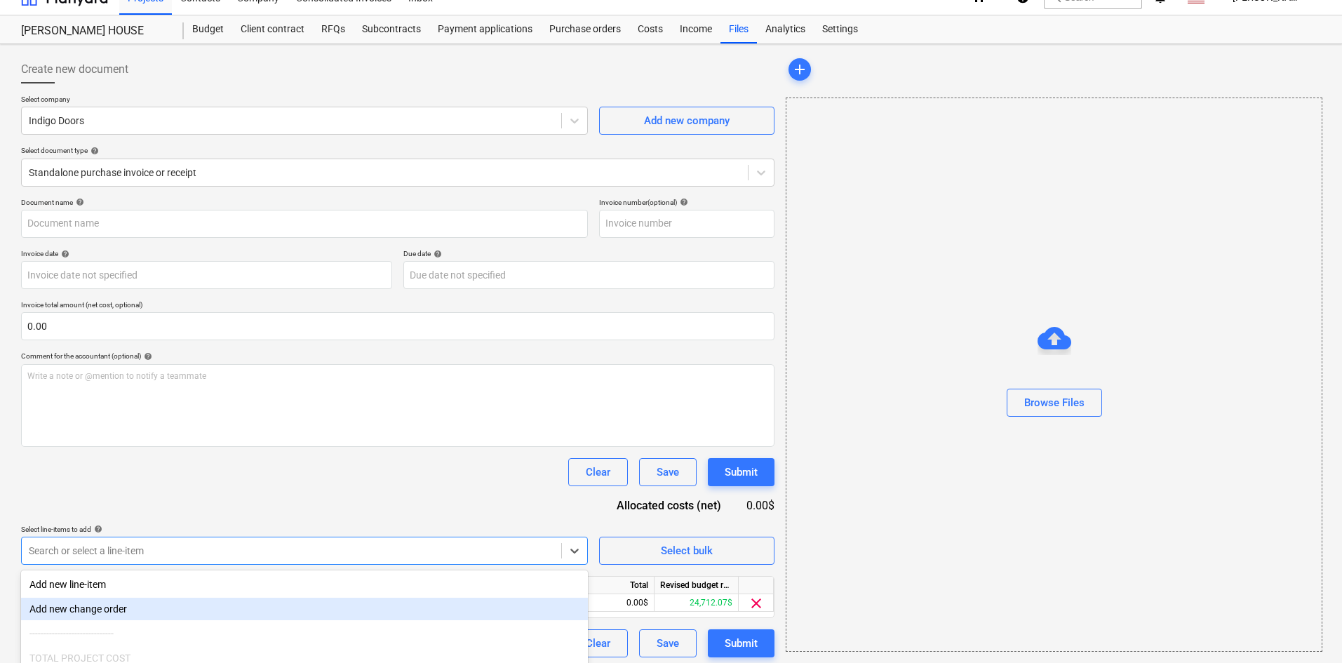
click at [517, 527] on div "Select line-items to add help" at bounding box center [304, 529] width 567 height 9
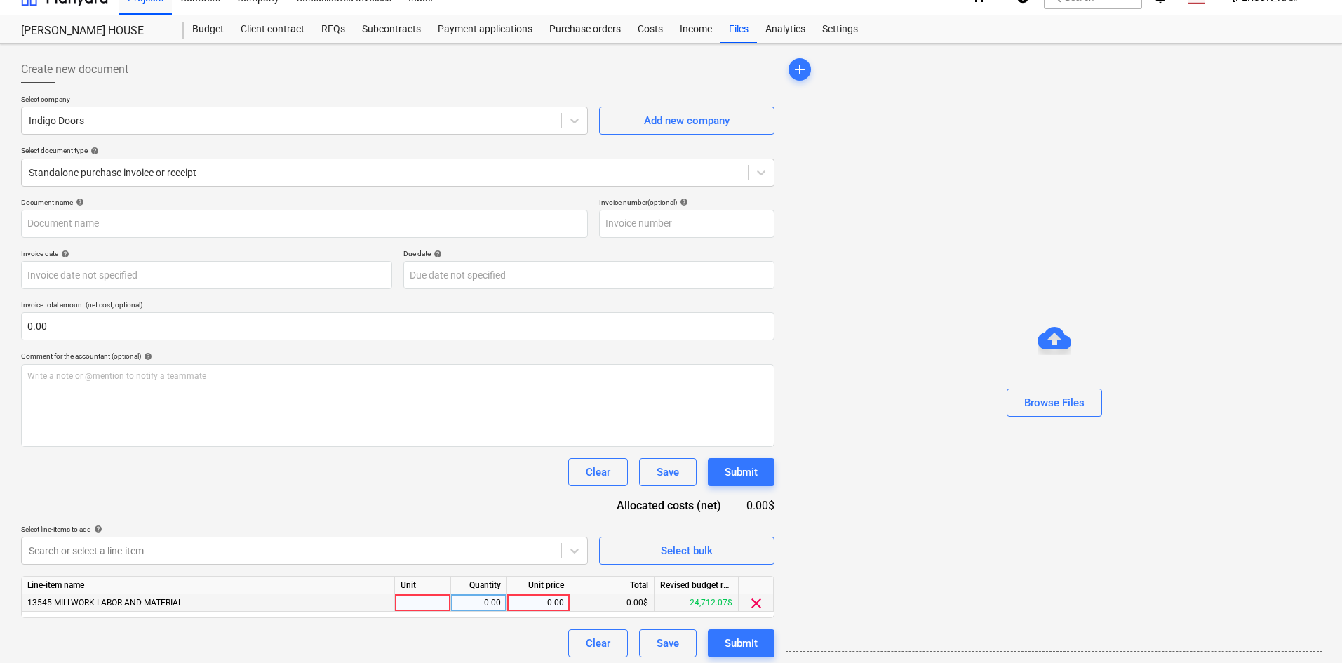
click at [539, 605] on div "0.00" at bounding box center [538, 603] width 51 height 18
type input "180"
click at [488, 497] on div "Document name help Invoice number (optional) help Invoice date help Press the d…" at bounding box center [397, 427] width 753 height 459
click at [1059, 396] on div "Browse Files" at bounding box center [1054, 403] width 60 height 18
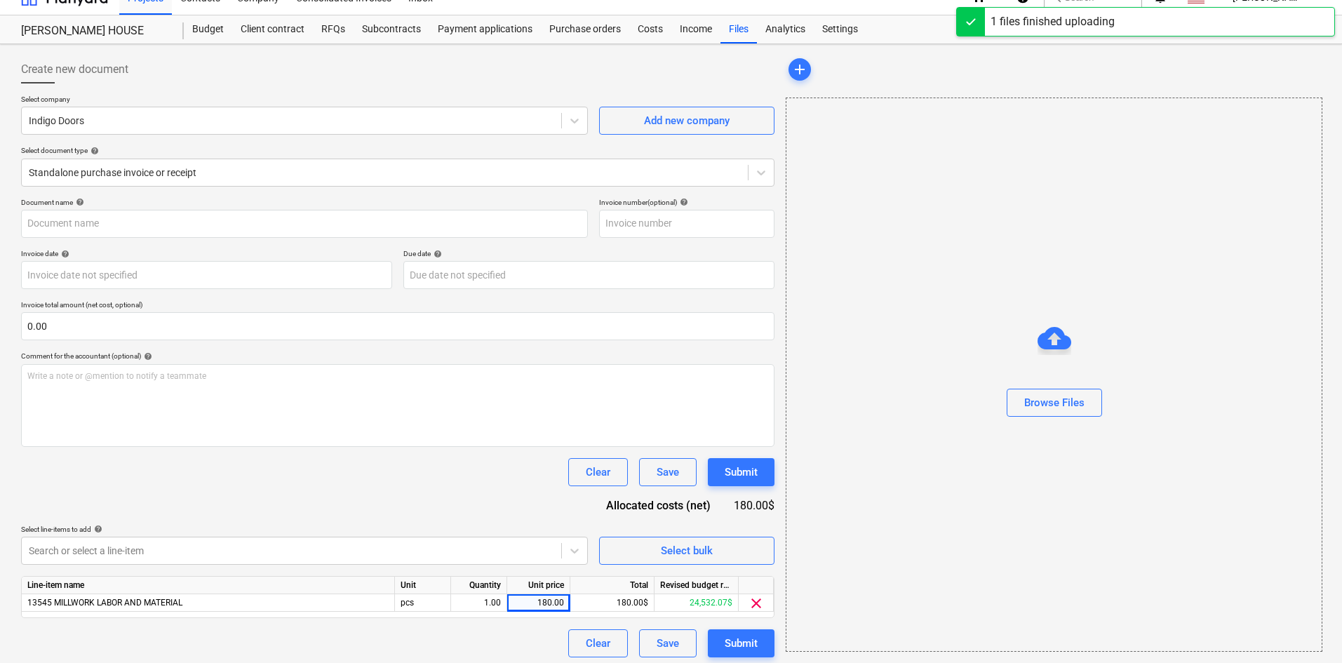
type input "Indigo Doors (Hard) 8.15.25.pdf"
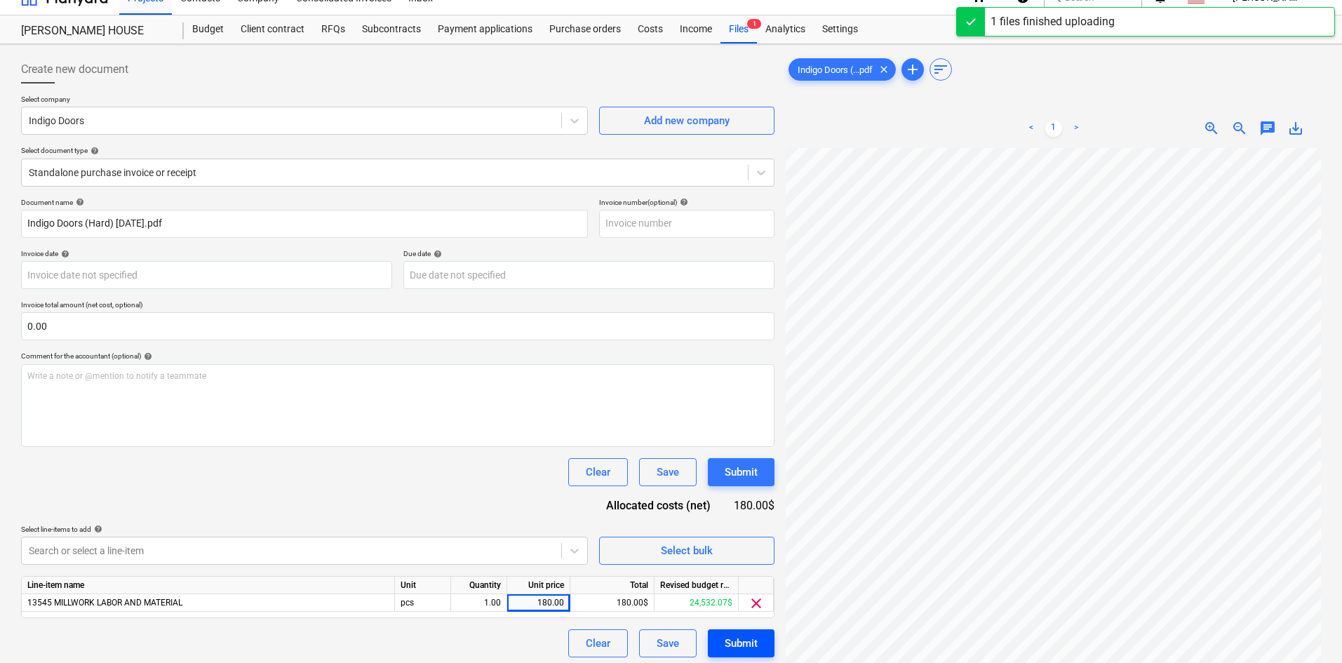
click at [732, 643] on div "Submit" at bounding box center [741, 643] width 33 height 18
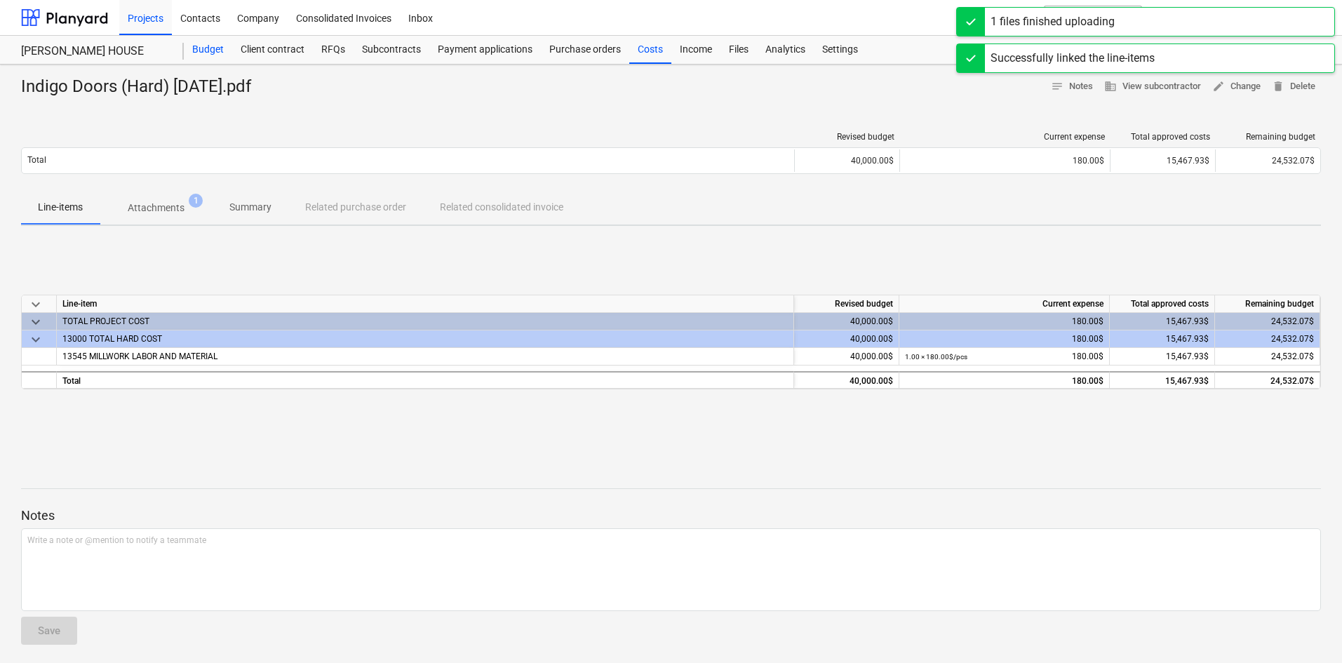
click at [191, 51] on div "Budget" at bounding box center [208, 50] width 48 height 28
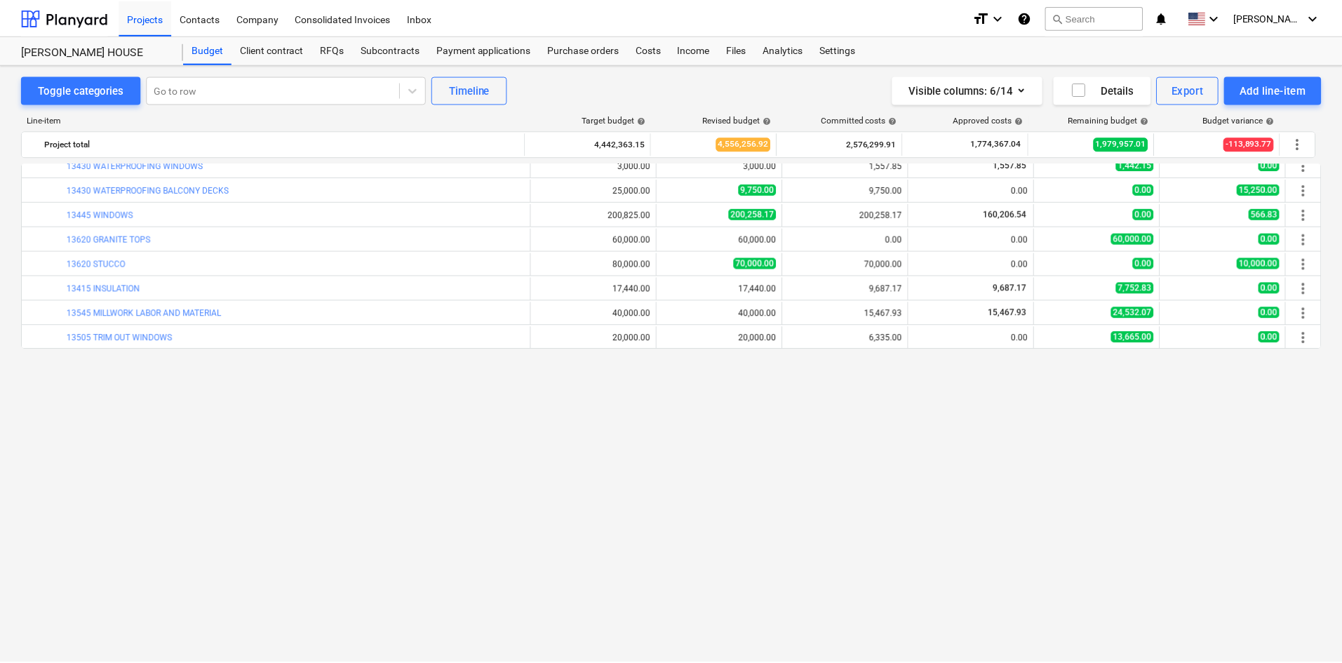
scroll to position [491, 0]
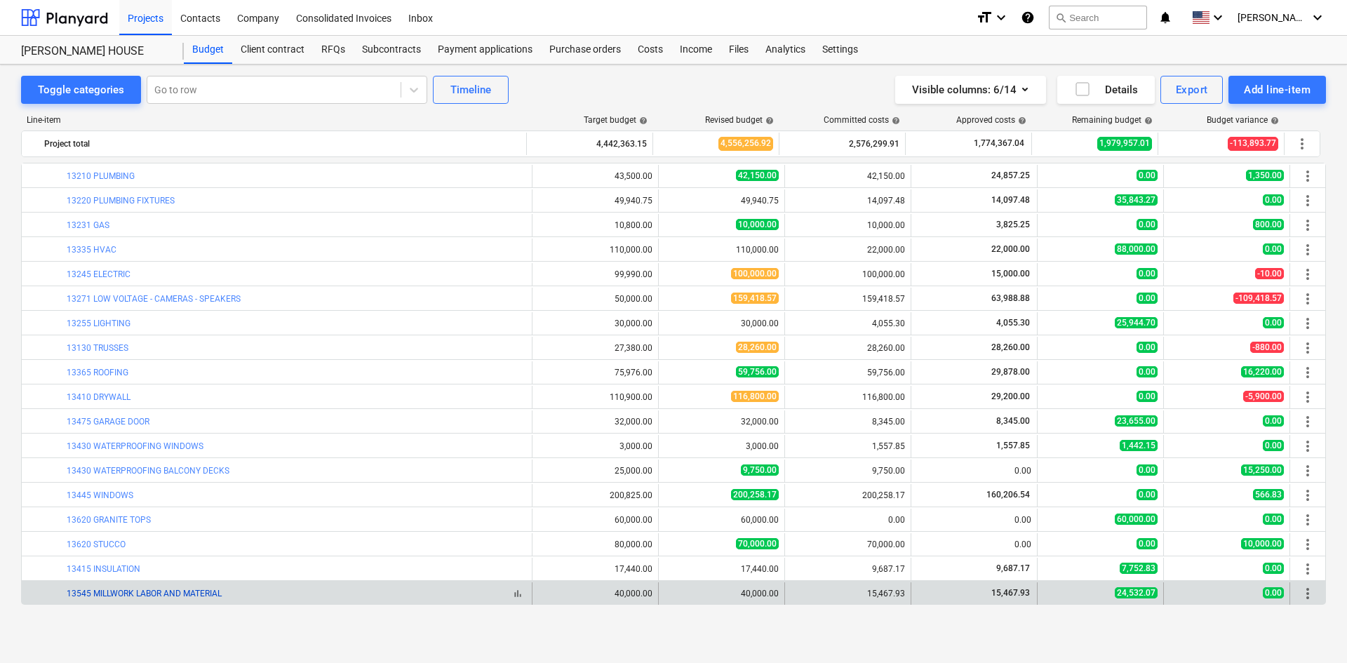
click at [187, 593] on link "13545 MILLWORK LABOR AND MATERIAL" at bounding box center [144, 594] width 155 height 10
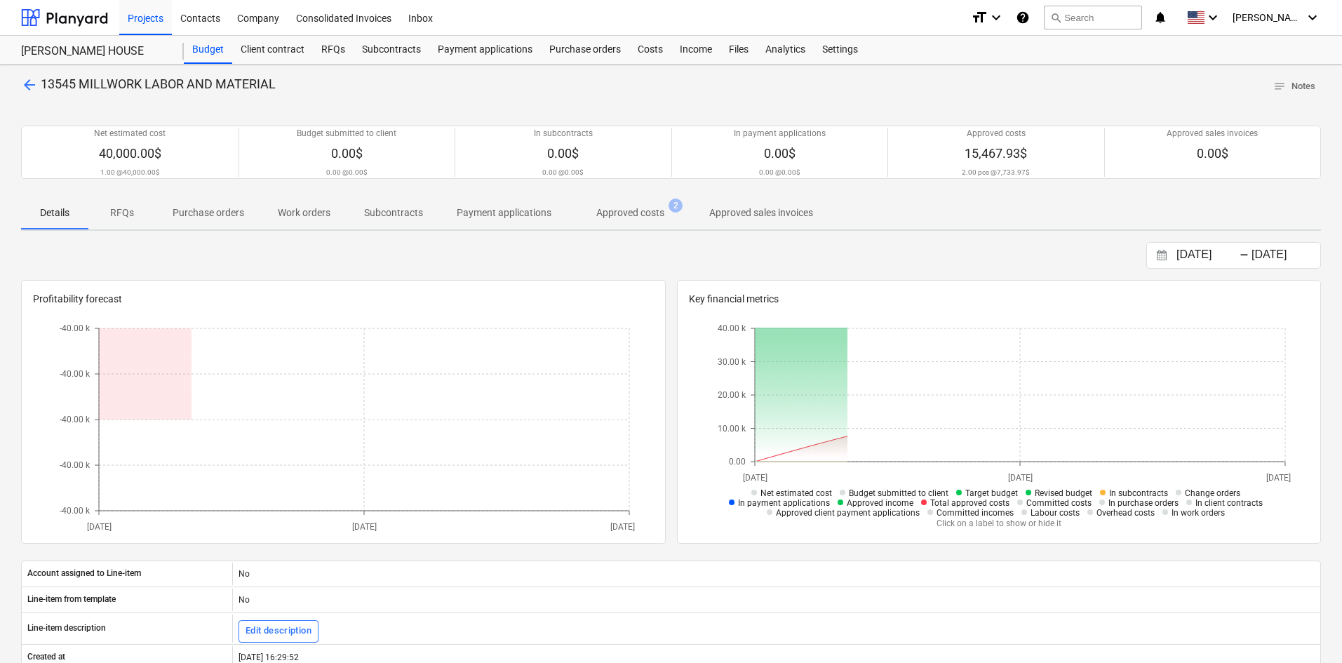
click at [619, 215] on p "Approved costs" at bounding box center [630, 213] width 68 height 15
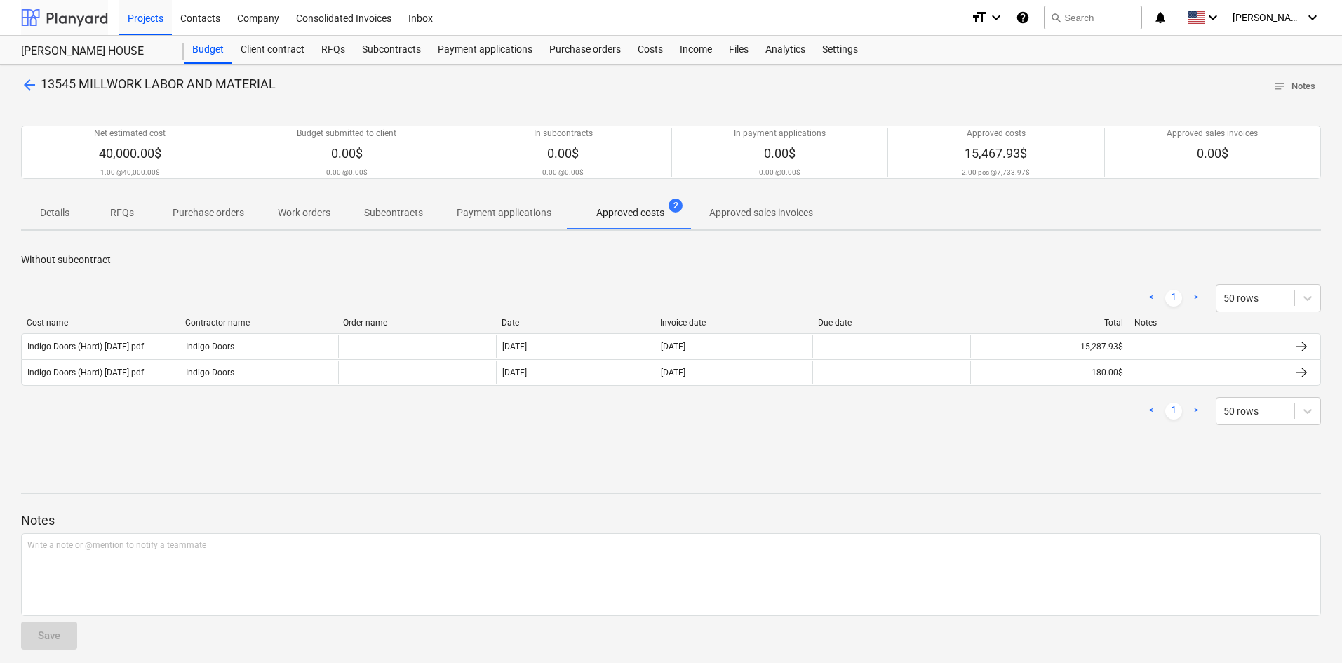
click at [93, 25] on div at bounding box center [64, 17] width 87 height 35
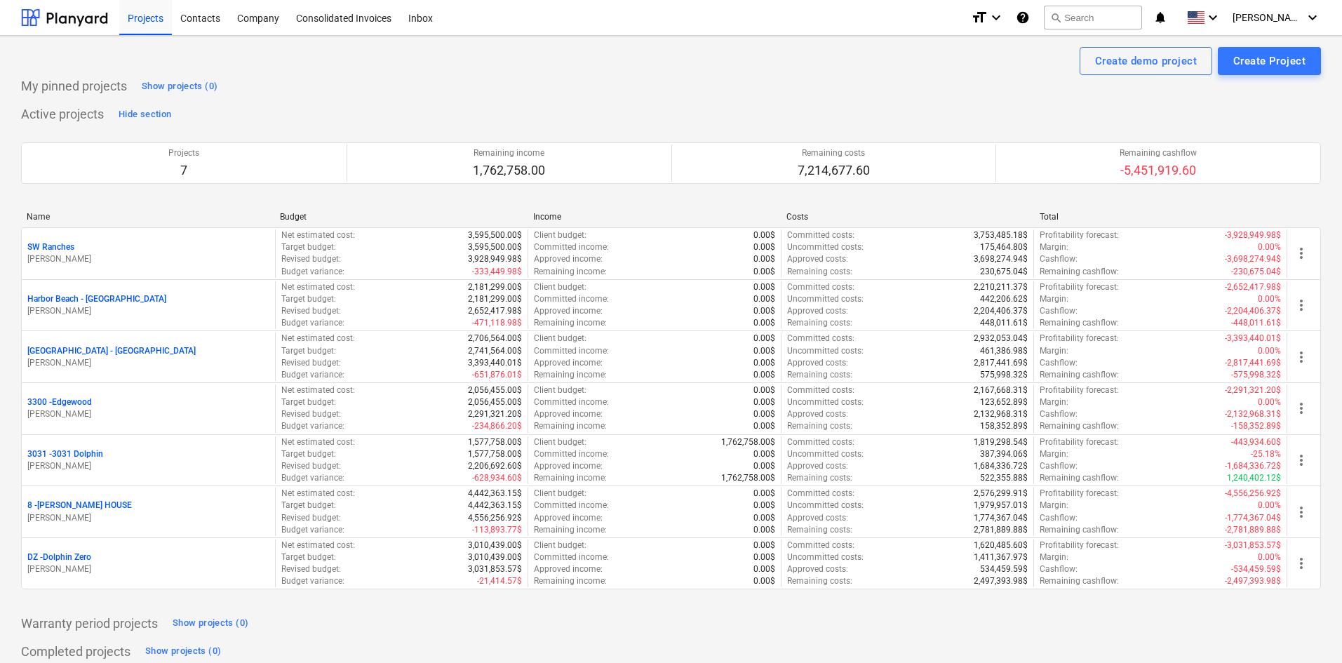
click at [472, 616] on div "Warranty period projects Show projects (0)" at bounding box center [671, 623] width 1300 height 22
